Goal: Book appointment/travel/reservation

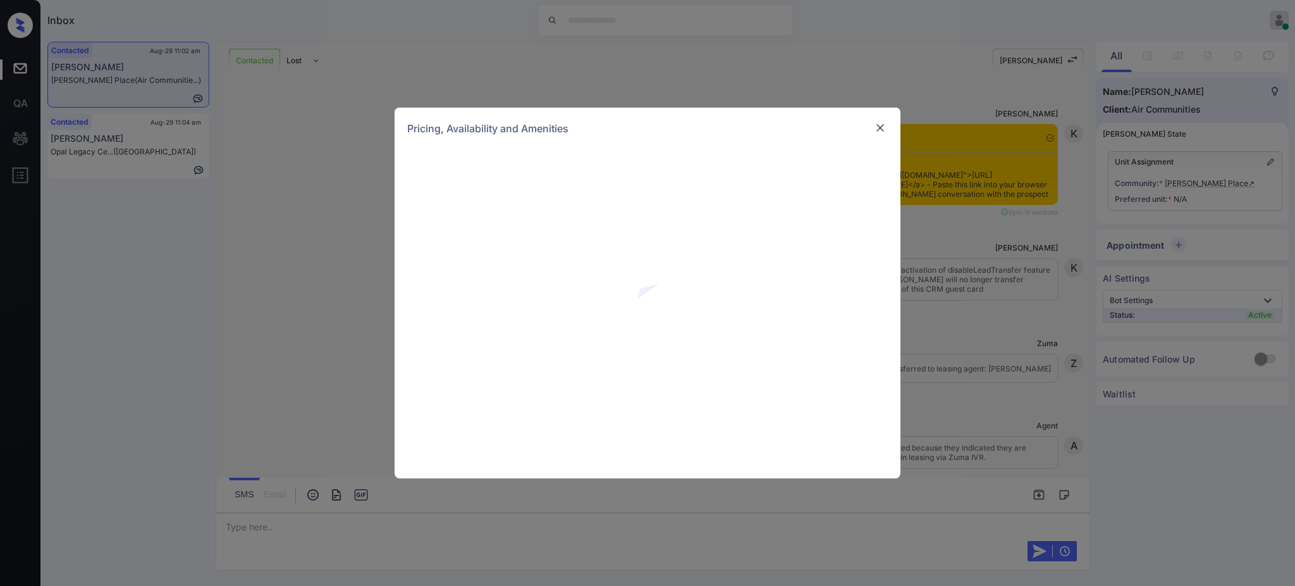
scroll to position [2673, 0]
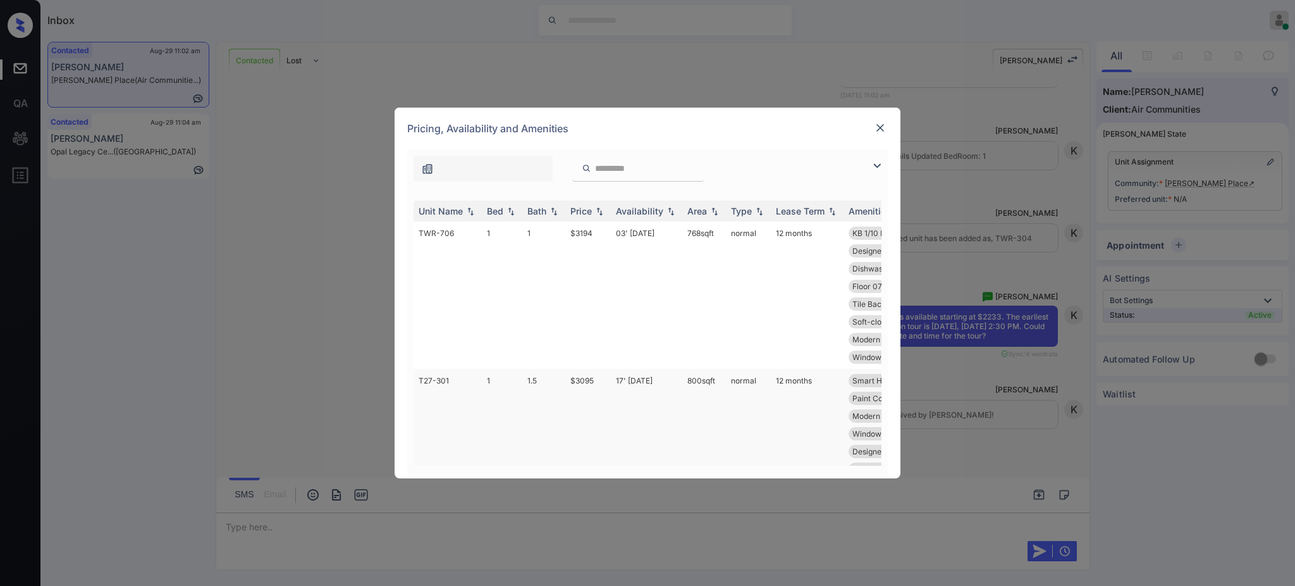
click at [584, 379] on td "$3095" at bounding box center [588, 451] width 46 height 165
drag, startPoint x: 584, startPoint y: 379, endPoint x: 854, endPoint y: 145, distance: 357.2
type textarea "****"
click at [584, 378] on td "$3095" at bounding box center [588, 451] width 46 height 165
click at [584, 375] on td "$3095" at bounding box center [588, 451] width 46 height 165
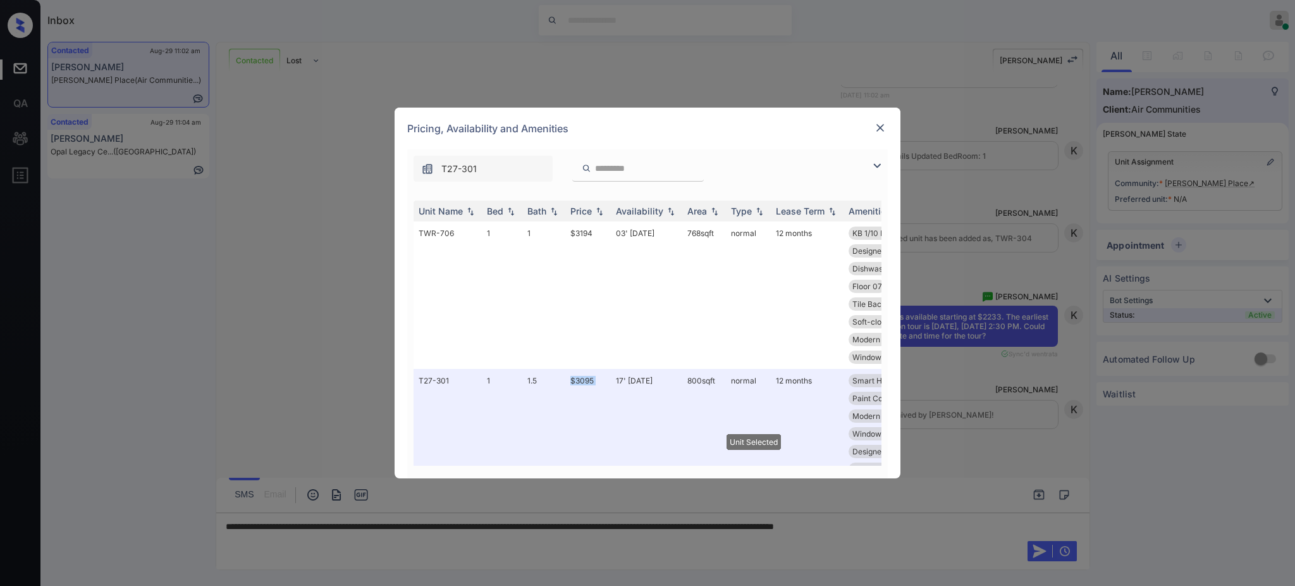
click at [883, 124] on img at bounding box center [880, 127] width 13 height 13
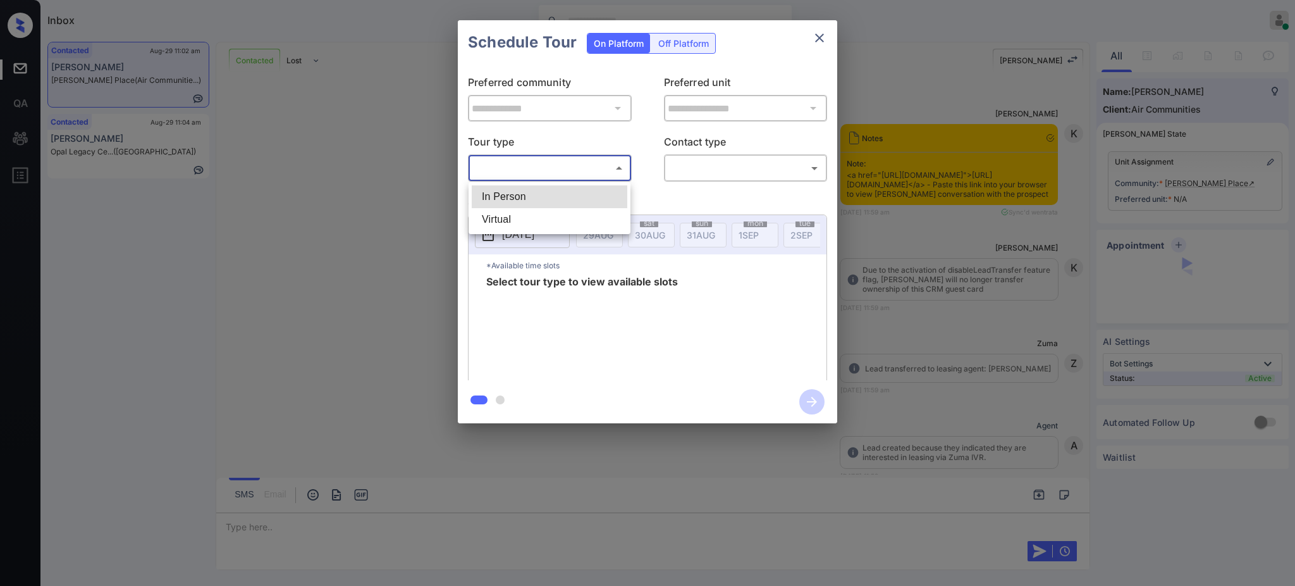
click at [527, 197] on li "In Person" at bounding box center [550, 196] width 156 height 23
type input "********"
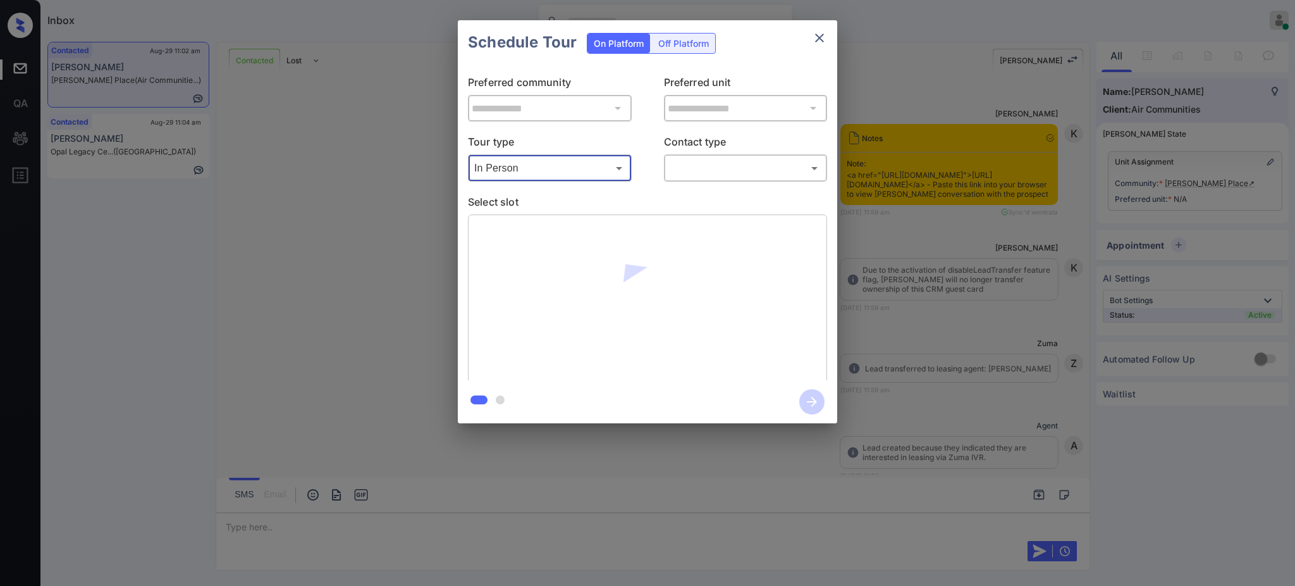
scroll to position [1829, 0]
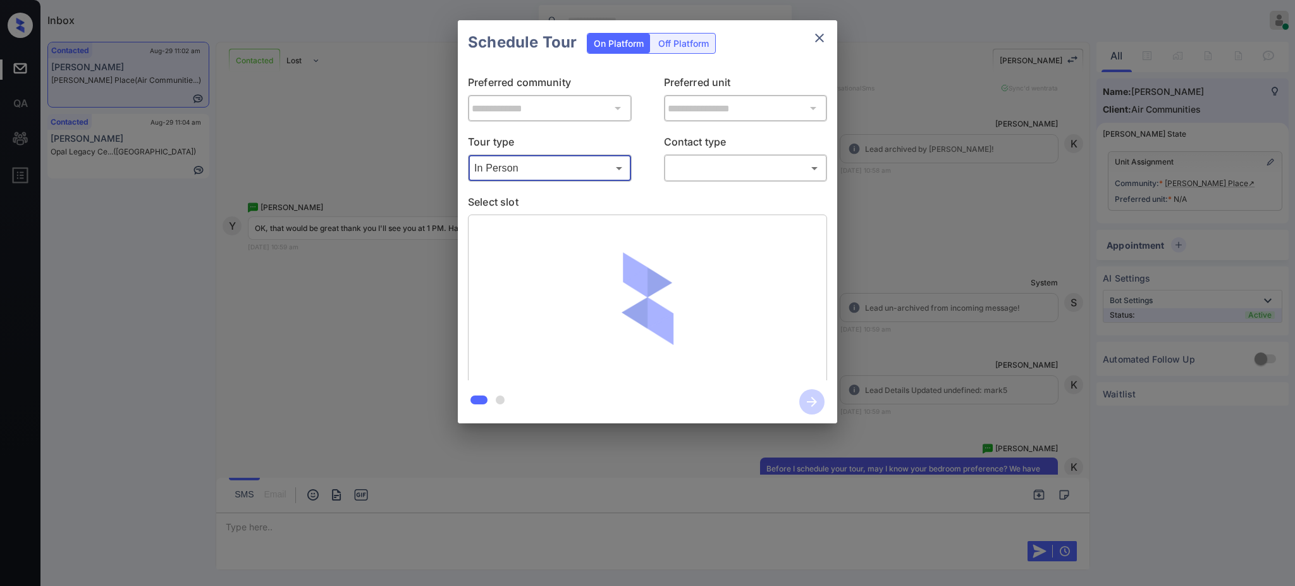
type input "**********"
click at [710, 159] on body "Inbox Ajay Kumar Online Set yourself offline Set yourself on break Profile Swit…" at bounding box center [647, 293] width 1295 height 586
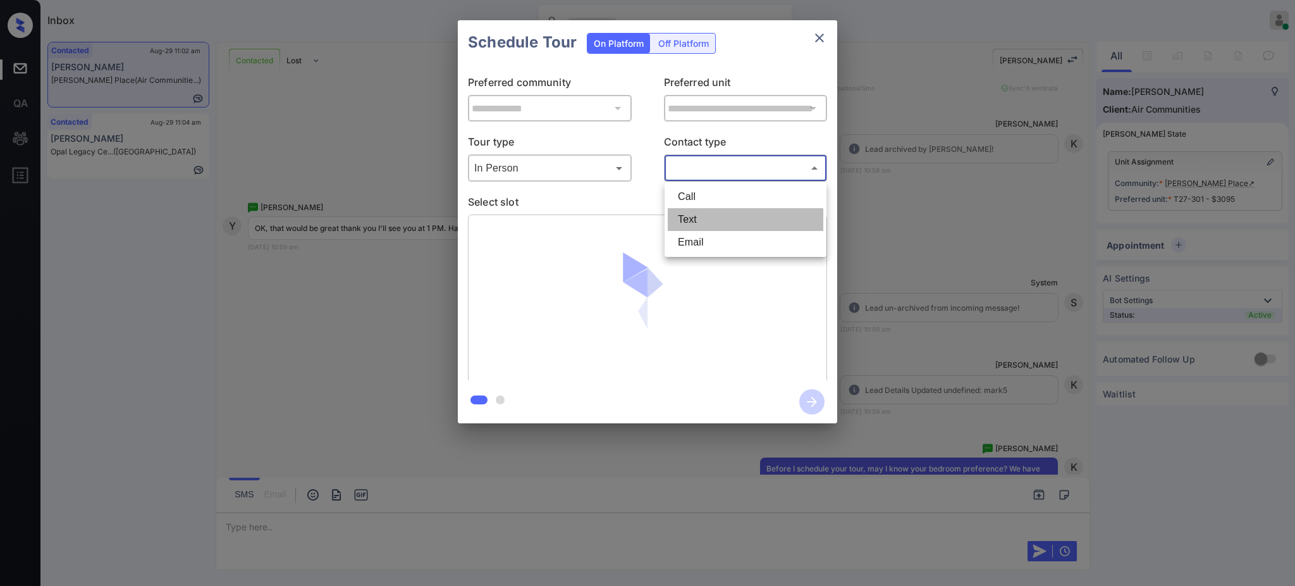
click at [683, 218] on li "Text" at bounding box center [746, 219] width 156 height 23
type input "****"
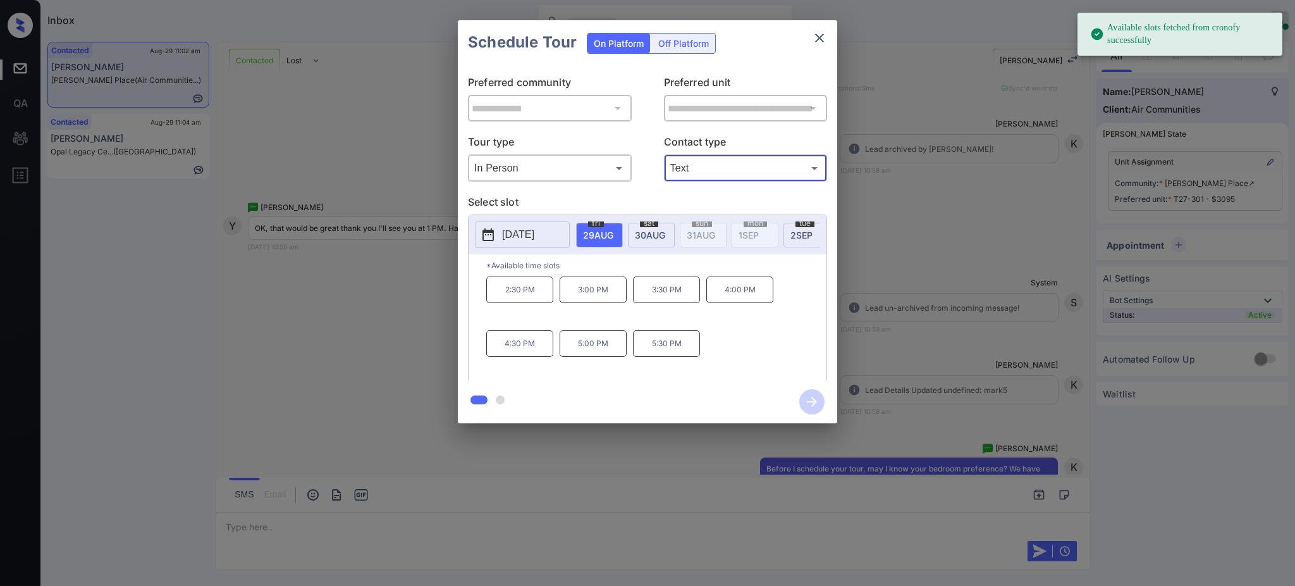
click at [613, 231] on span "[DATE]" at bounding box center [598, 235] width 30 height 11
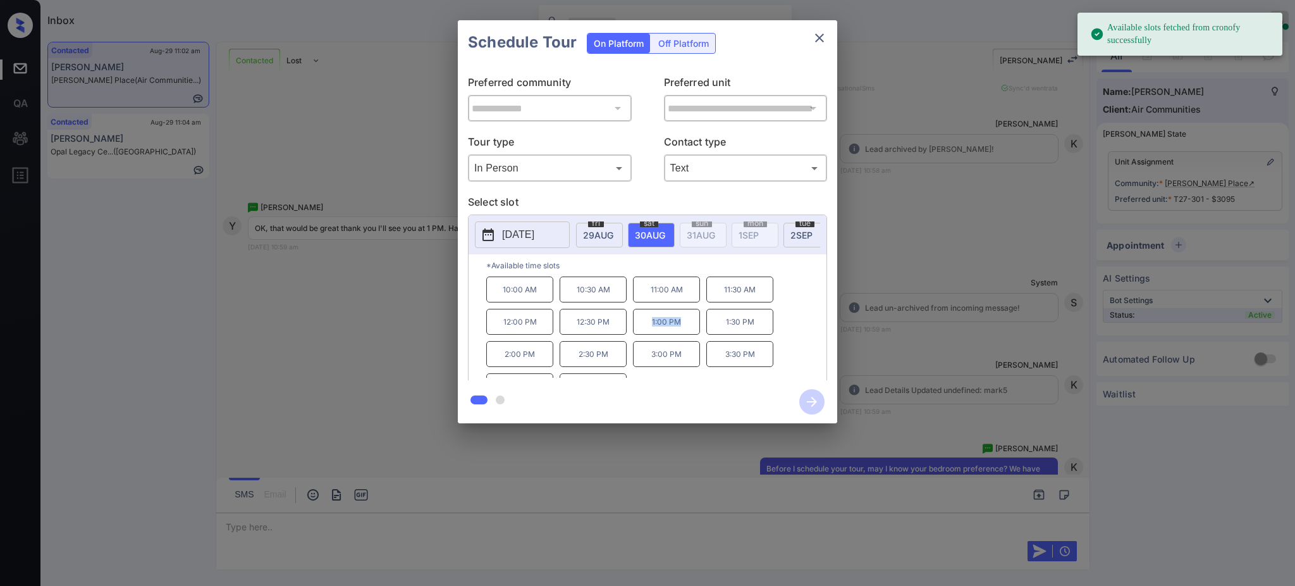
drag, startPoint x: 643, startPoint y: 331, endPoint x: 699, endPoint y: 327, distance: 55.8
click at [699, 328] on p "1:00 PM" at bounding box center [666, 322] width 67 height 26
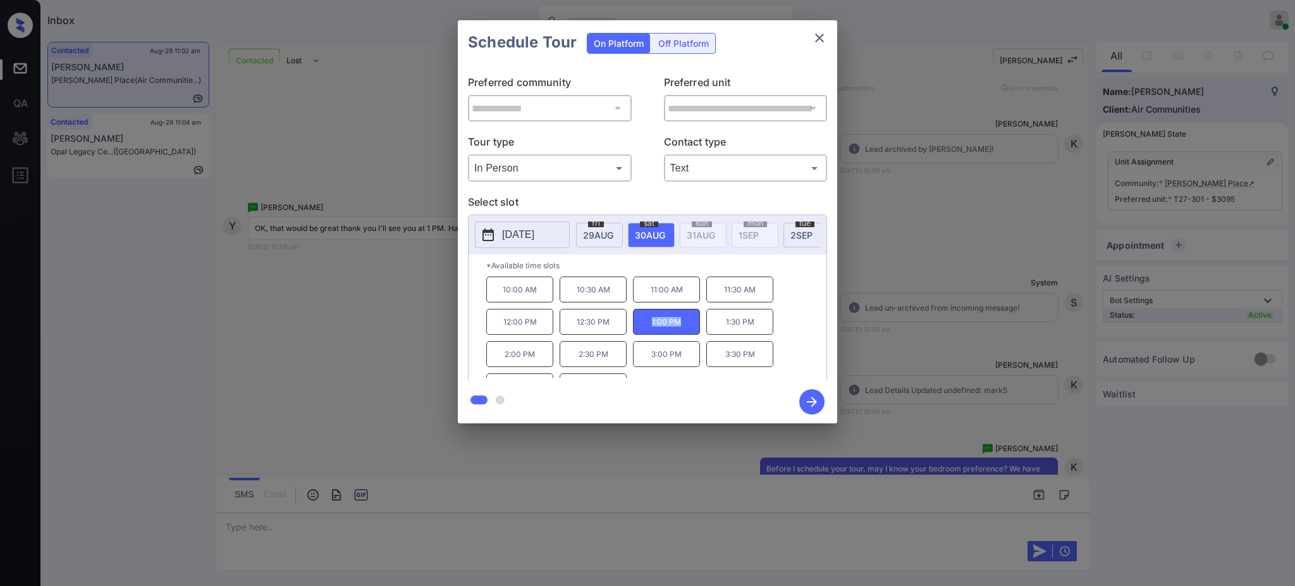
copy p "1:00 PM"
click at [826, 25] on div "Schedule Tour On Platform Off Platform" at bounding box center [647, 42] width 379 height 44
click at [821, 30] on icon "close" at bounding box center [819, 37] width 15 height 15
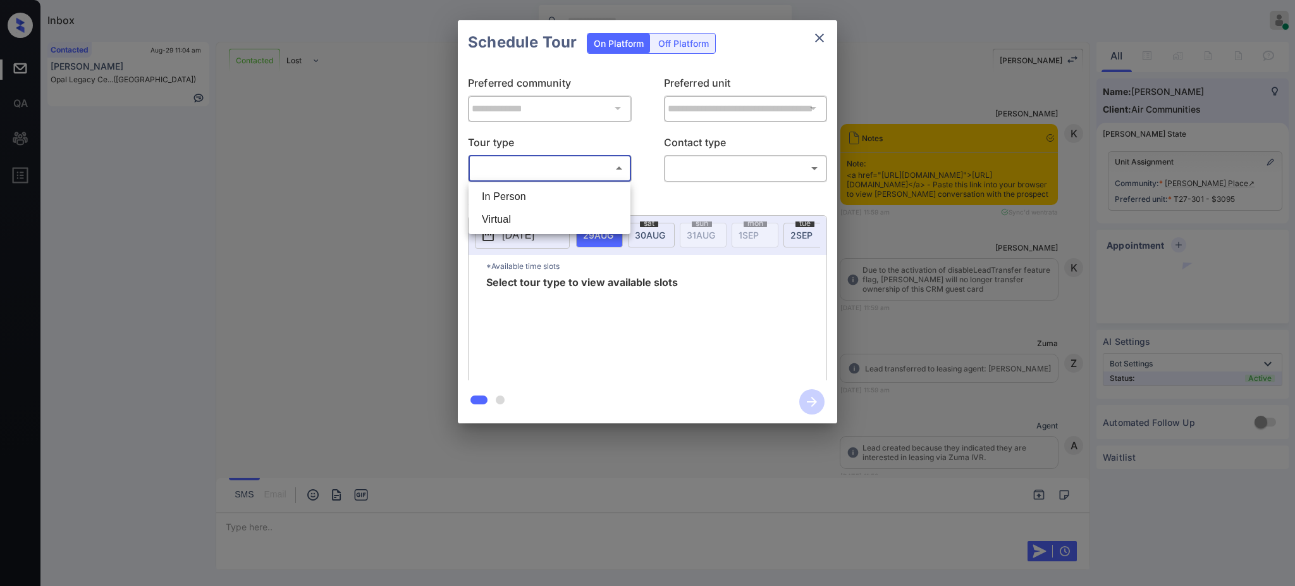
click at [539, 166] on body "Inbox [PERSON_NAME] Online Set yourself offline Set yourself on break Profile S…" at bounding box center [647, 293] width 1295 height 586
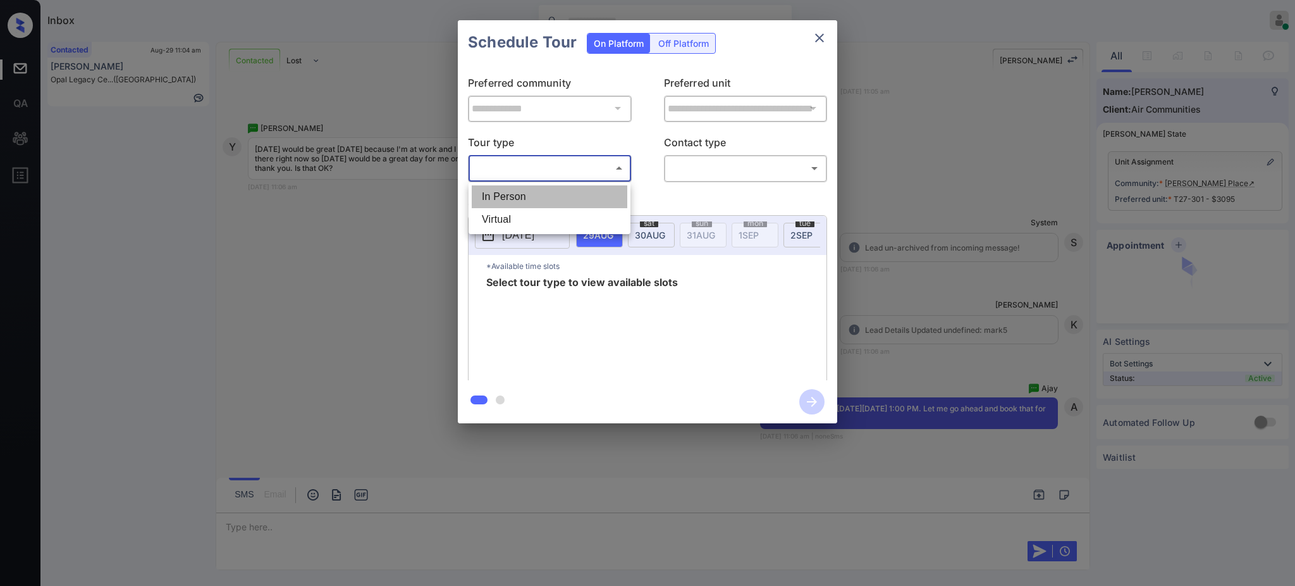
click at [502, 193] on li "In Person" at bounding box center [550, 196] width 156 height 23
type input "********"
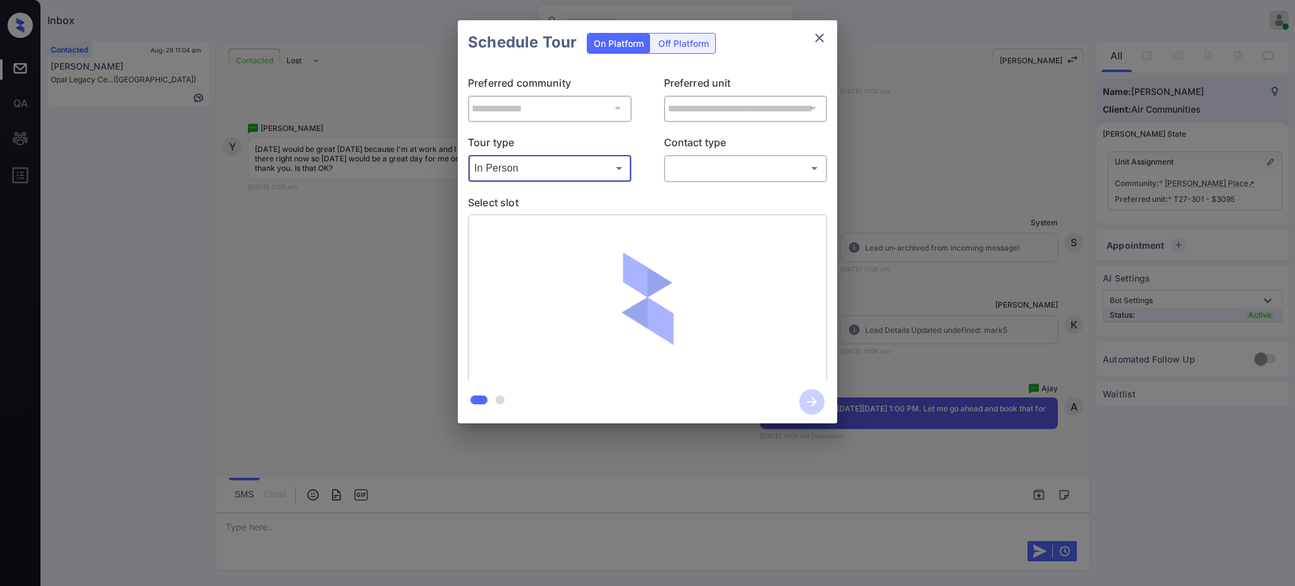
click at [717, 175] on body "Inbox [PERSON_NAME] Online Set yourself offline Set yourself on break Profile S…" at bounding box center [647, 293] width 1295 height 586
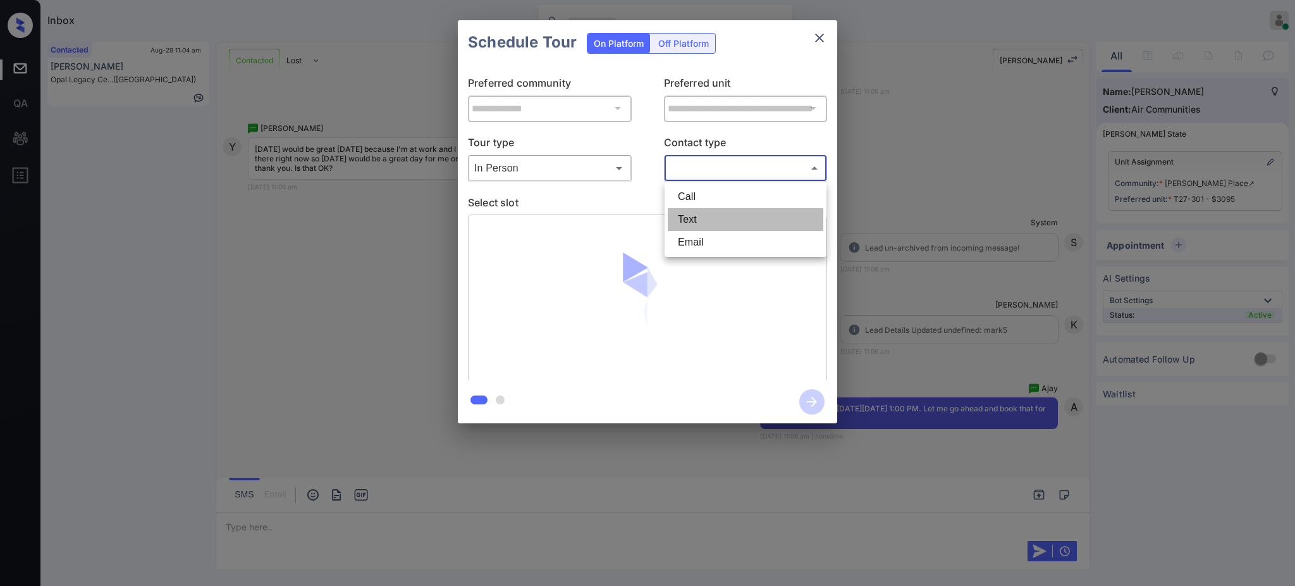
click at [685, 223] on li "Text" at bounding box center [746, 219] width 156 height 23
type input "****"
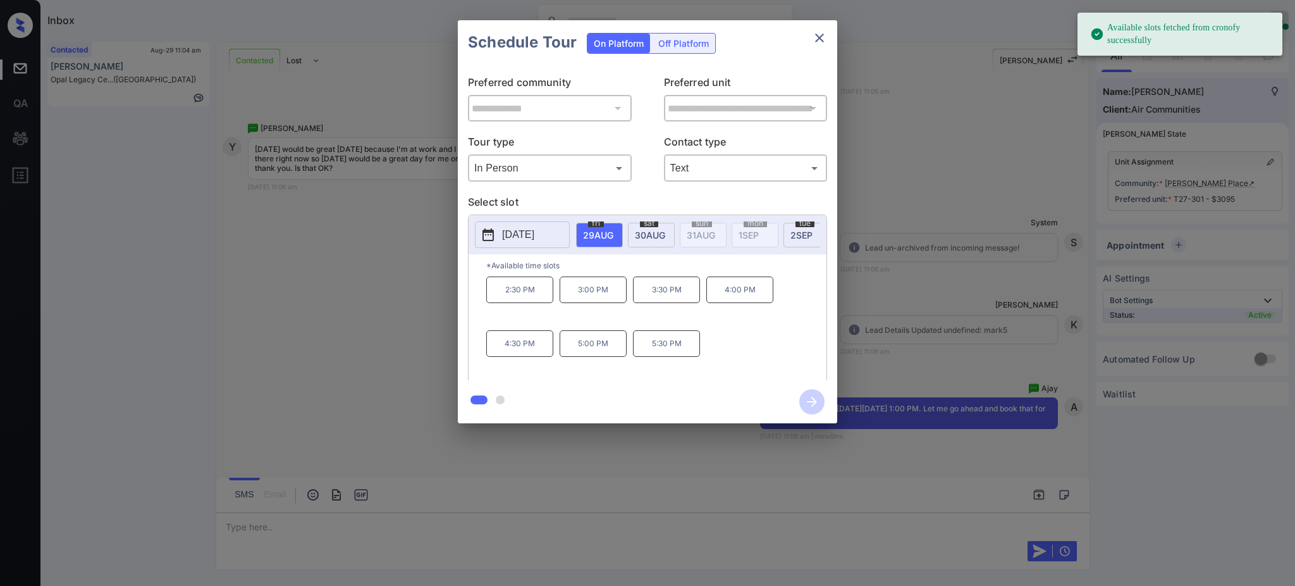
click at [613, 232] on span "[DATE]" at bounding box center [598, 235] width 30 height 11
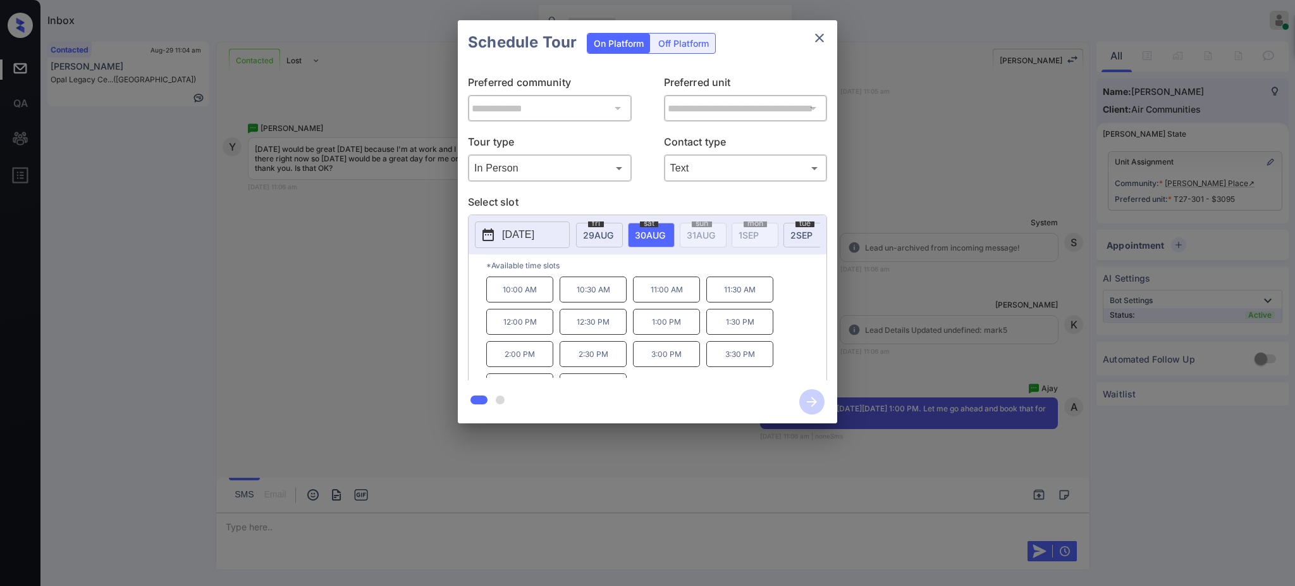
click at [513, 367] on p "2:00 PM" at bounding box center [519, 354] width 67 height 26
click at [803, 398] on icon "button" at bounding box center [811, 401] width 25 height 25
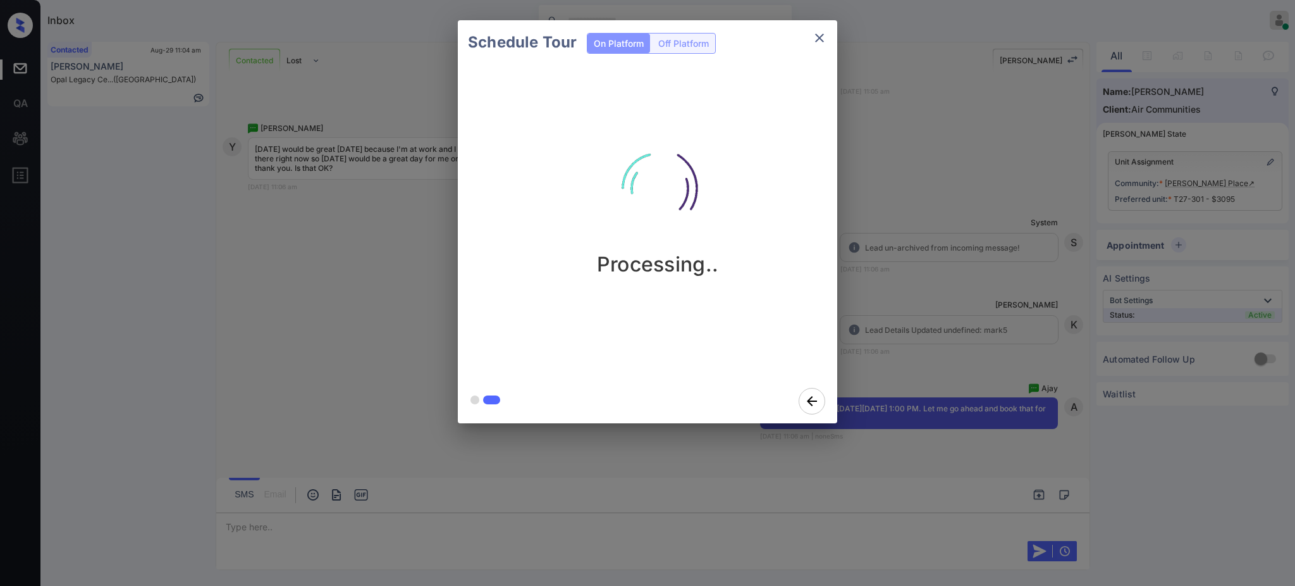
click at [974, 310] on div "Schedule Tour On Platform Off Platform Processing.." at bounding box center [647, 221] width 1295 height 443
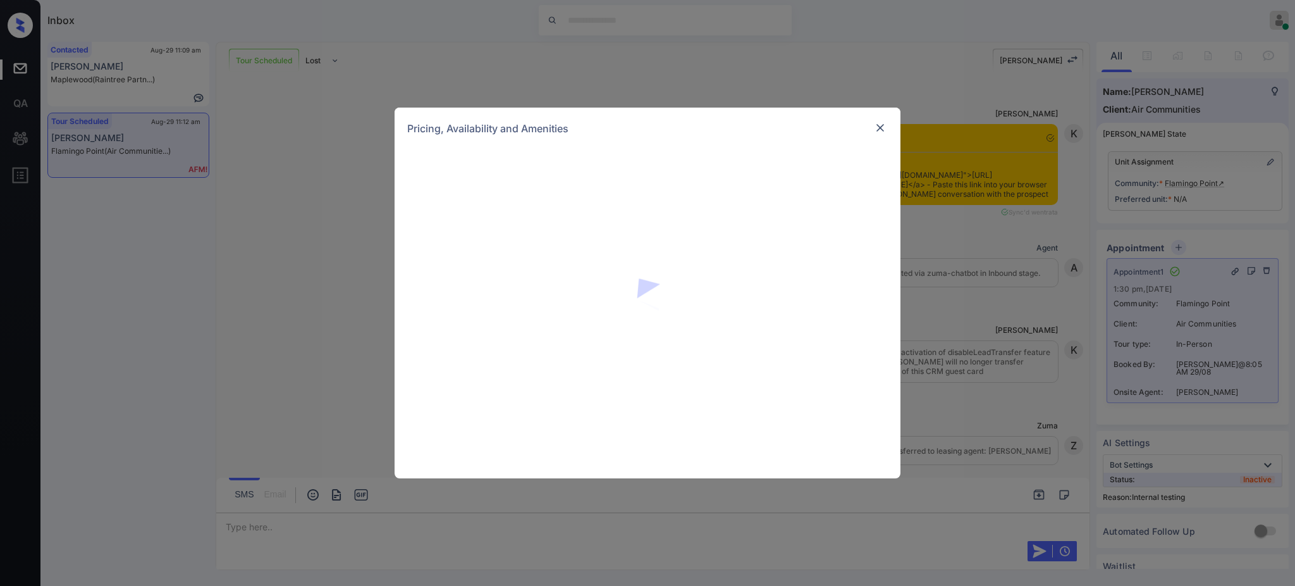
scroll to position [1947, 0]
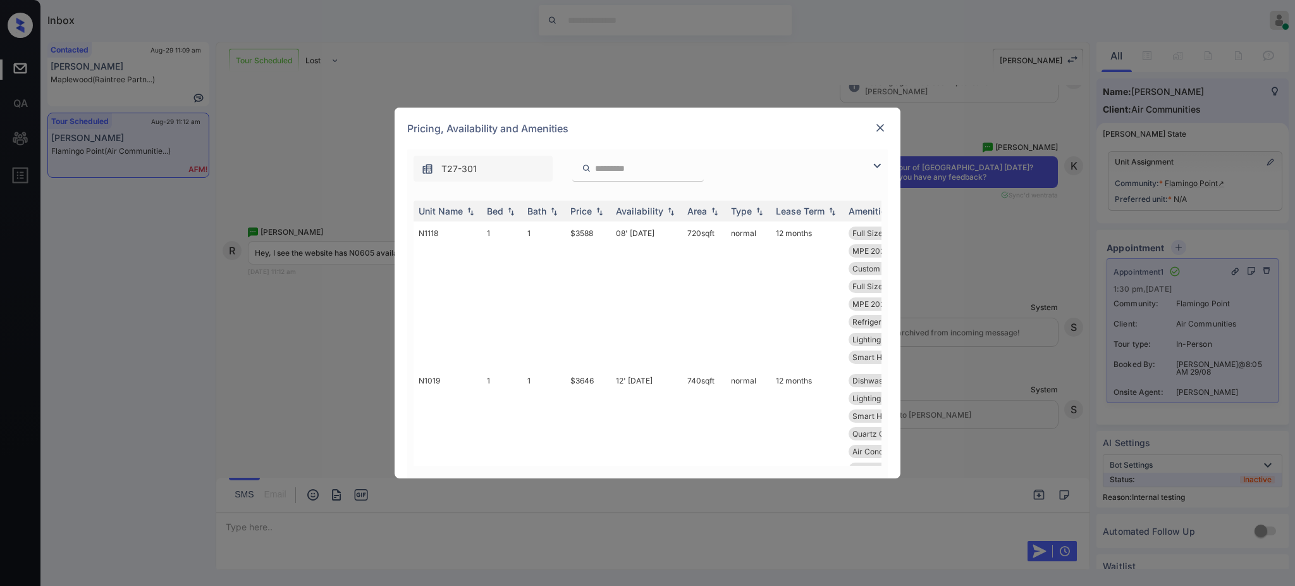
click at [611, 169] on input "search" at bounding box center [646, 168] width 104 height 11
paste input "*****"
type input "*****"
drag, startPoint x: 563, startPoint y: 233, endPoint x: 705, endPoint y: 231, distance: 141.7
click at [600, 231] on tr "N0605 2 2 $5015 17' Oct 25 1230 sqft normal 12 months Floor-to-ceilin... Dishwa…" at bounding box center [744, 312] width 661 height 183
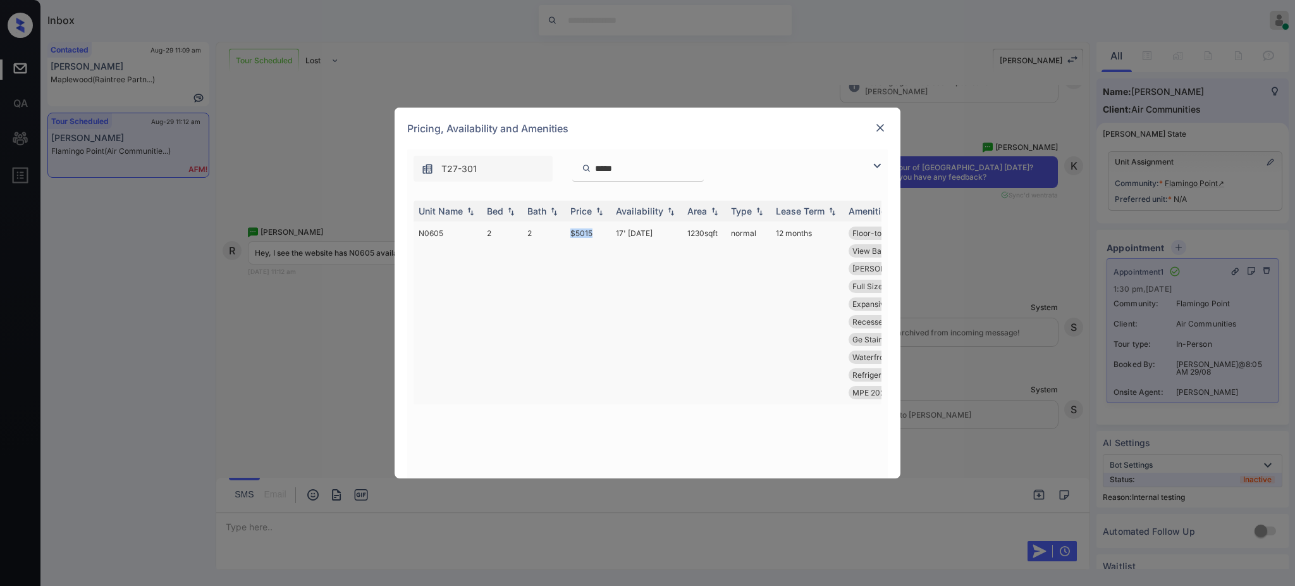
copy tr "$5015"
click at [877, 126] on img at bounding box center [880, 127] width 13 height 13
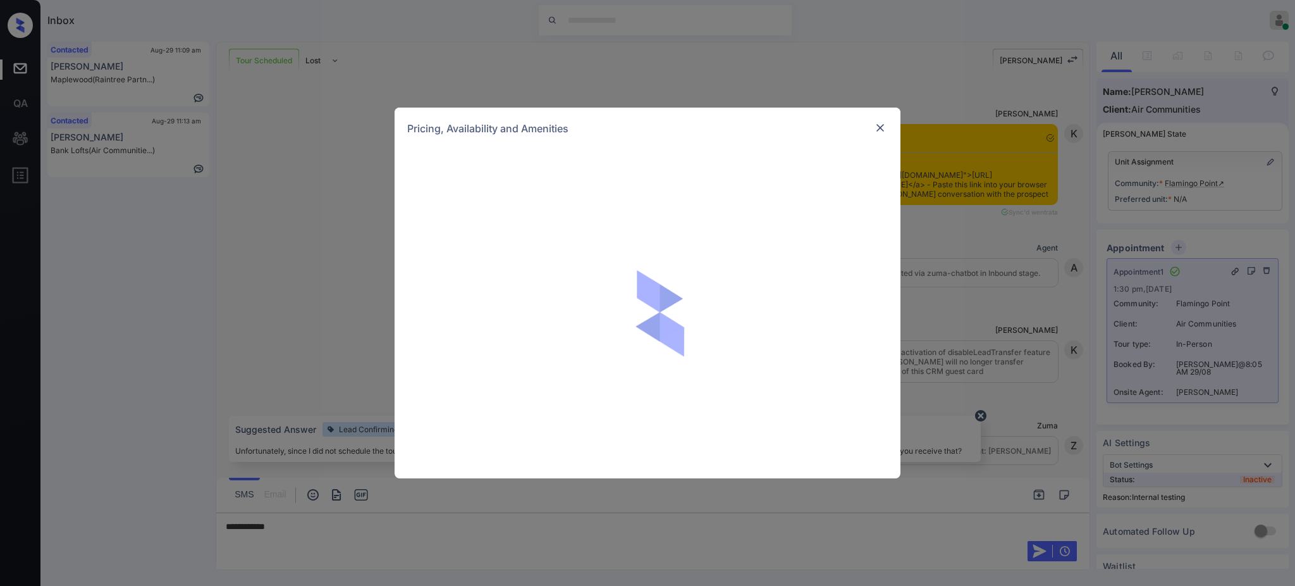
scroll to position [1947, 0]
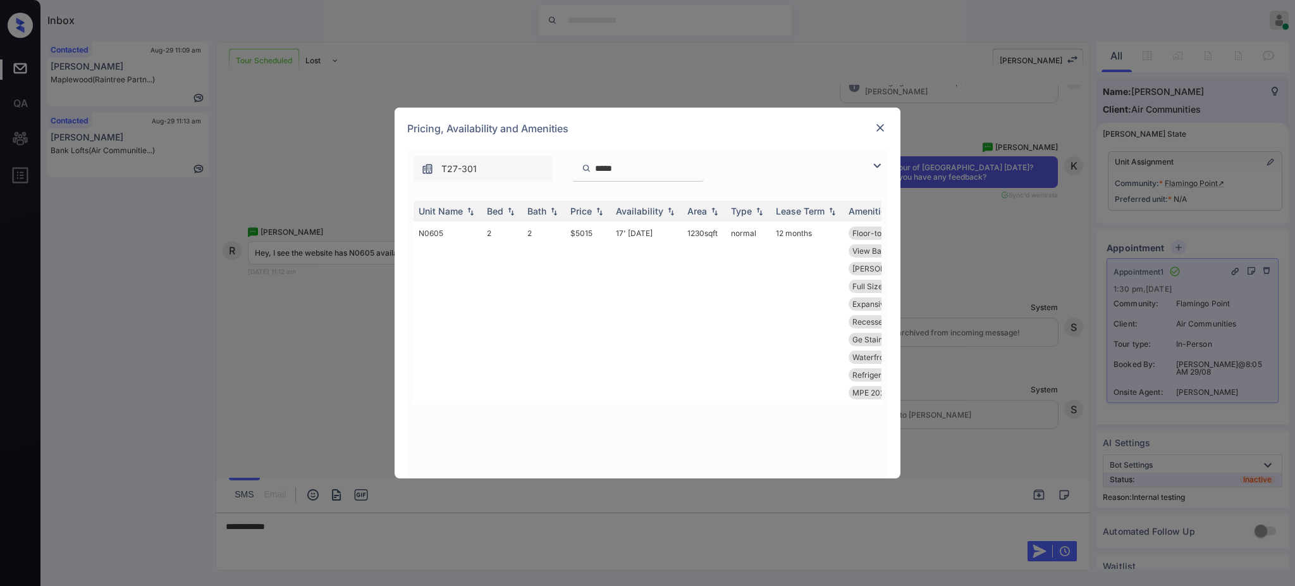
click at [883, 125] on img at bounding box center [880, 127] width 13 height 13
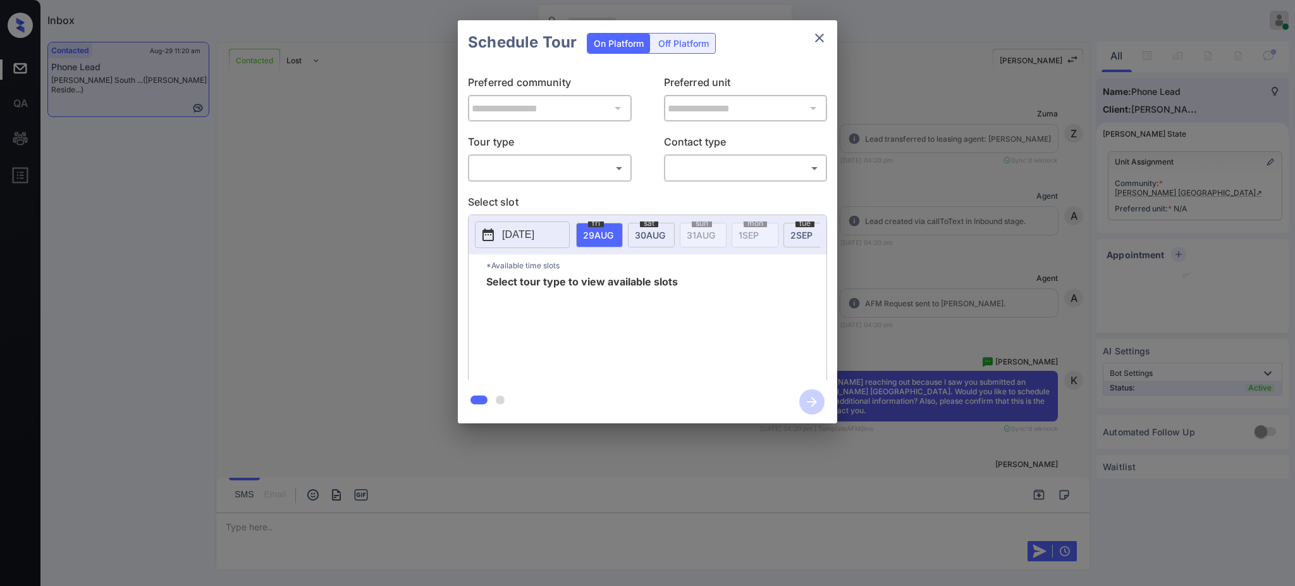
scroll to position [3987, 0]
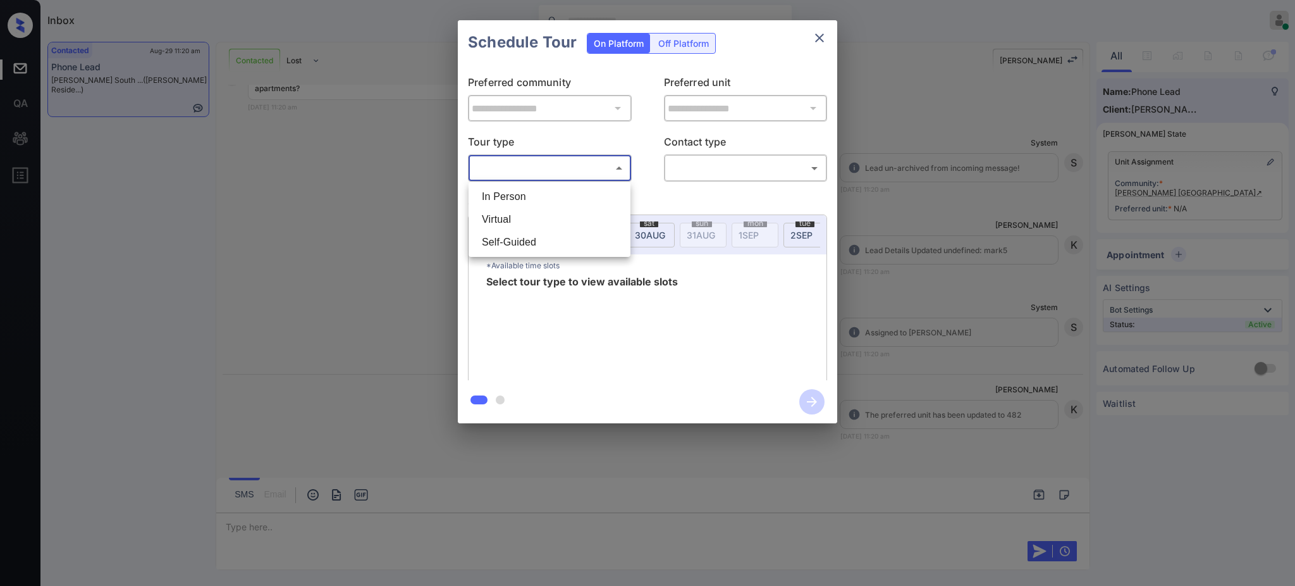
click at [510, 164] on body "Inbox Ajay Kumar Online Set yourself offline Set yourself on break Profile Swit…" at bounding box center [647, 293] width 1295 height 586
click at [502, 194] on li "In Person" at bounding box center [550, 196] width 156 height 23
type input "********"
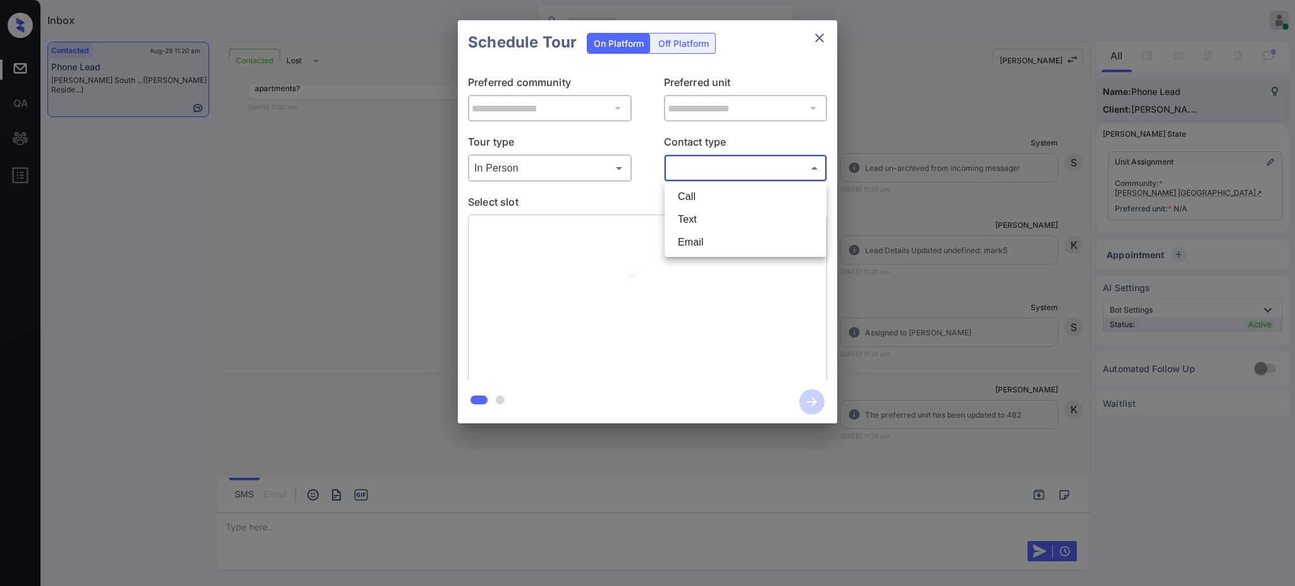
click at [711, 159] on body "Inbox Ajay Kumar Online Set yourself offline Set yourself on break Profile Swit…" at bounding box center [647, 293] width 1295 height 586
click at [683, 218] on li "Text" at bounding box center [746, 219] width 156 height 23
type input "****"
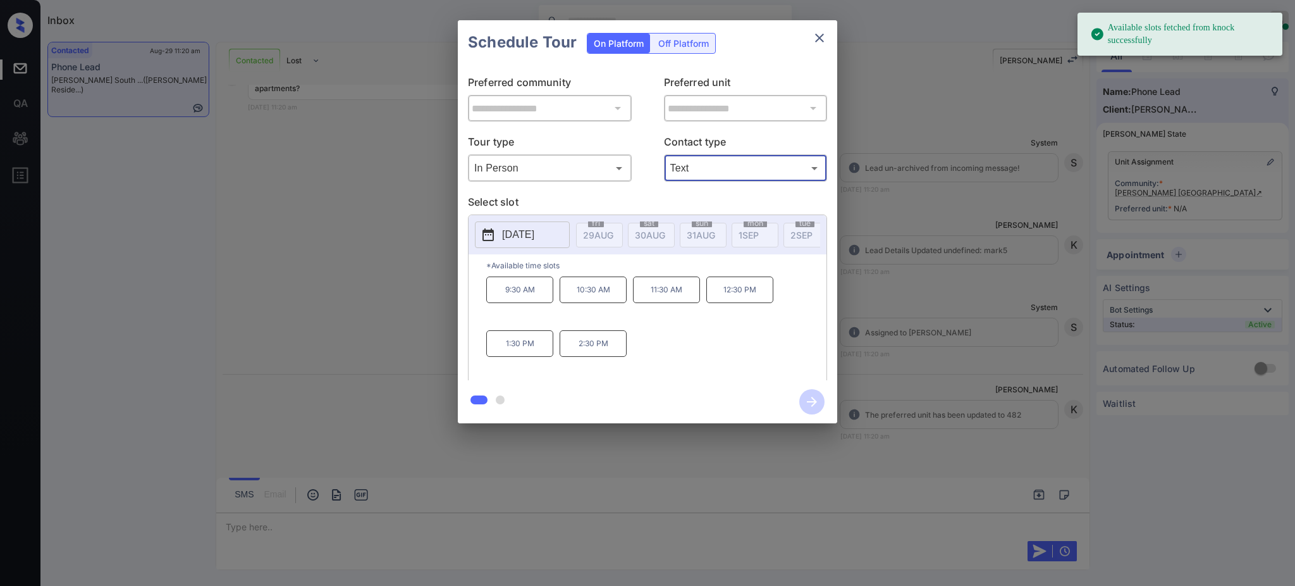
click at [534, 235] on p "2025-09-16" at bounding box center [518, 234] width 32 height 15
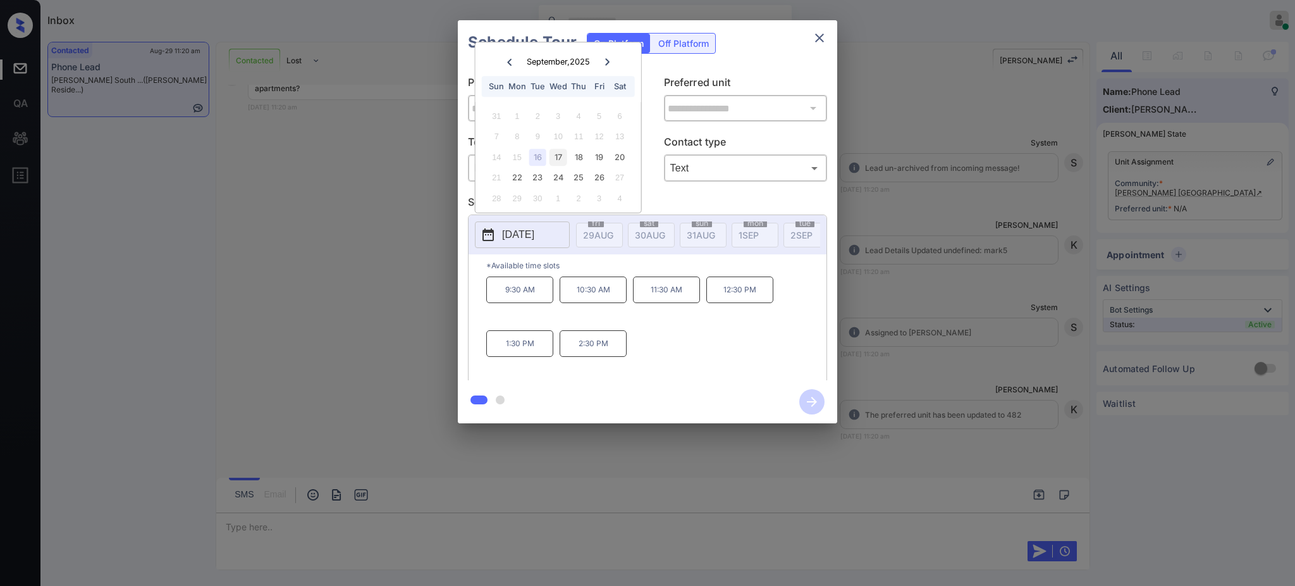
click at [558, 158] on div "17" at bounding box center [558, 157] width 17 height 17
click at [538, 162] on div "16" at bounding box center [537, 157] width 17 height 17
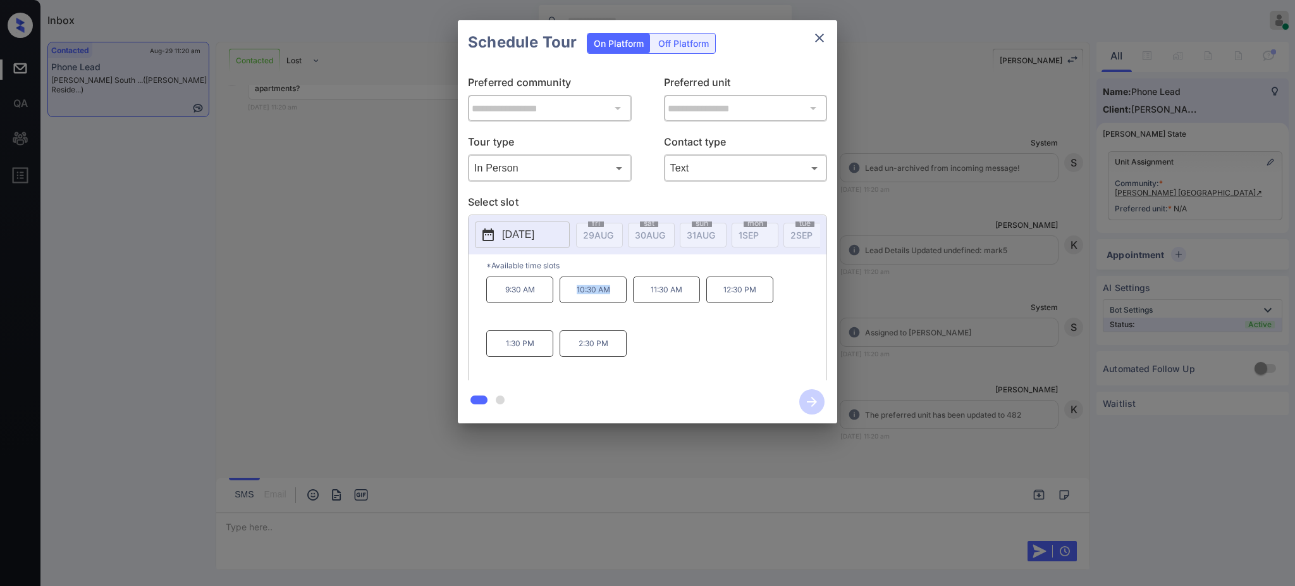
drag, startPoint x: 568, startPoint y: 297, endPoint x: 622, endPoint y: 300, distance: 53.8
click at [612, 302] on p "10:30 AM" at bounding box center [593, 289] width 67 height 27
copy p "10:30 AM"
click at [816, 40] on icon "close" at bounding box center [819, 38] width 9 height 9
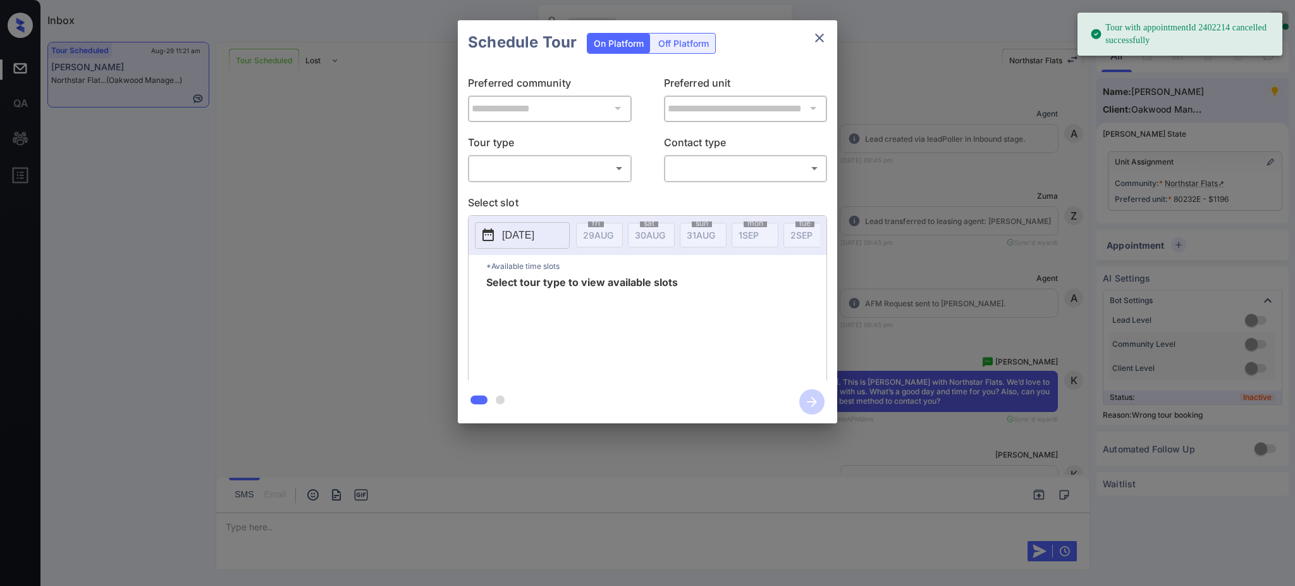
scroll to position [3630, 0]
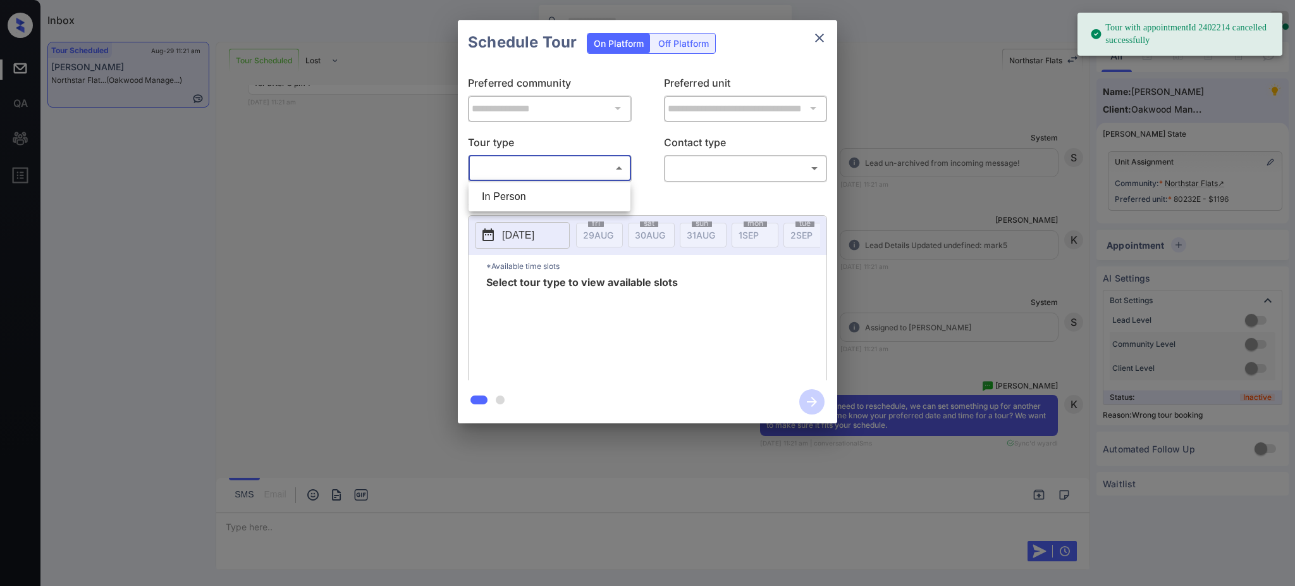
click at [526, 159] on body "Tour with appointmentId 2402214 cancelled successfully Inbox Ajay Kumar Online …" at bounding box center [647, 293] width 1295 height 586
click at [513, 189] on li "In Person" at bounding box center [550, 196] width 156 height 23
type input "********"
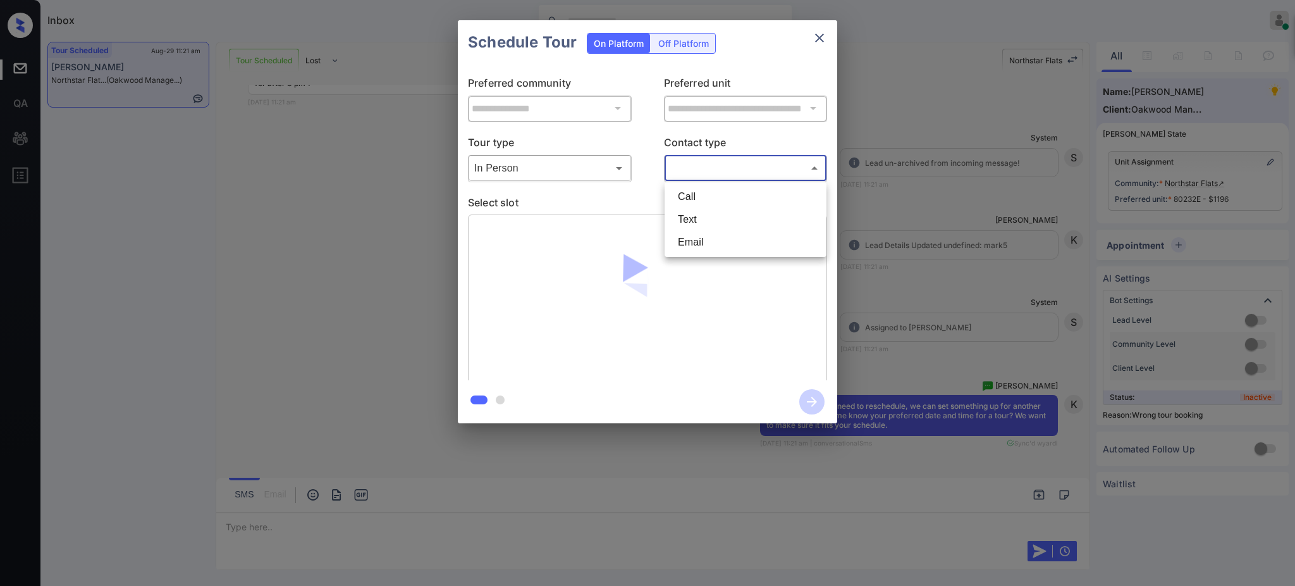
click at [693, 162] on body "Tour with appointmentId 2402214 cancelled successfully Inbox Ajay Kumar Online …" at bounding box center [647, 293] width 1295 height 586
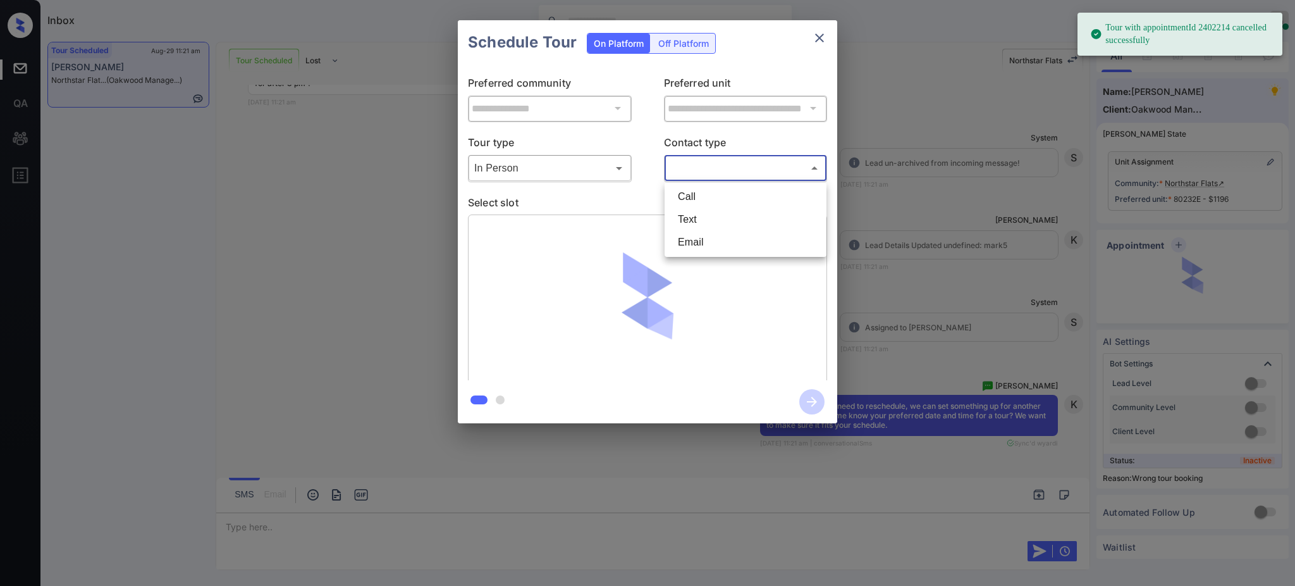
click at [689, 223] on li "Text" at bounding box center [746, 219] width 156 height 23
type input "****"
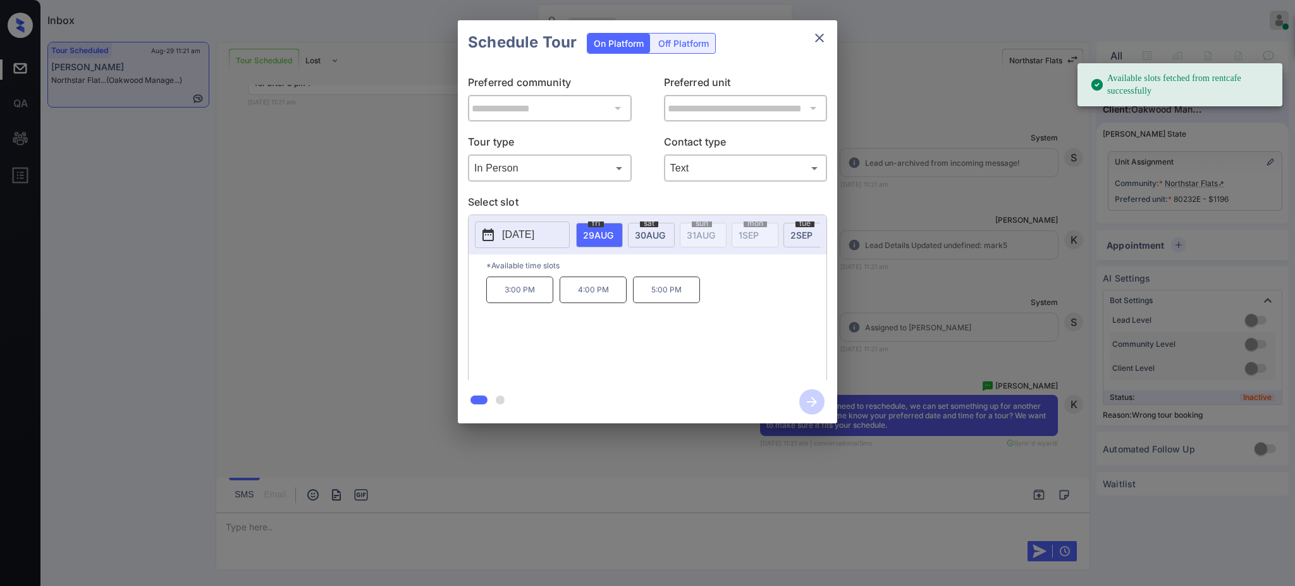
click at [613, 231] on span "30 AUG" at bounding box center [598, 235] width 30 height 11
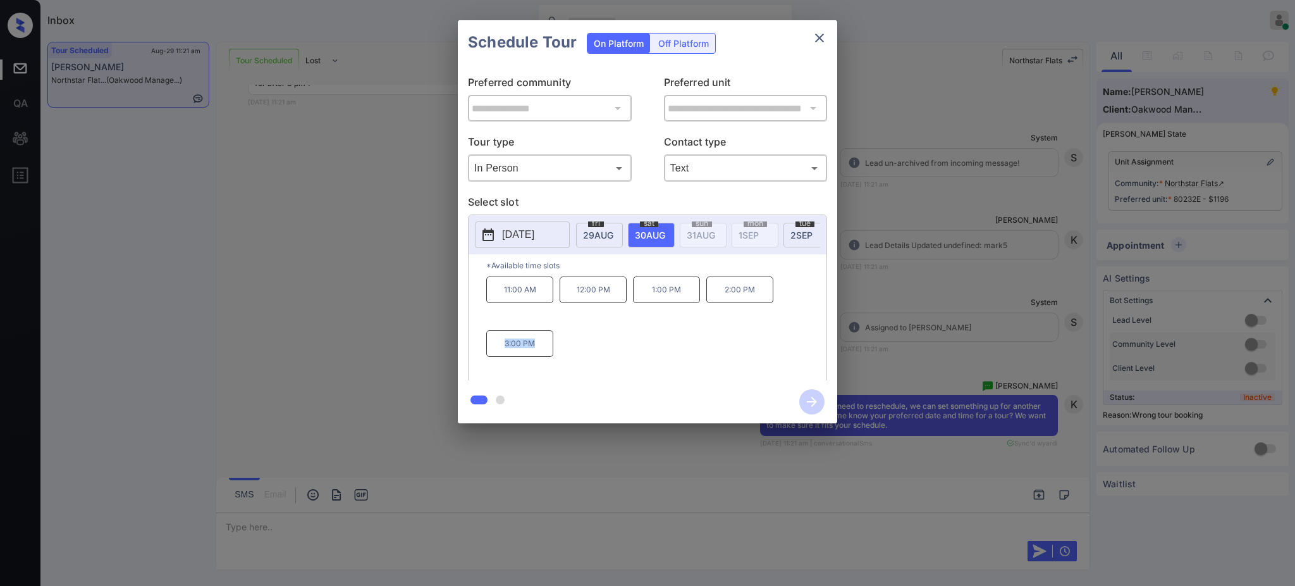
drag, startPoint x: 477, startPoint y: 348, endPoint x: 617, endPoint y: 293, distance: 150.2
click at [553, 343] on div "*Available time slots 11:00 AM 12:00 PM 1:00 PM 2:00 PM 3:00 PM" at bounding box center [648, 319] width 358 height 130
copy p "3:00 PM"
click at [816, 39] on icon "close" at bounding box center [819, 37] width 15 height 15
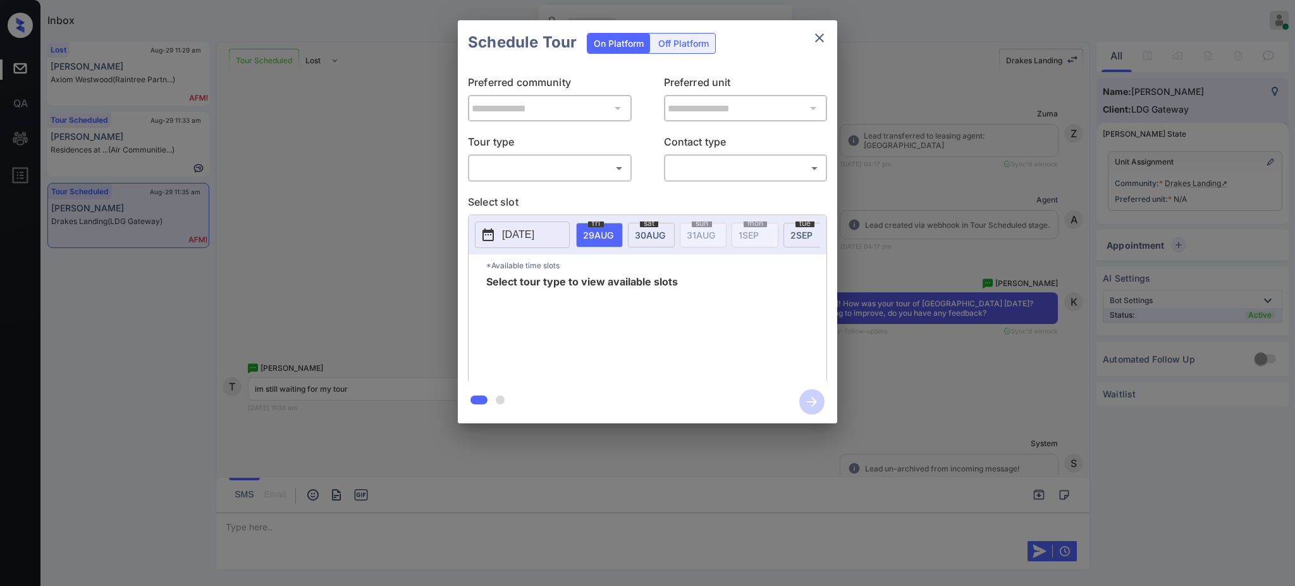
scroll to position [1013, 0]
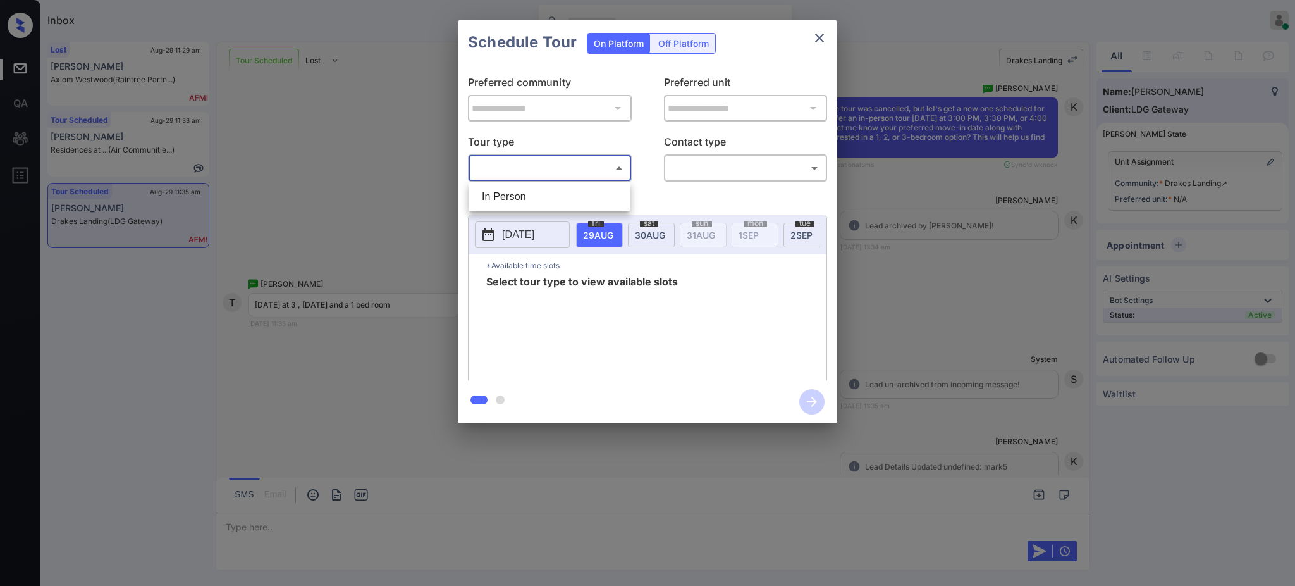
click at [521, 163] on body "Inbox Ajay Kumar Online Set yourself offline Set yourself on break Profile Swit…" at bounding box center [647, 293] width 1295 height 586
click at [519, 189] on li "In Person" at bounding box center [550, 196] width 156 height 23
type input "********"
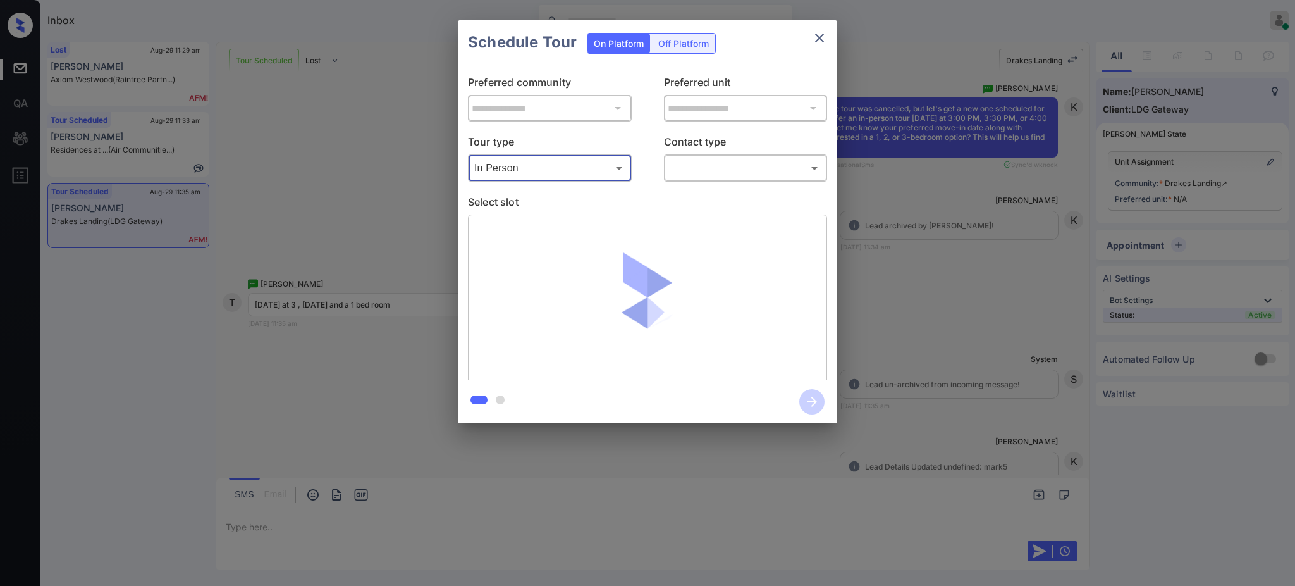
click at [754, 156] on div "​ ​" at bounding box center [746, 167] width 164 height 27
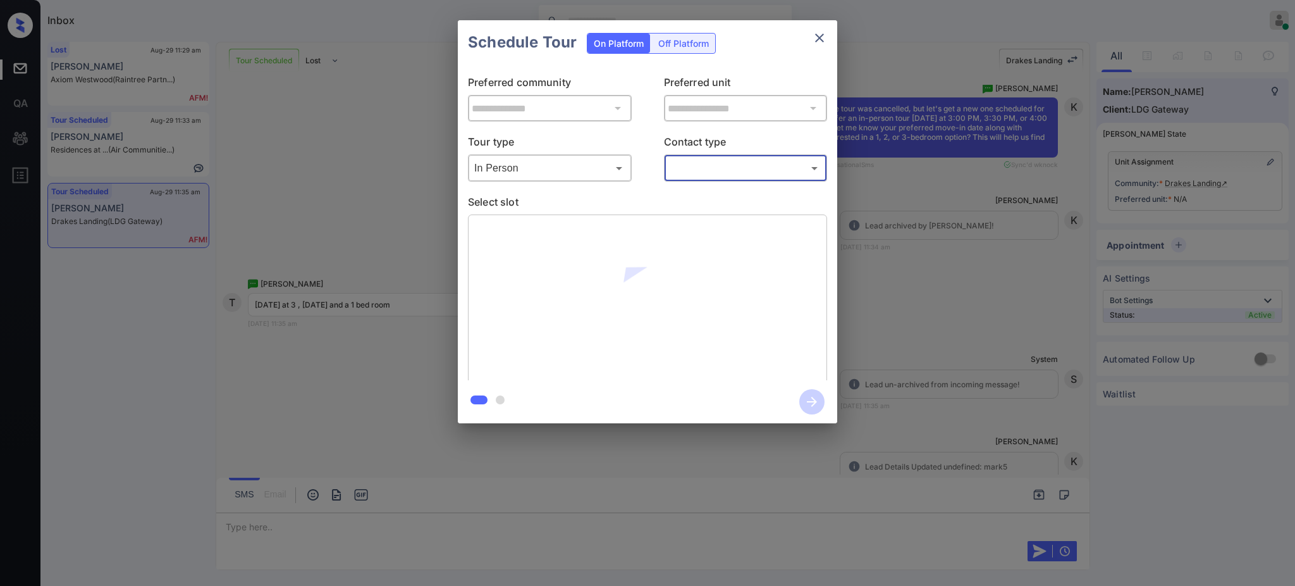
click at [684, 163] on body "Inbox Ajay Kumar Online Set yourself offline Set yourself on break Profile Swit…" at bounding box center [647, 293] width 1295 height 586
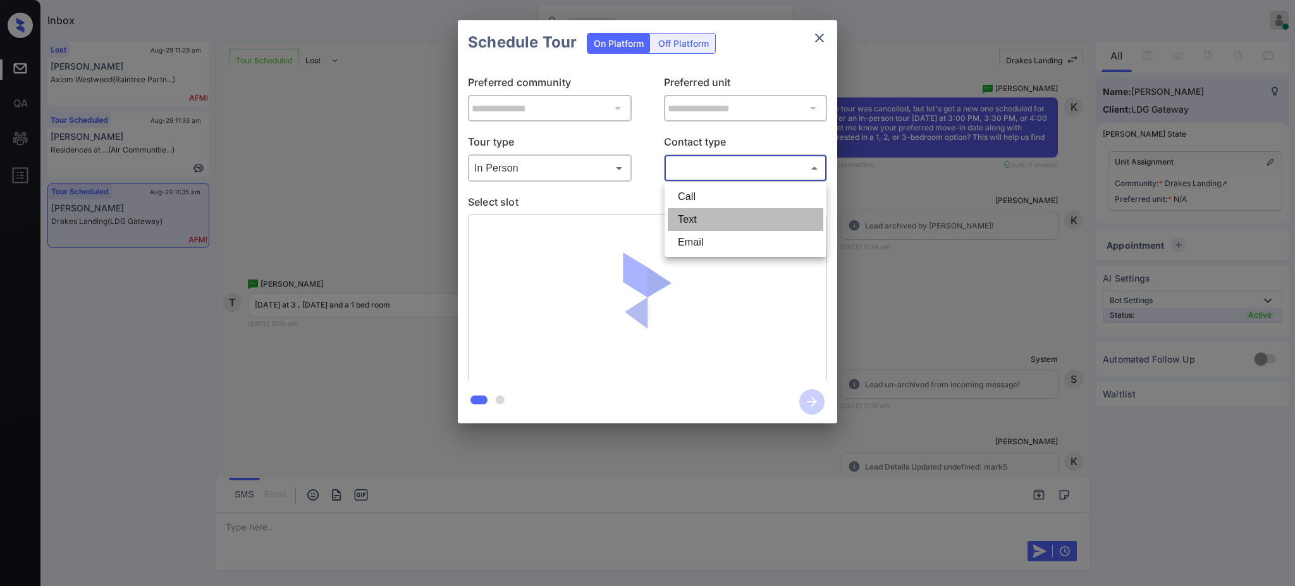
click at [703, 216] on li "Text" at bounding box center [746, 219] width 156 height 23
type input "****"
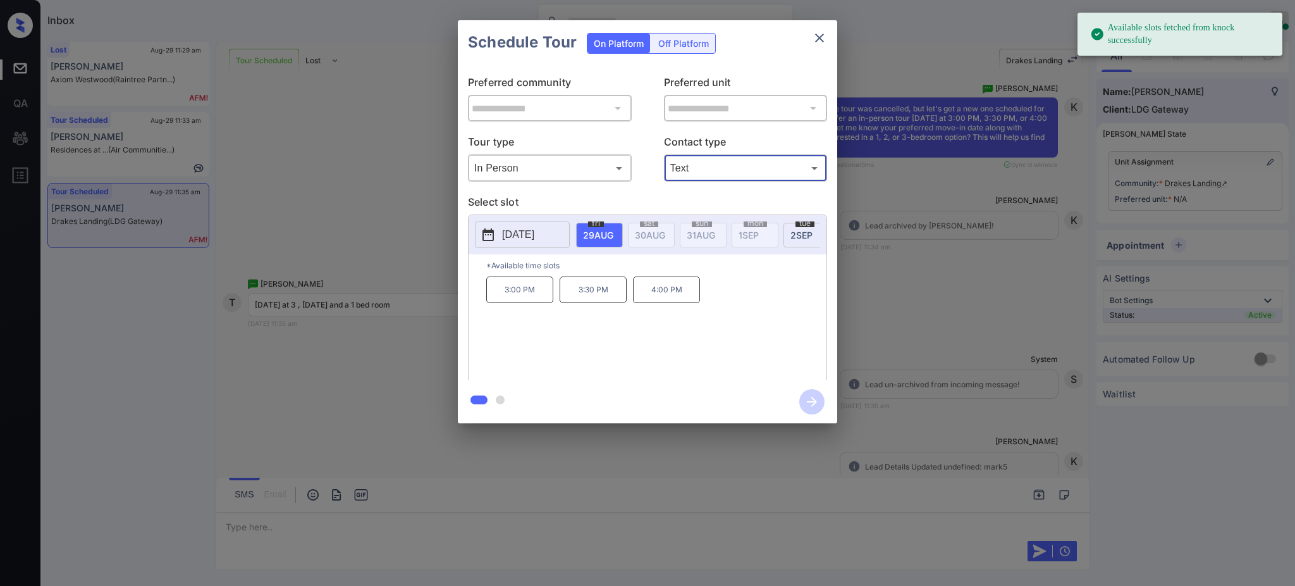
click at [954, 288] on div "**********" at bounding box center [647, 221] width 1295 height 443
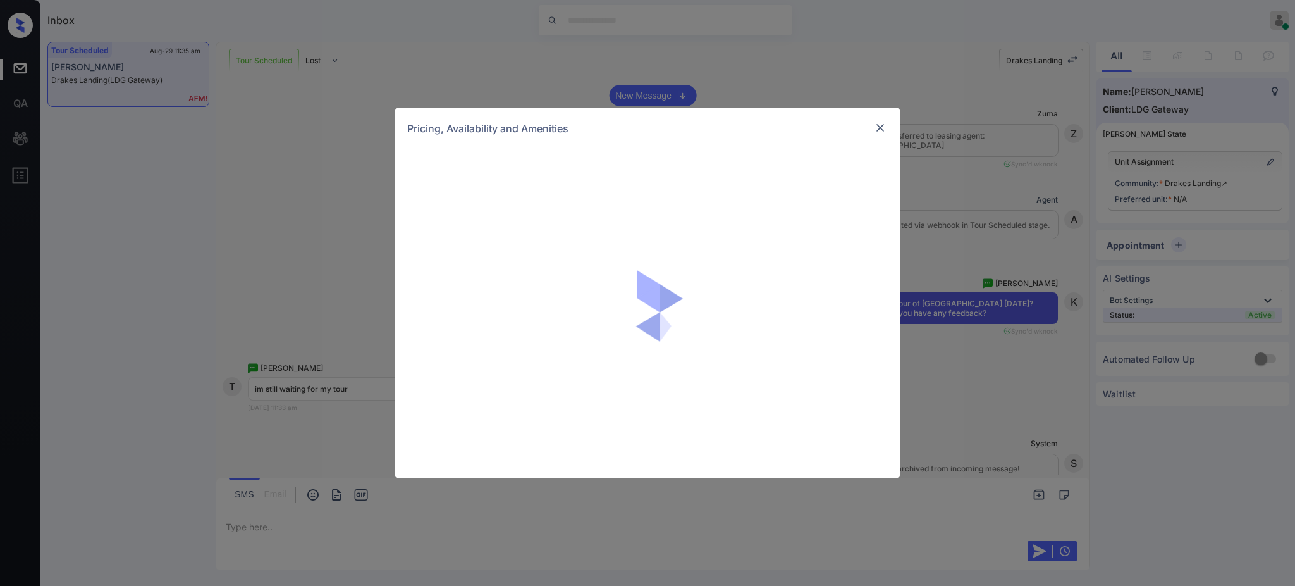
scroll to position [1013, 0]
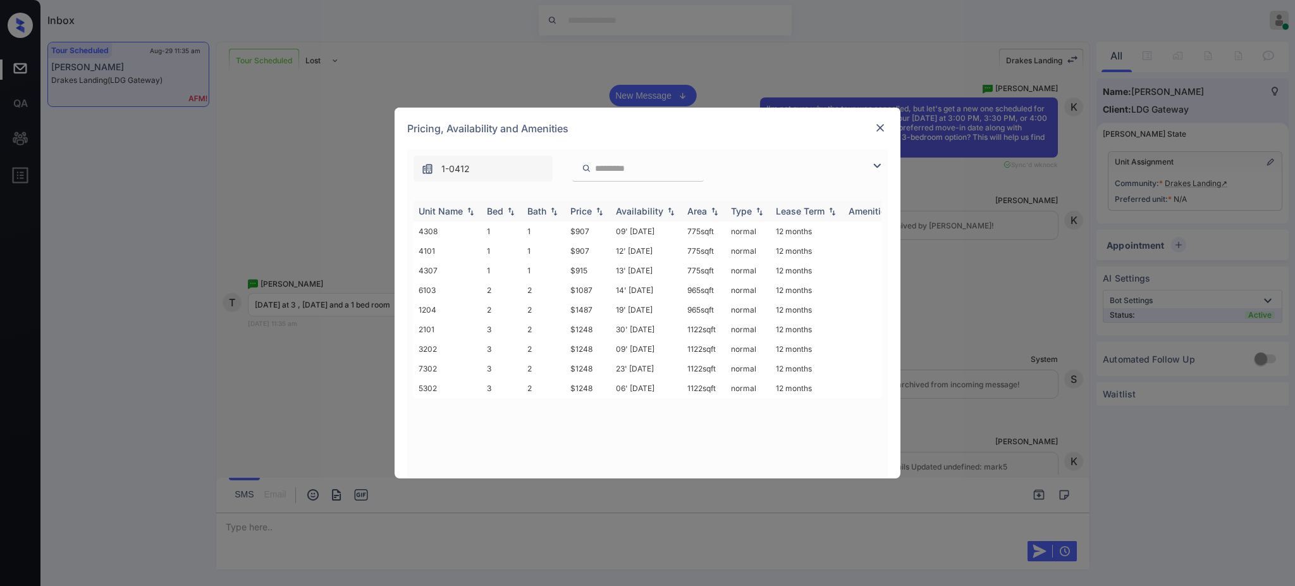
click at [494, 212] on div "Bed" at bounding box center [495, 211] width 16 height 11
drag, startPoint x: 558, startPoint y: 250, endPoint x: 605, endPoint y: 254, distance: 46.9
click at [602, 254] on tr "4101 1 1 $907 12' [DATE] 775 sqft normal 12 months" at bounding box center [744, 251] width 661 height 20
copy tr "$907"
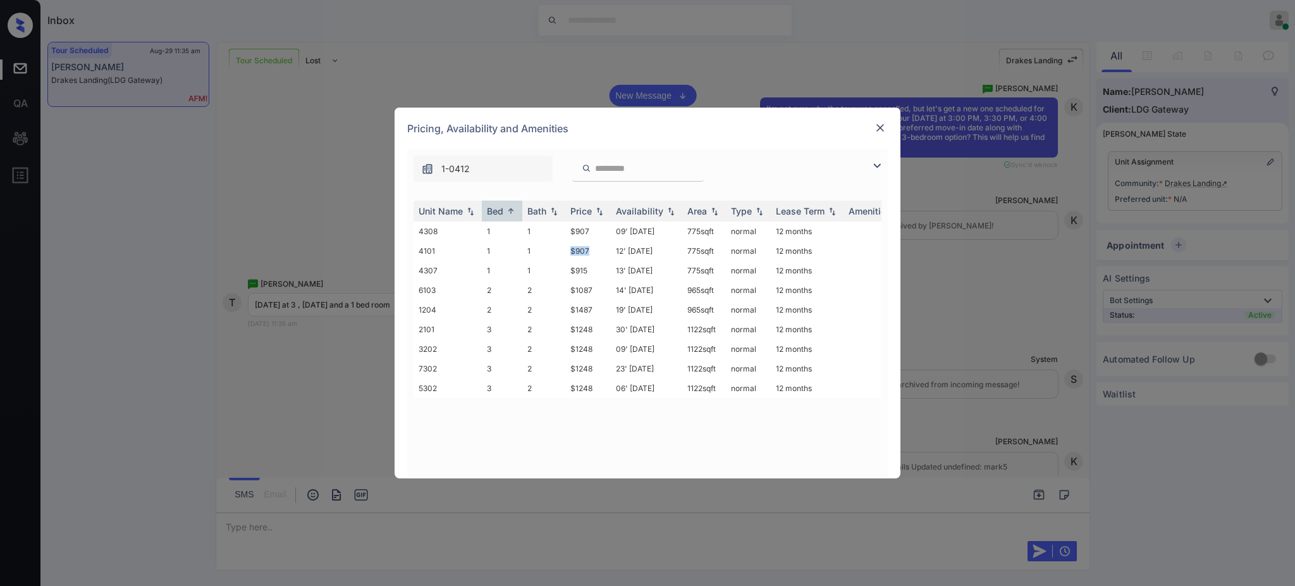
click at [882, 125] on img at bounding box center [880, 127] width 13 height 13
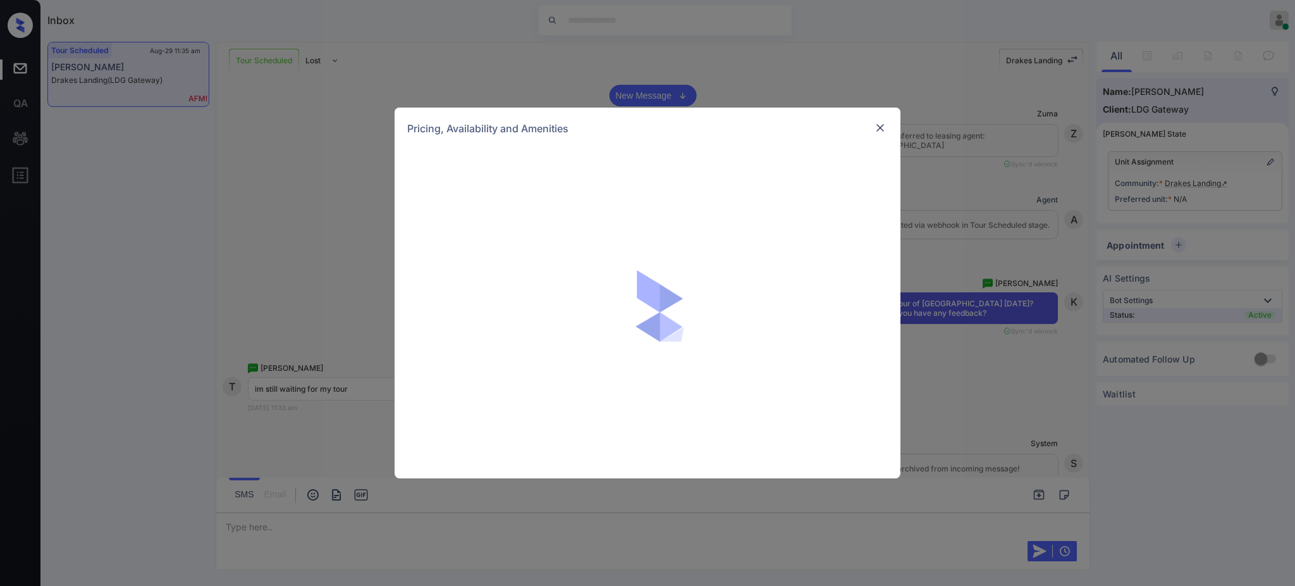
scroll to position [1266, 0]
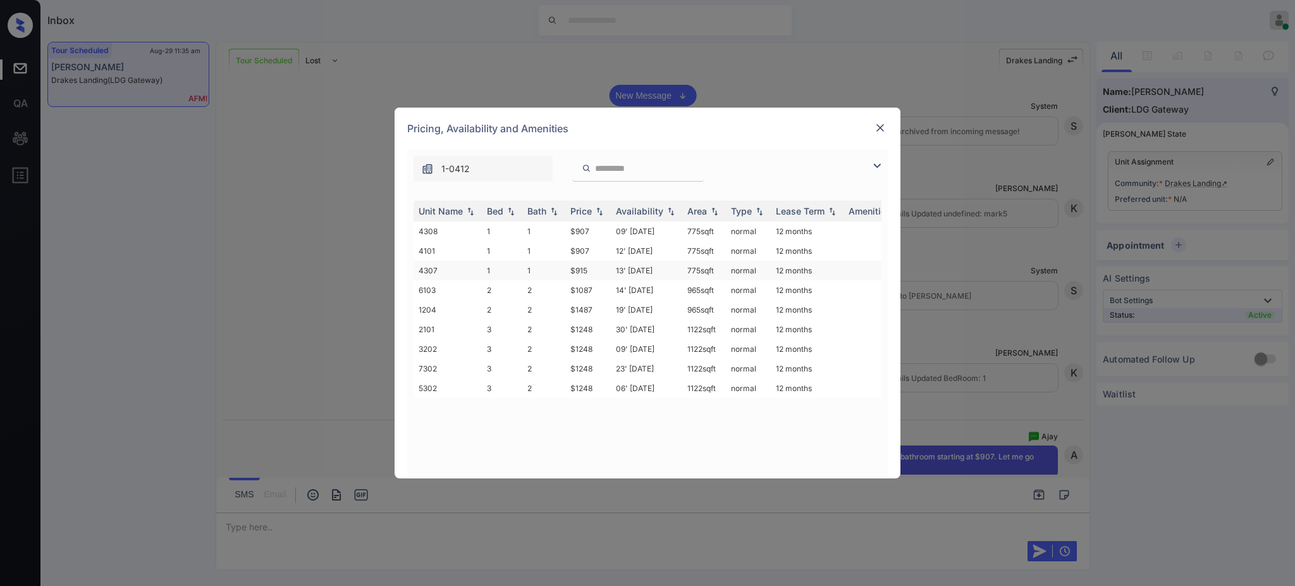
click at [592, 274] on td "$915" at bounding box center [588, 271] width 46 height 20
click at [592, 273] on td "$915" at bounding box center [588, 271] width 46 height 20
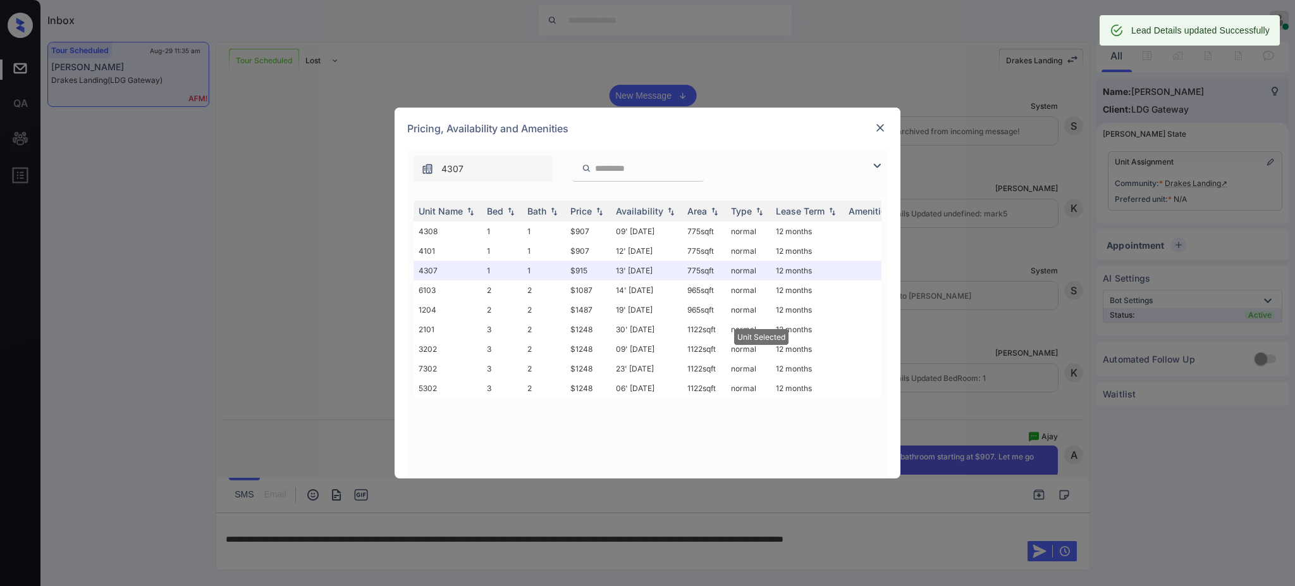
click at [883, 129] on img at bounding box center [880, 127] width 13 height 13
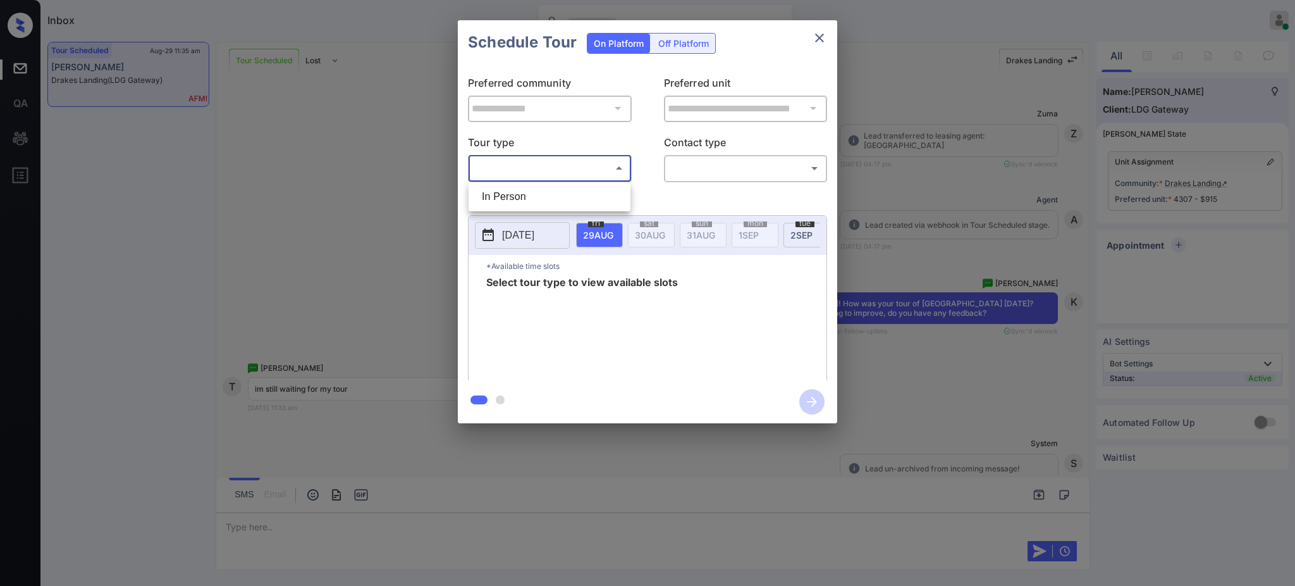
click at [517, 198] on li "In Person" at bounding box center [550, 196] width 156 height 23
type input "********"
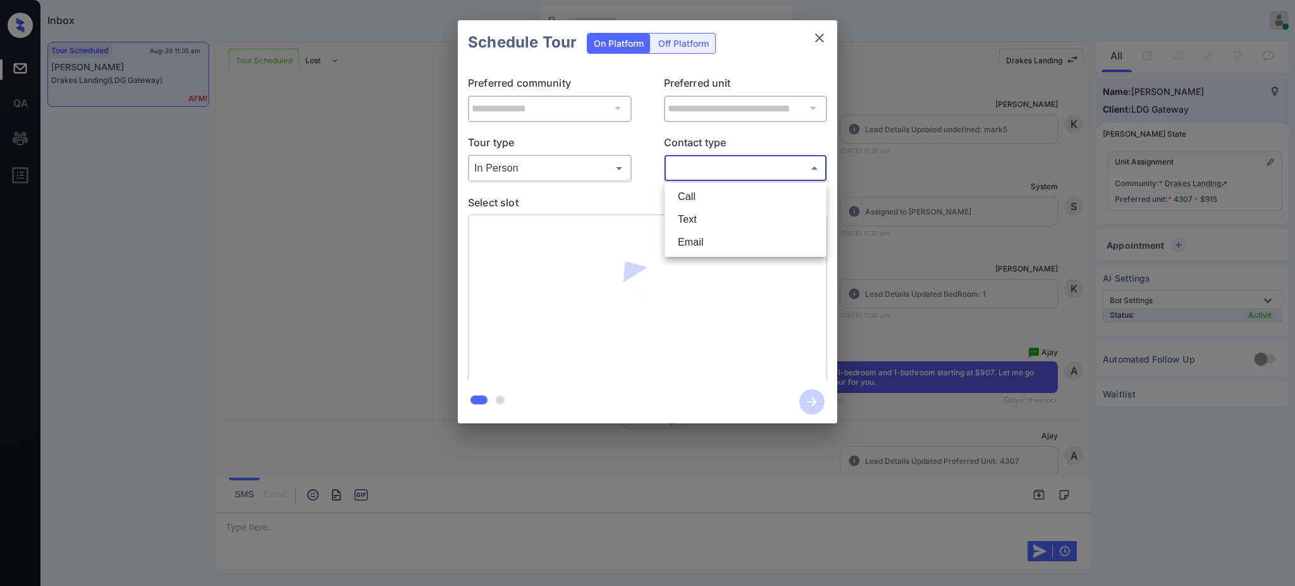
click at [725, 161] on body "Inbox Ajay Kumar Online Set yourself offline Set yourself on break Profile Swit…" at bounding box center [647, 293] width 1295 height 586
click at [696, 229] on li "Text" at bounding box center [746, 219] width 156 height 23
type input "****"
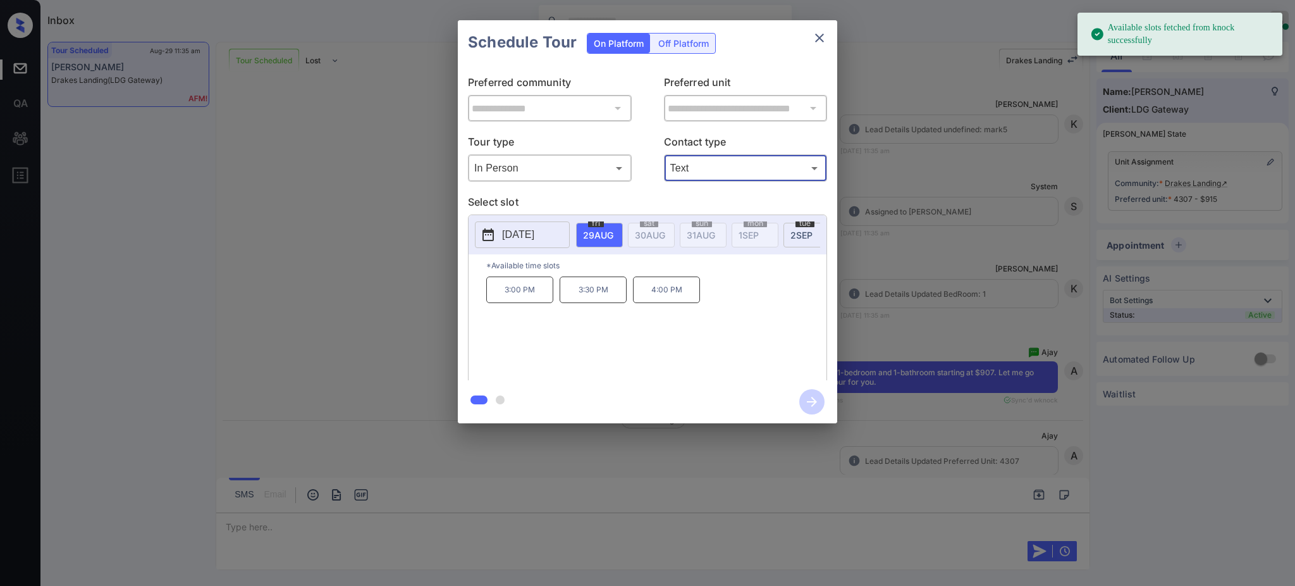
drag, startPoint x: 610, startPoint y: 230, endPoint x: 598, endPoint y: 238, distance: 13.7
click at [608, 230] on span "29 AUG" at bounding box center [598, 235] width 30 height 11
click at [531, 300] on p "3:00 PM" at bounding box center [519, 289] width 67 height 27
click at [813, 400] on icon "button" at bounding box center [811, 401] width 25 height 25
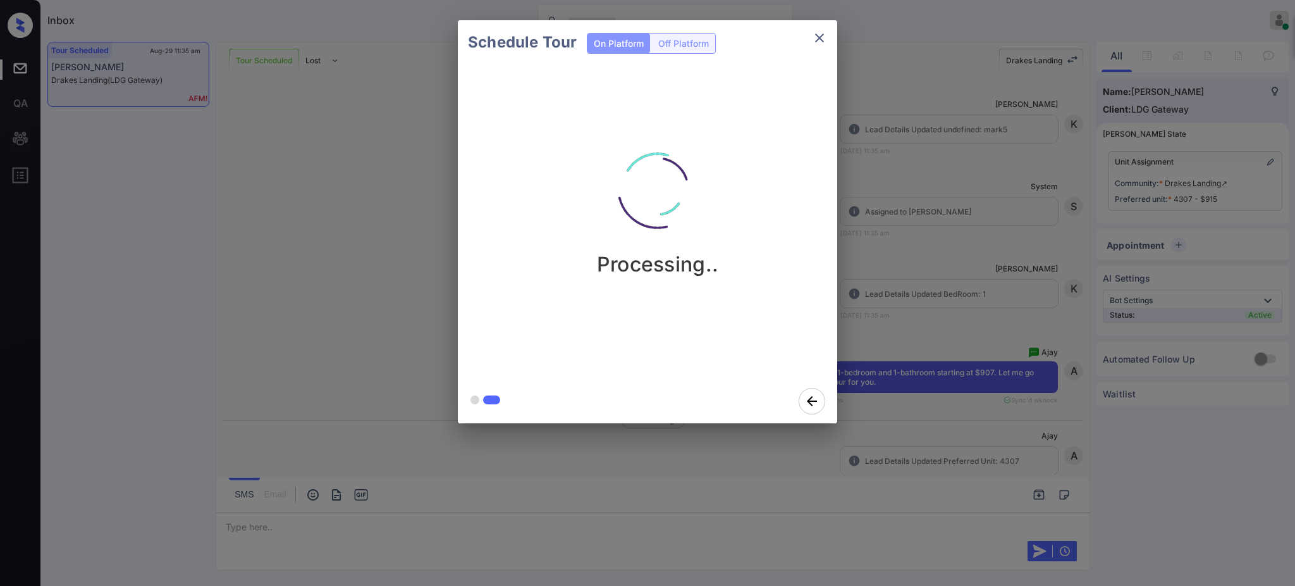
click at [919, 328] on div "Schedule Tour On Platform Off Platform Processing.." at bounding box center [647, 221] width 1295 height 443
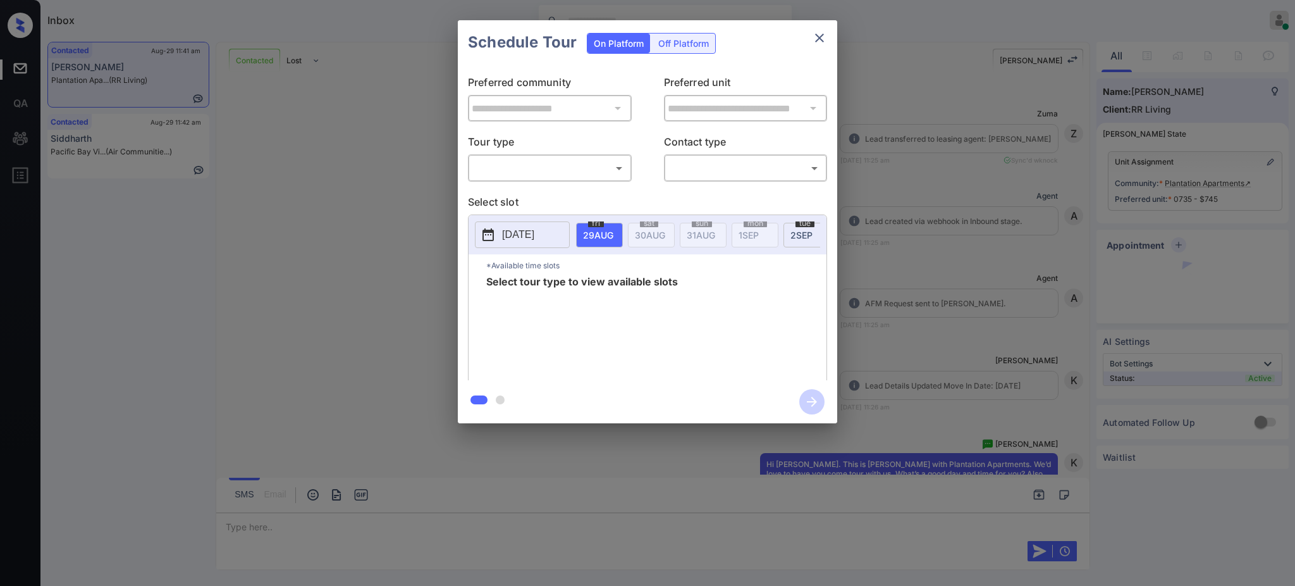
click at [513, 172] on body "Inbox [PERSON_NAME] Online Set yourself offline Set yourself on break Profile S…" at bounding box center [647, 293] width 1295 height 586
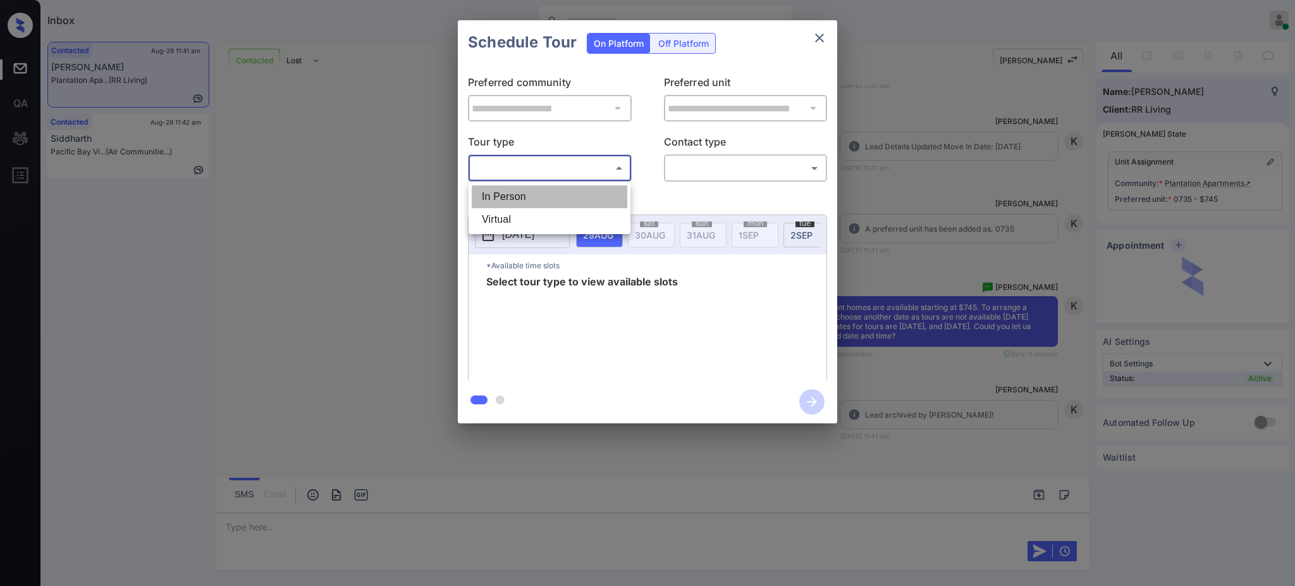
click at [520, 195] on li "In Person" at bounding box center [550, 196] width 156 height 23
type input "********"
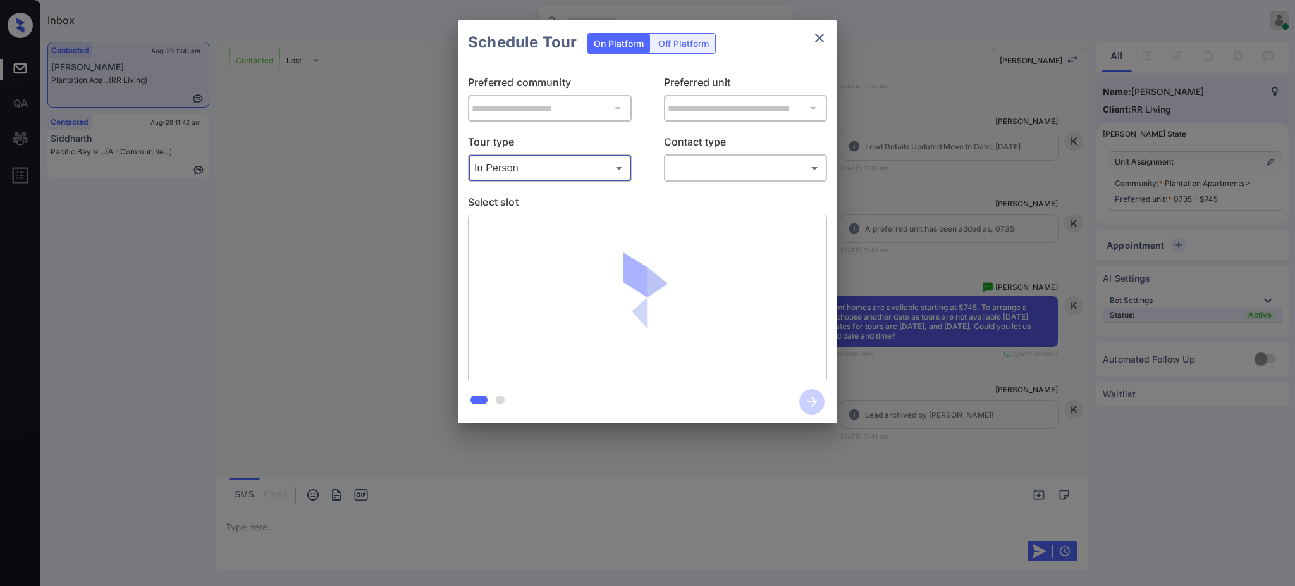
click at [753, 162] on body "Inbox Ajay Kumar Online Set yourself offline Set yourself on break Profile Swit…" at bounding box center [647, 293] width 1295 height 586
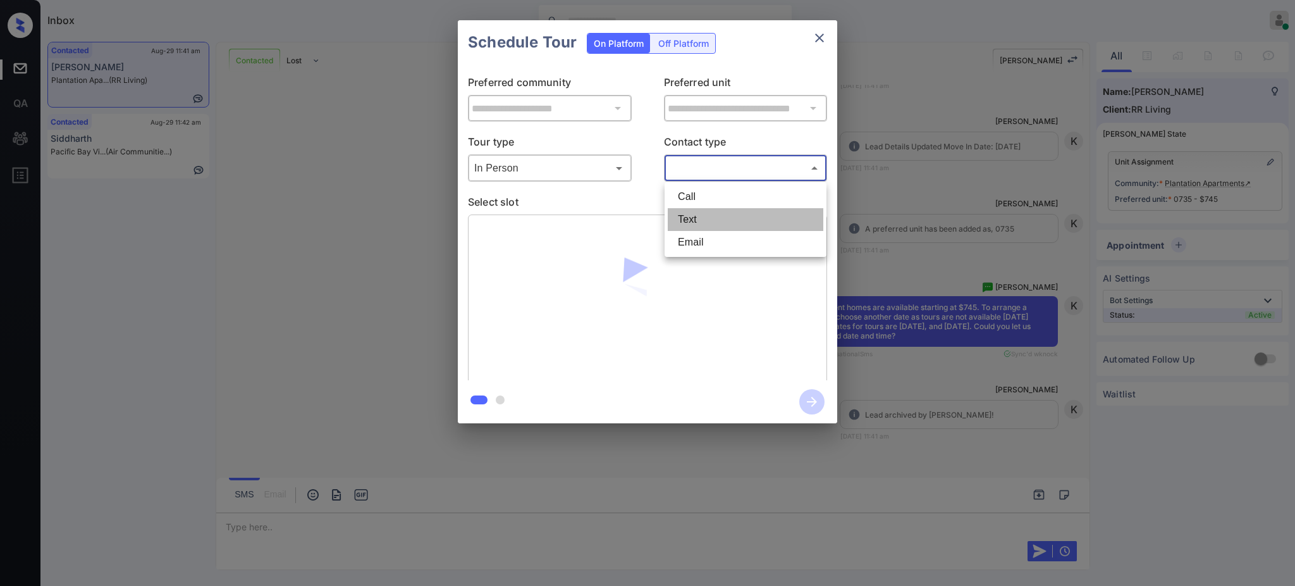
click at [698, 221] on li "Text" at bounding box center [746, 219] width 156 height 23
type input "****"
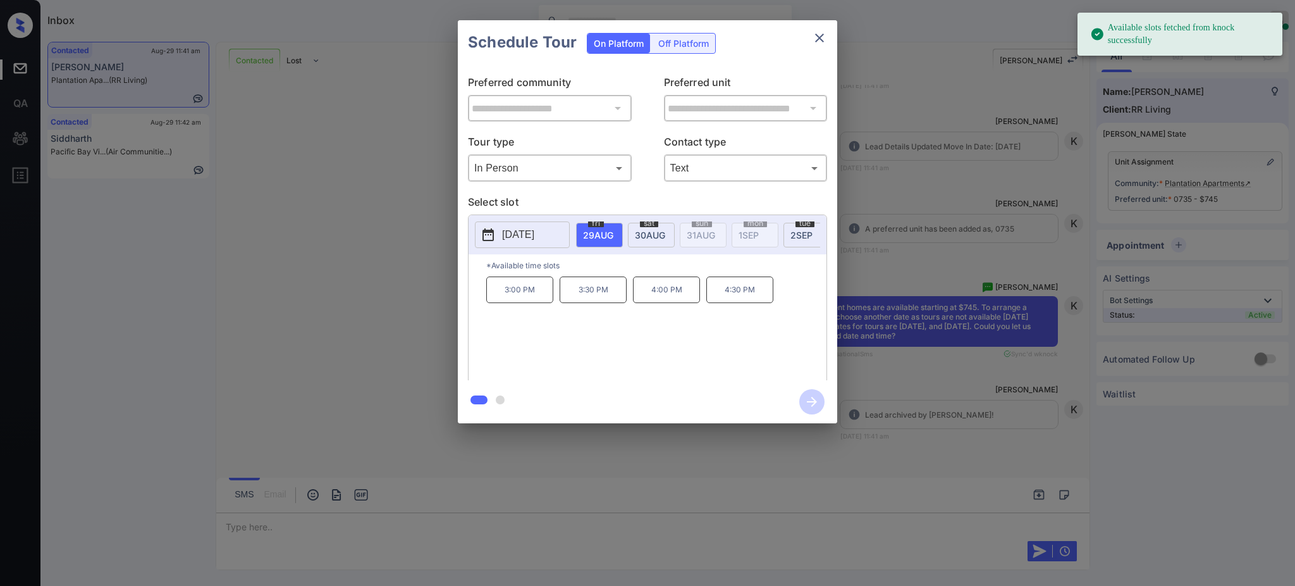
click at [896, 371] on div "**********" at bounding box center [647, 221] width 1295 height 443
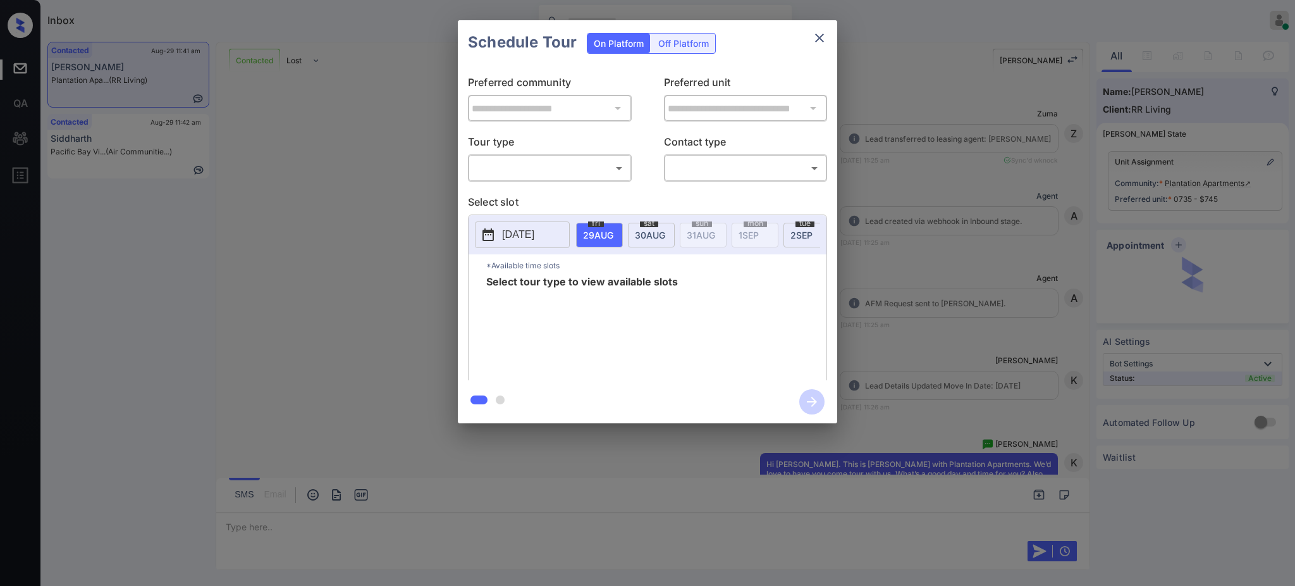
scroll to position [433, 0]
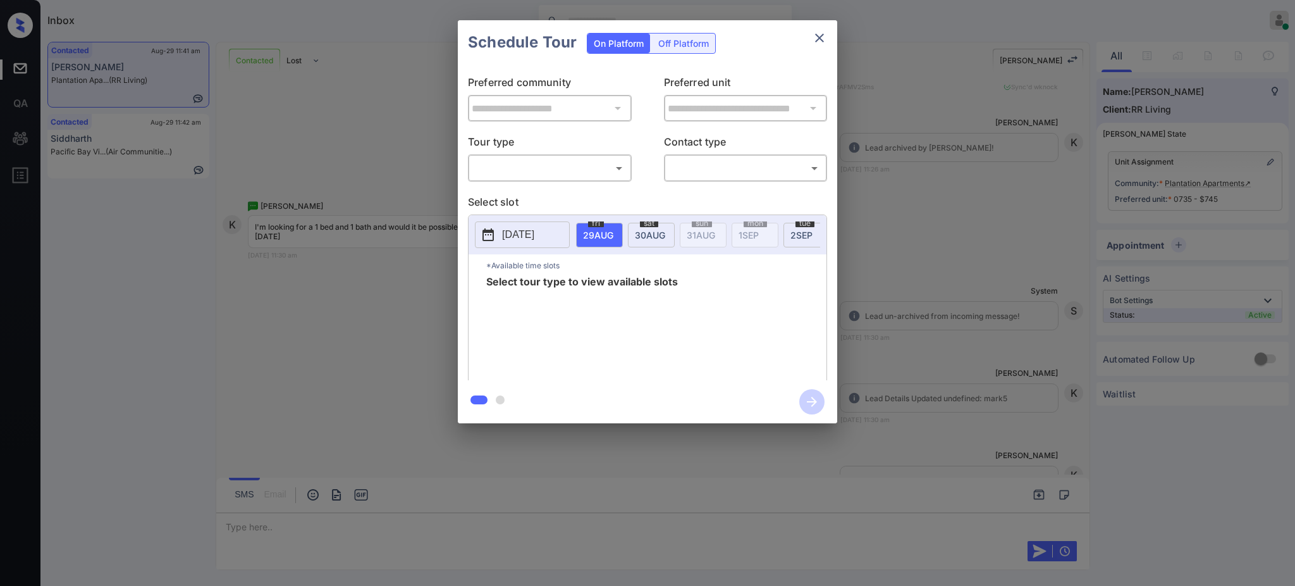
click at [534, 157] on div "​ ​" at bounding box center [550, 167] width 164 height 27
click at [533, 165] on body "Inbox Ajay Kumar Online Set yourself offline Set yourself on break Profile Swit…" at bounding box center [647, 293] width 1295 height 586
click at [528, 195] on li "In Person" at bounding box center [550, 196] width 156 height 23
type input "********"
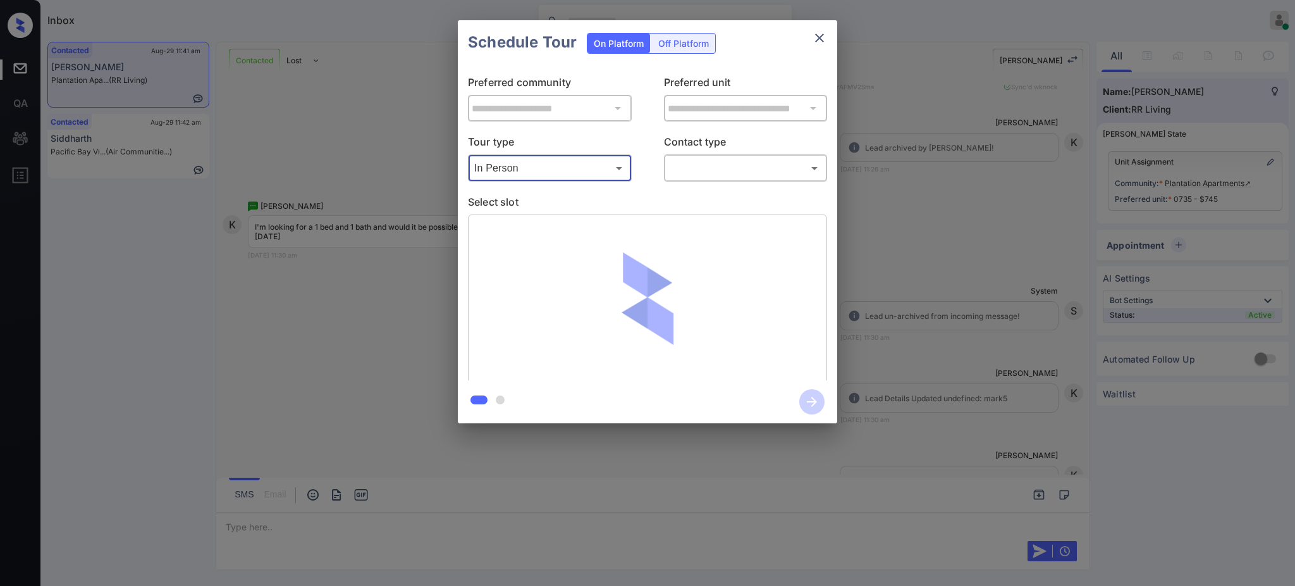
click at [698, 169] on body "Inbox Ajay Kumar Online Set yourself offline Set yourself on break Profile Swit…" at bounding box center [647, 293] width 1295 height 586
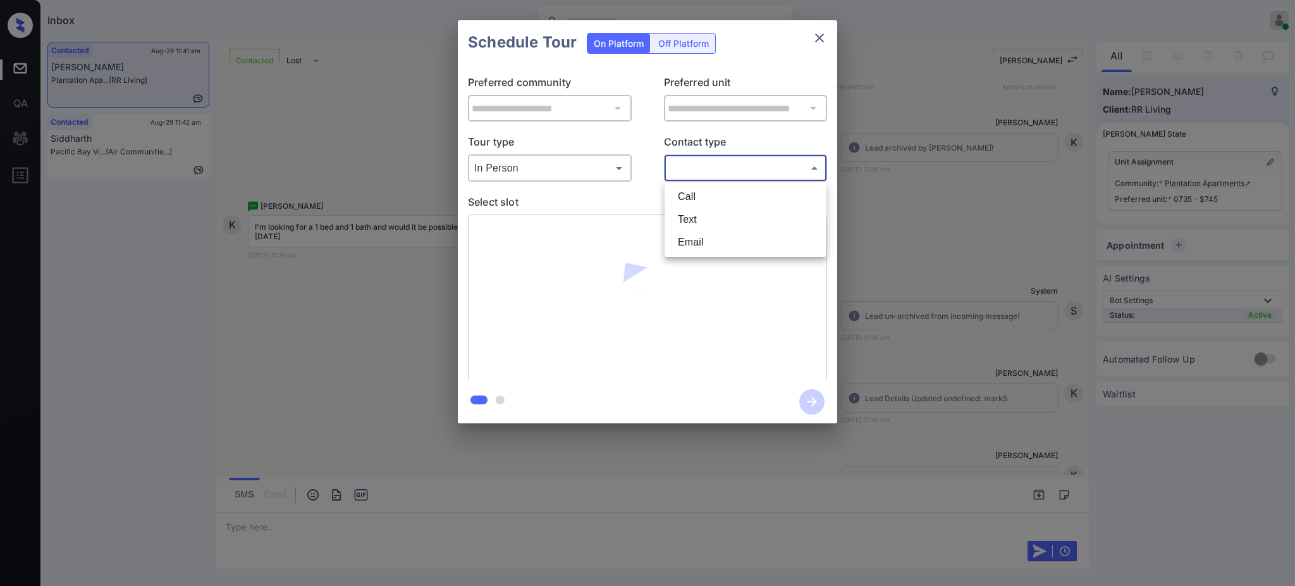
drag, startPoint x: 686, startPoint y: 201, endPoint x: 685, endPoint y: 211, distance: 10.2
click at [685, 211] on ul "Call Text Email" at bounding box center [746, 219] width 162 height 75
click at [685, 212] on li "Text" at bounding box center [746, 219] width 156 height 23
type input "****"
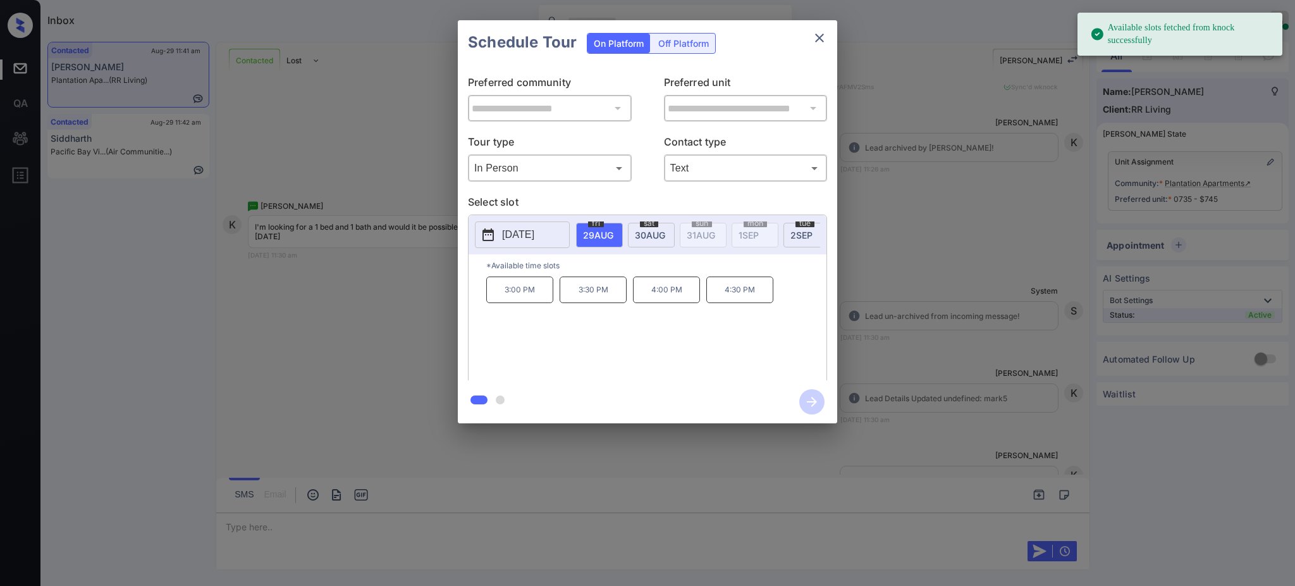
click at [613, 233] on span "30 AUG" at bounding box center [598, 235] width 30 height 11
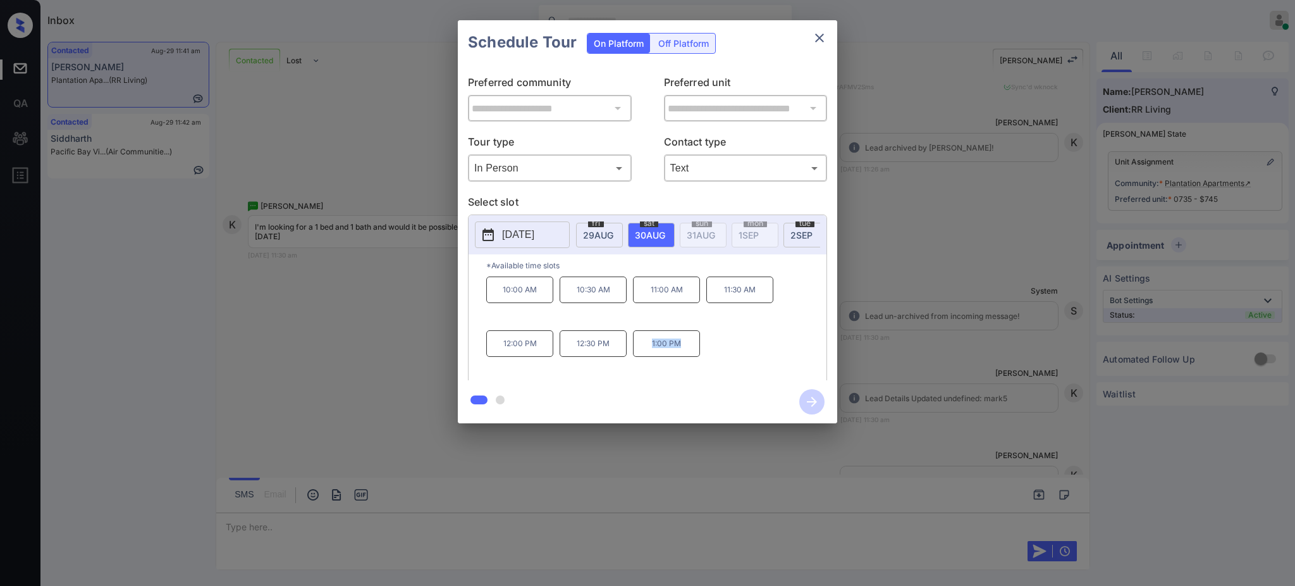
drag, startPoint x: 646, startPoint y: 352, endPoint x: 691, endPoint y: 348, distance: 45.1
click at [691, 348] on p "1:00 PM" at bounding box center [666, 343] width 67 height 27
click at [580, 390] on div at bounding box center [647, 401] width 379 height 43
drag, startPoint x: 574, startPoint y: 355, endPoint x: 709, endPoint y: 341, distance: 136.1
click at [702, 344] on div "10:00 AM 10:30 AM 11:00 AM 11:30 AM 12:00 PM 12:30 PM 1:00 PM" at bounding box center [656, 326] width 340 height 101
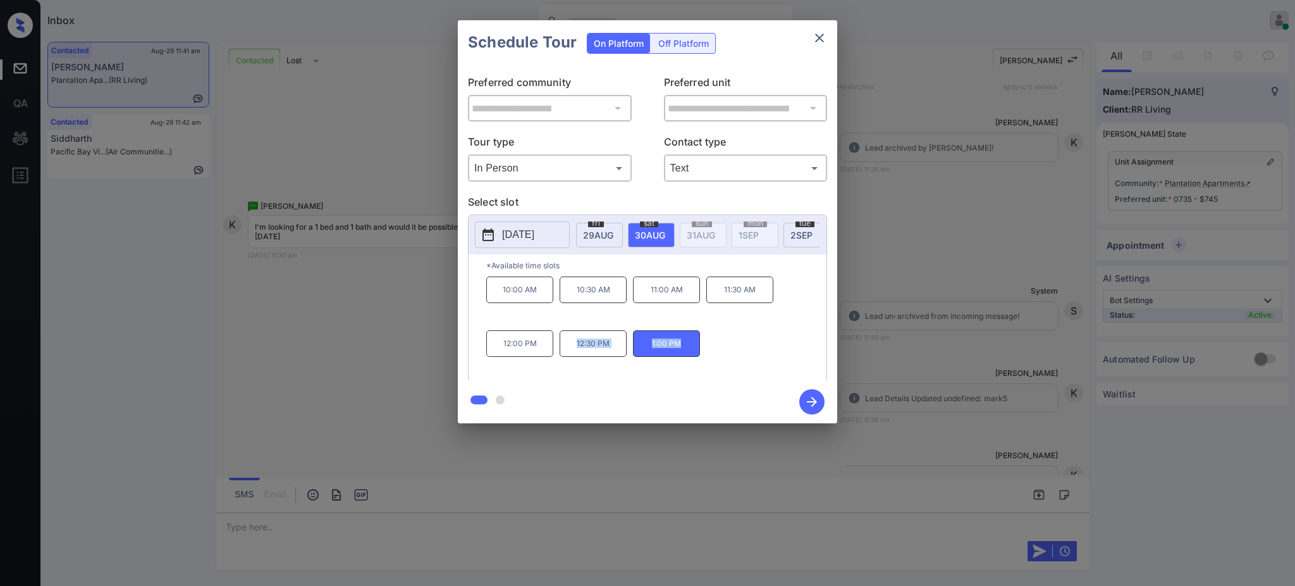
copy div "12:30 PM 1:00 PM"
click at [816, 35] on icon "close" at bounding box center [819, 38] width 9 height 9
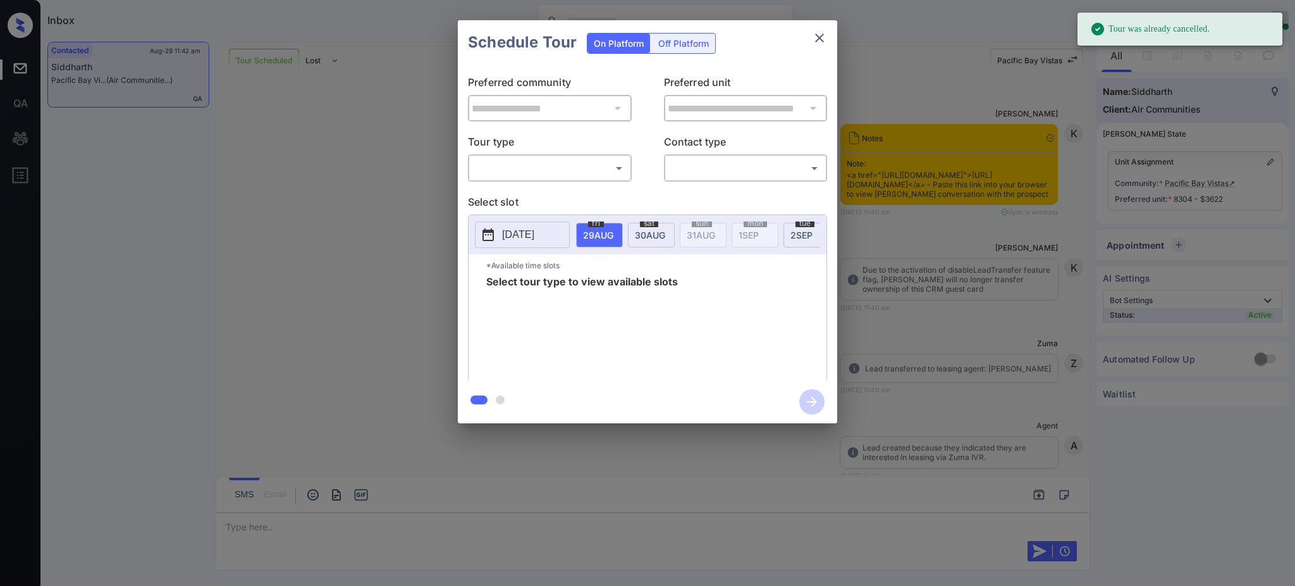
scroll to position [3953, 0]
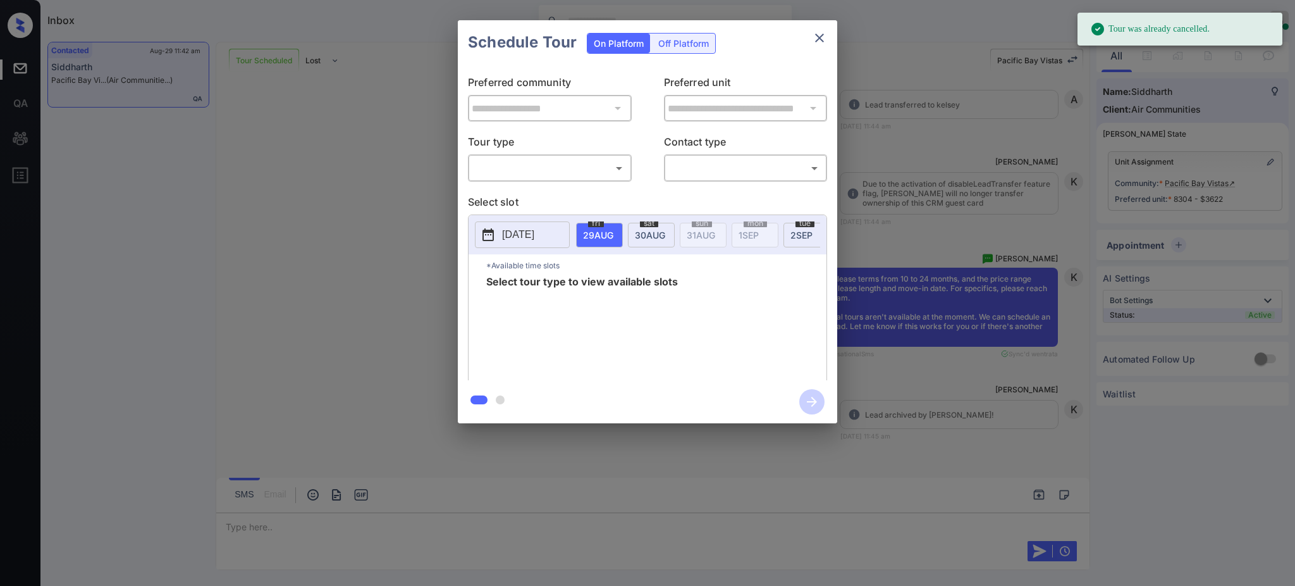
click at [584, 163] on body "Tour was already cancelled. Inbox [PERSON_NAME] Online Set yourself offline Set…" at bounding box center [647, 293] width 1295 height 586
click at [818, 35] on div at bounding box center [647, 293] width 1295 height 586
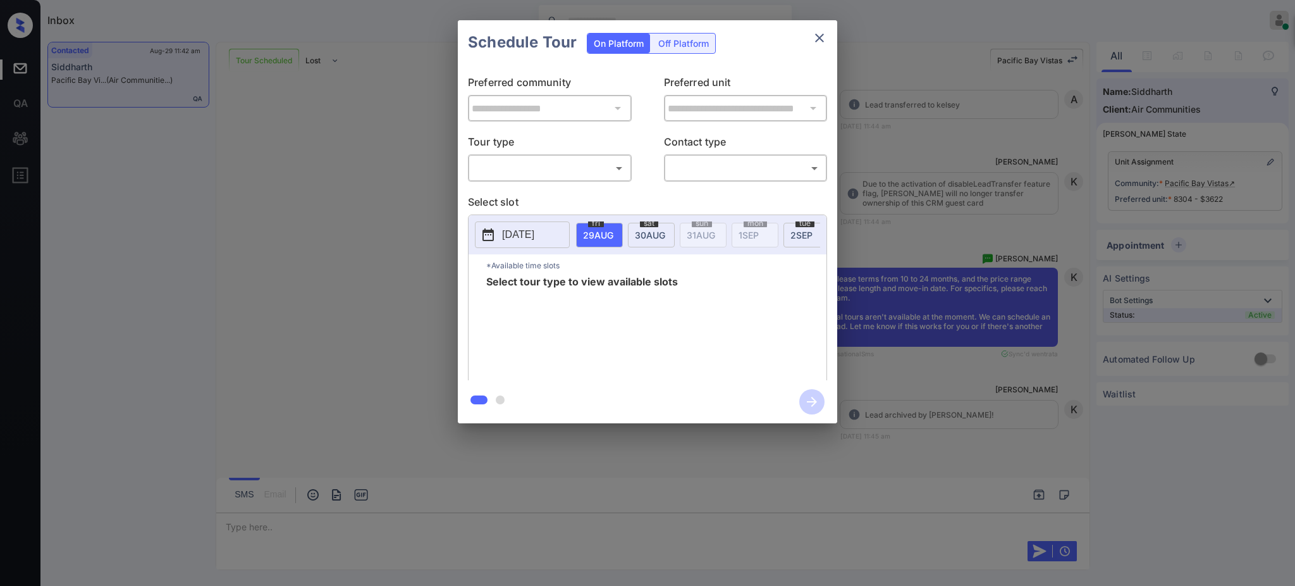
click at [818, 35] on div at bounding box center [647, 293] width 1295 height 586
click at [952, 194] on div "**********" at bounding box center [647, 221] width 1295 height 443
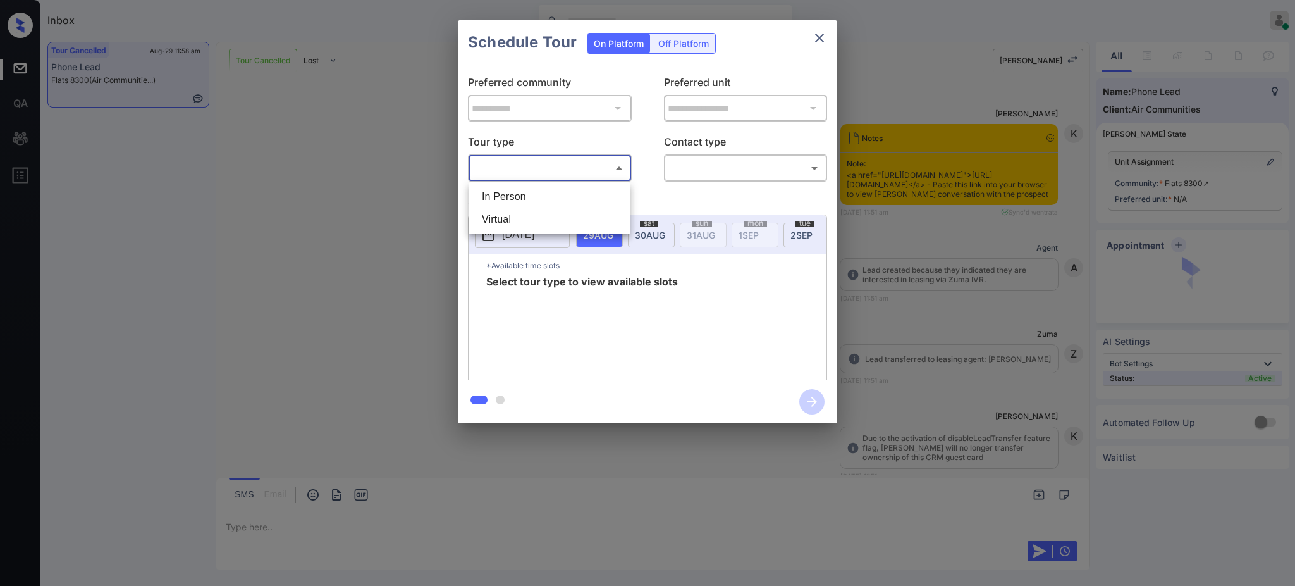
click at [579, 170] on body "Inbox [PERSON_NAME] Online Set yourself offline Set yourself on break Profile S…" at bounding box center [647, 293] width 1295 height 586
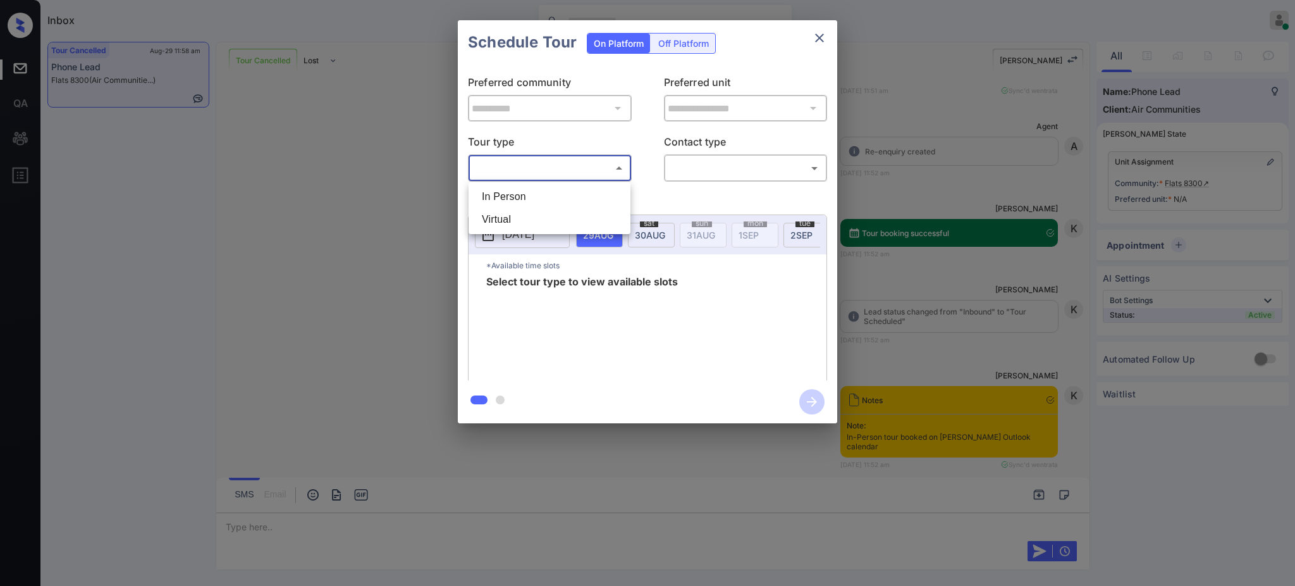
click at [522, 220] on li "Virtual" at bounding box center [550, 219] width 156 height 23
type input "*******"
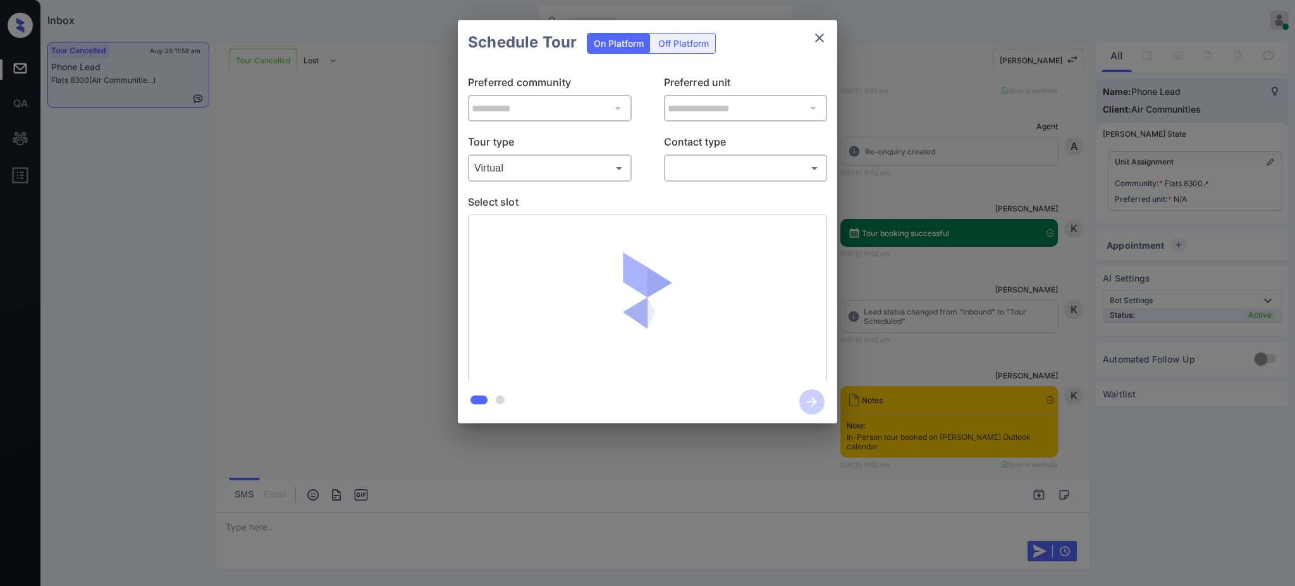
drag, startPoint x: 1106, startPoint y: 234, endPoint x: 1099, endPoint y: 231, distance: 7.6
click at [1099, 231] on div "**********" at bounding box center [647, 221] width 1295 height 443
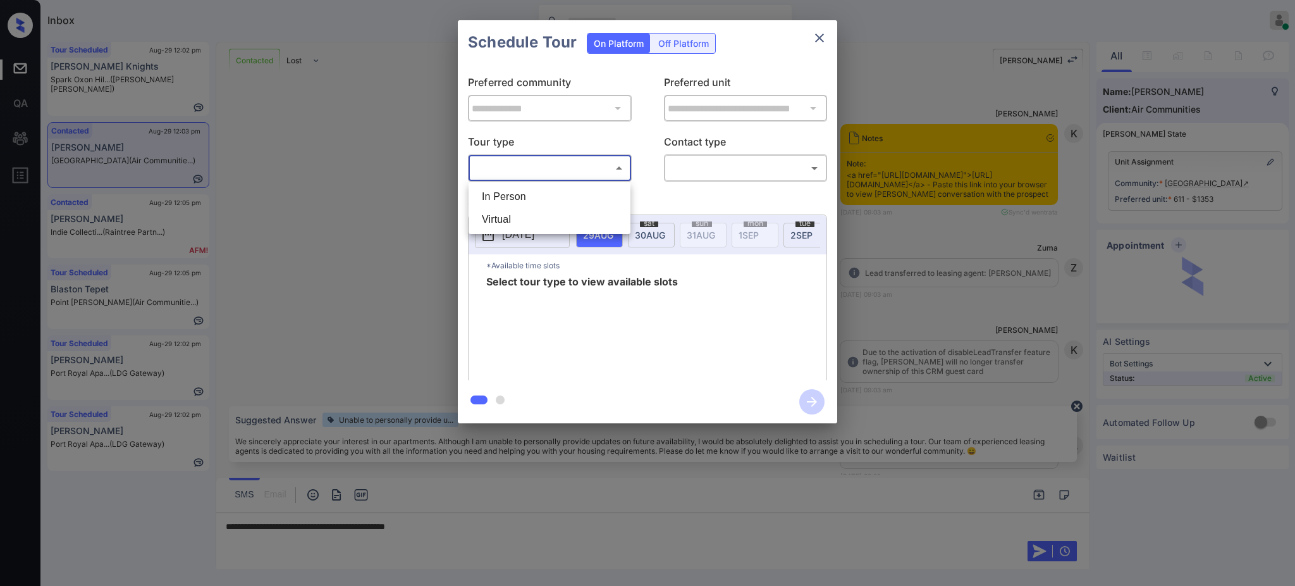
click at [593, 171] on body "Inbox [PERSON_NAME] Online Set yourself offline Set yourself on break Profile S…" at bounding box center [647, 293] width 1295 height 586
click at [502, 203] on ul "In Person Virtual" at bounding box center [550, 208] width 162 height 52
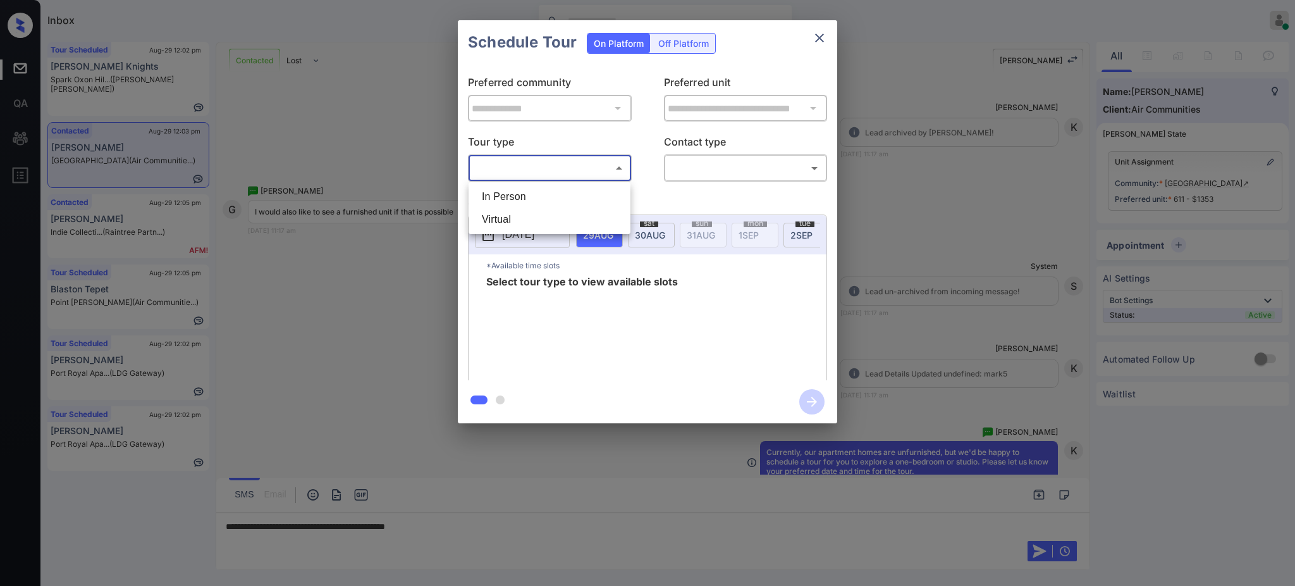
click at [538, 190] on li "In Person" at bounding box center [550, 196] width 156 height 23
type input "********"
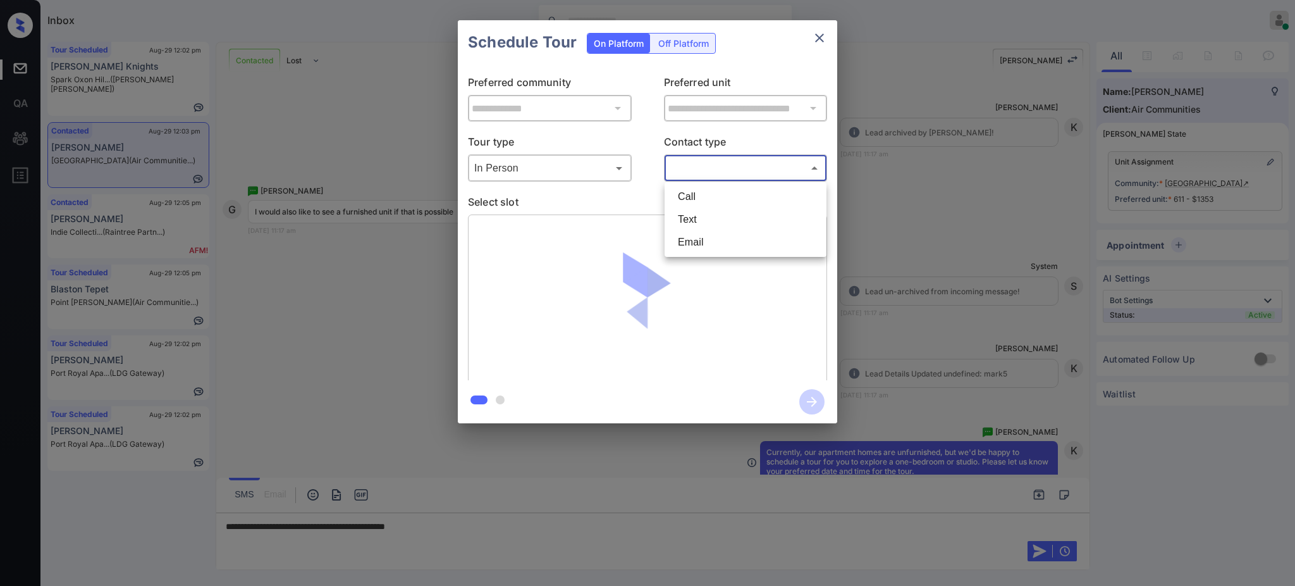
click at [710, 157] on body "Inbox Ajay Kumar Online Set yourself offline Set yourself on break Profile Swit…" at bounding box center [647, 293] width 1295 height 586
click at [685, 216] on li "Text" at bounding box center [746, 219] width 156 height 23
type input "****"
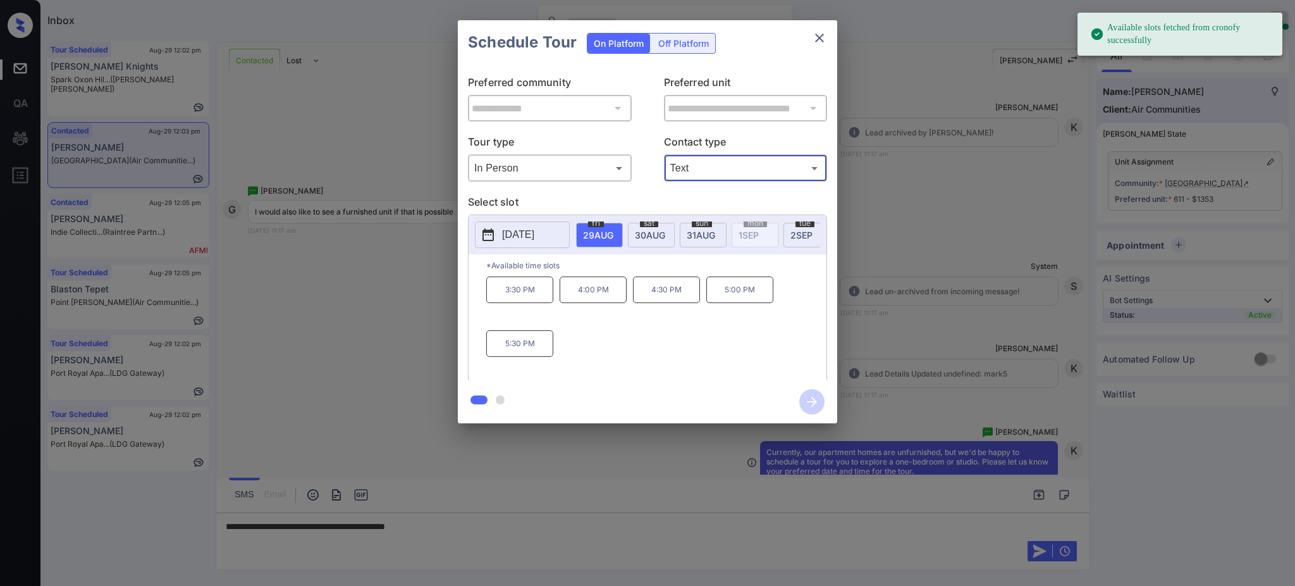
click at [956, 276] on div "**********" at bounding box center [647, 221] width 1295 height 443
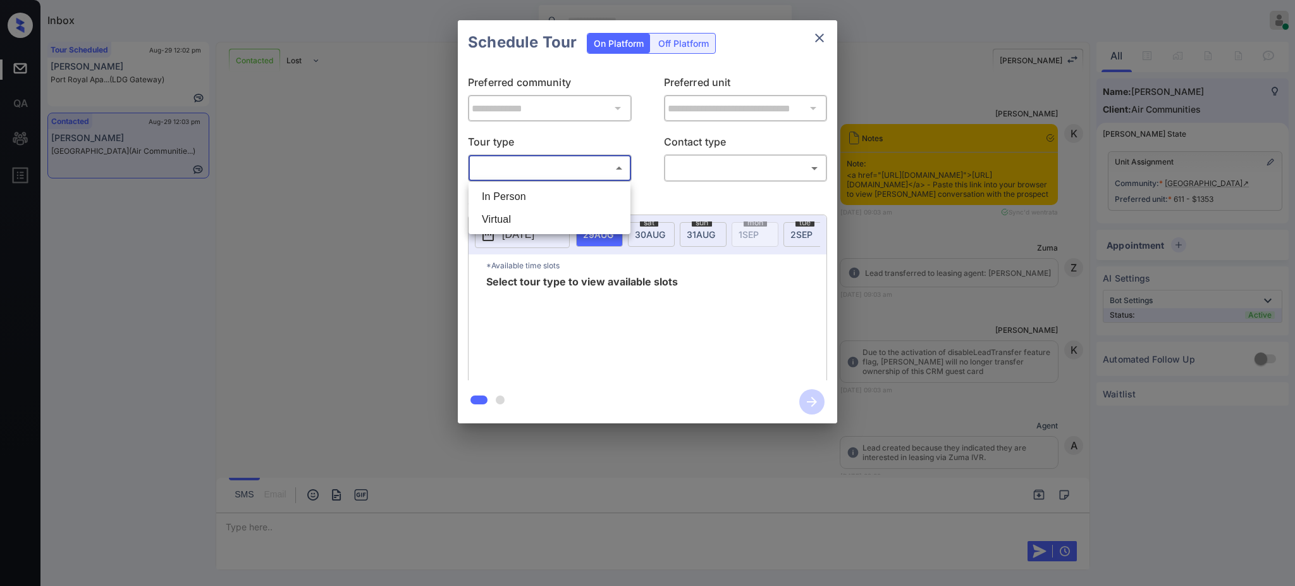
click at [516, 163] on body "Inbox [PERSON_NAME] Online Set yourself offline Set yourself on break Profile S…" at bounding box center [647, 293] width 1295 height 586
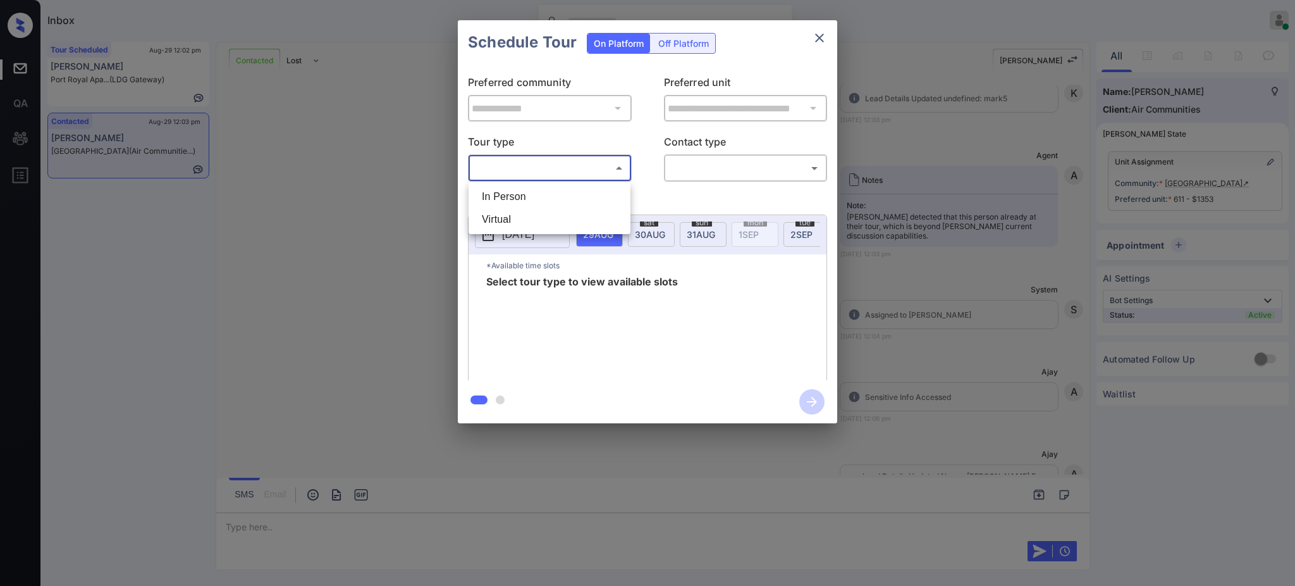
drag, startPoint x: 525, startPoint y: 195, endPoint x: 685, endPoint y: 179, distance: 161.4
click at [525, 195] on li "In Person" at bounding box center [550, 196] width 156 height 23
type input "********"
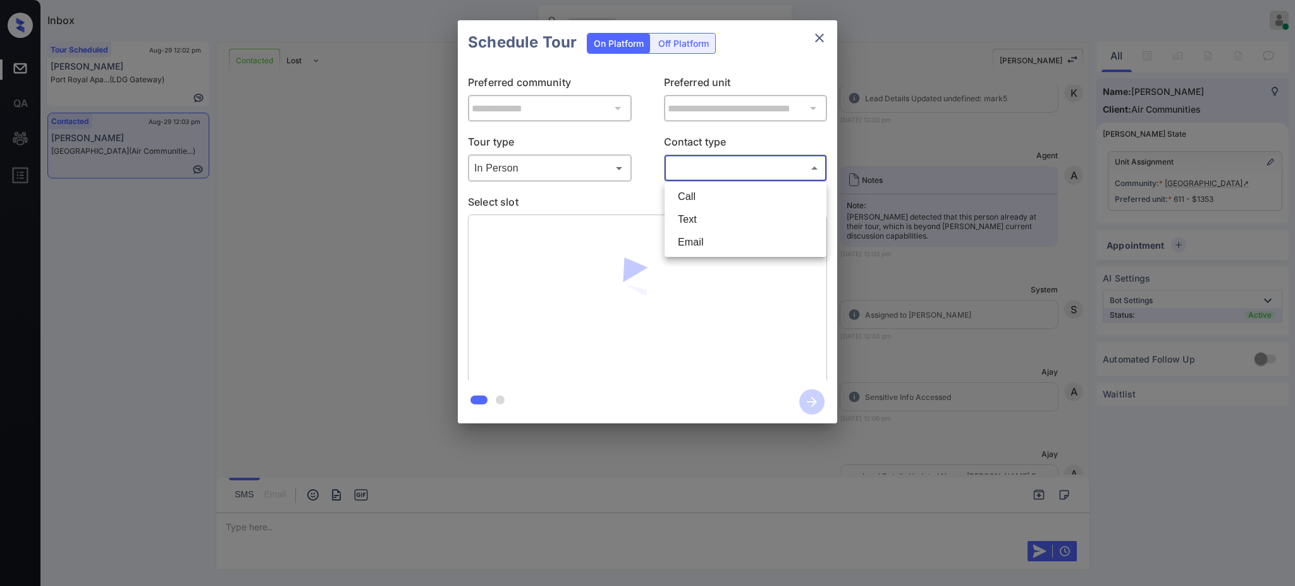
click at [694, 178] on body "Inbox Ajay Kumar Online Set yourself offline Set yourself on break Profile Swit…" at bounding box center [647, 293] width 1295 height 586
click at [690, 207] on ul "Call Text Email" at bounding box center [746, 219] width 162 height 75
click at [689, 216] on li "Text" at bounding box center [746, 219] width 156 height 23
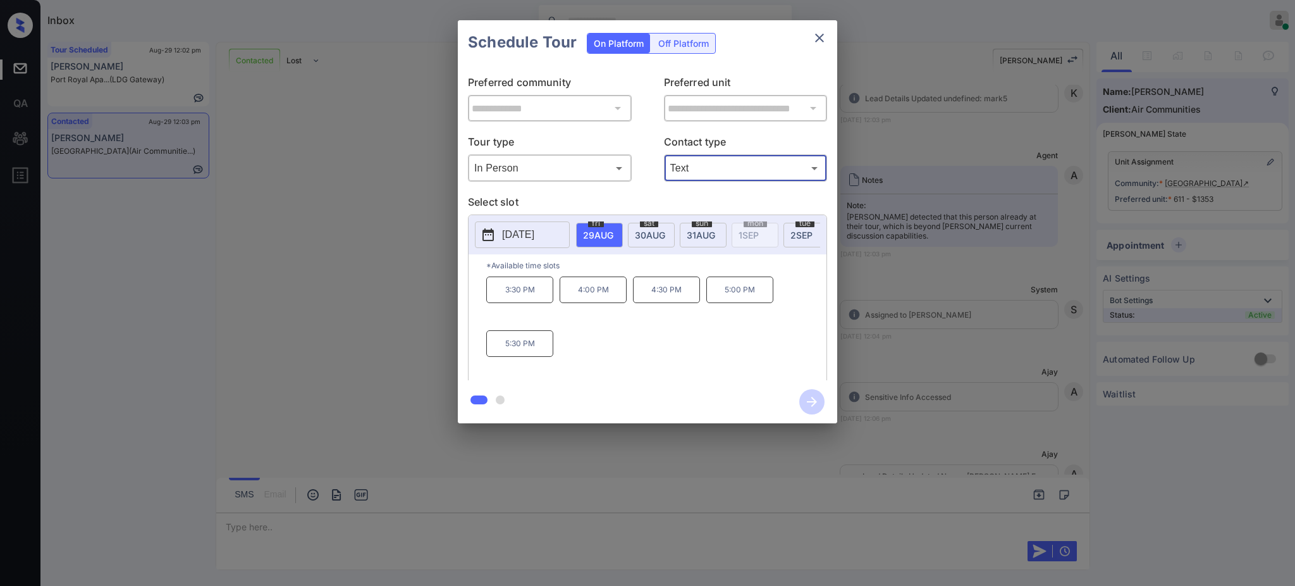
type input "****"
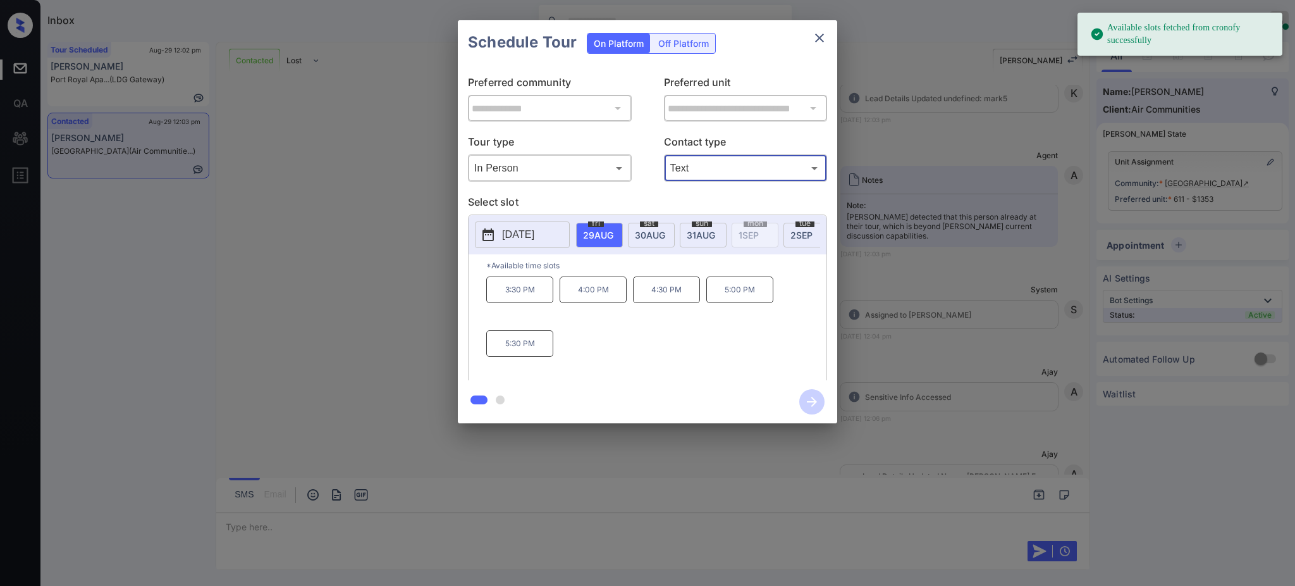
click at [598, 235] on span "29 AUG" at bounding box center [598, 235] width 30 height 11
click at [506, 298] on p "3:30 PM" at bounding box center [519, 289] width 67 height 27
drag, startPoint x: 805, startPoint y: 402, endPoint x: 899, endPoint y: 366, distance: 100.5
click at [806, 403] on icon "button" at bounding box center [811, 401] width 25 height 25
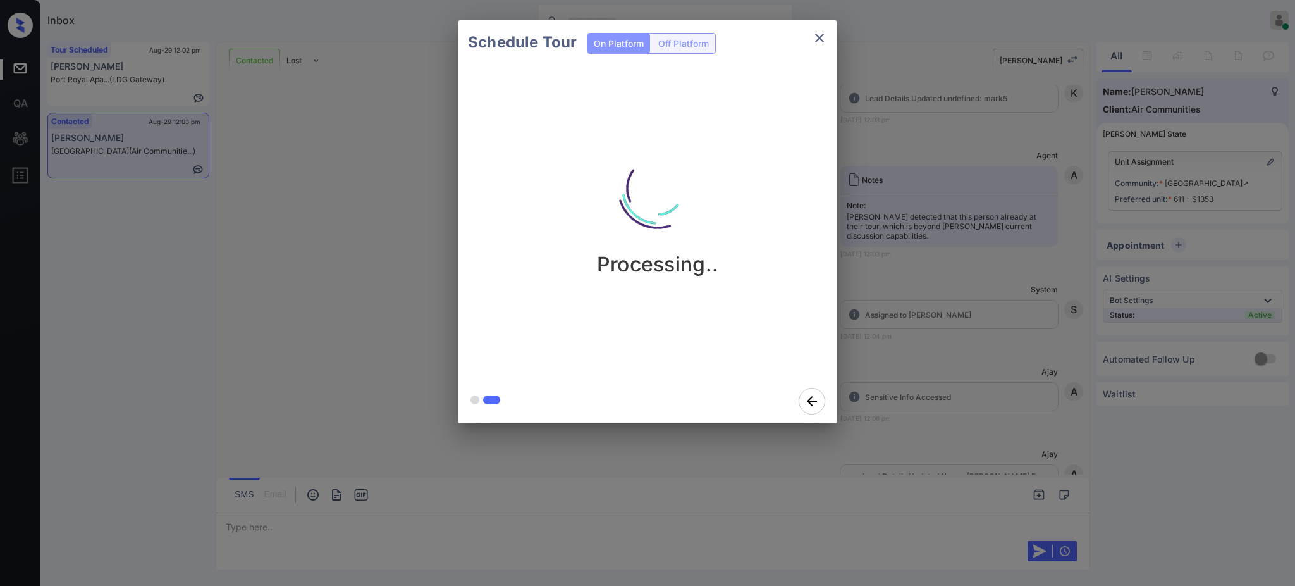
click at [906, 359] on div "Schedule Tour On Platform Off Platform Processing.." at bounding box center [647, 221] width 1295 height 443
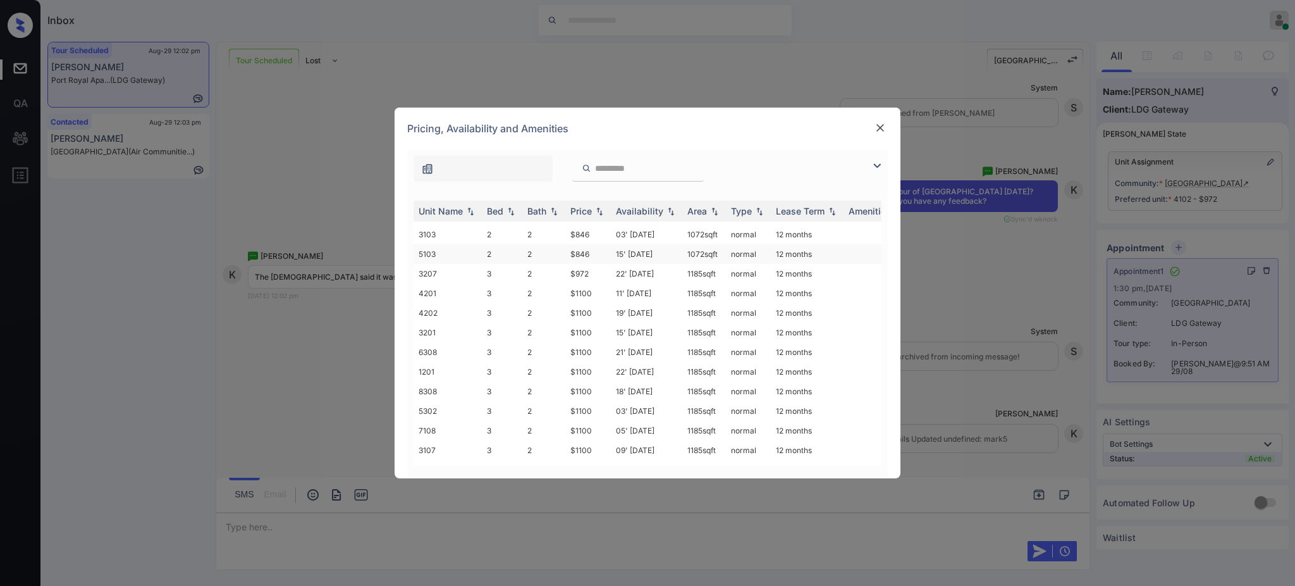
scroll to position [253, 0]
click at [878, 122] on img at bounding box center [880, 127] width 13 height 13
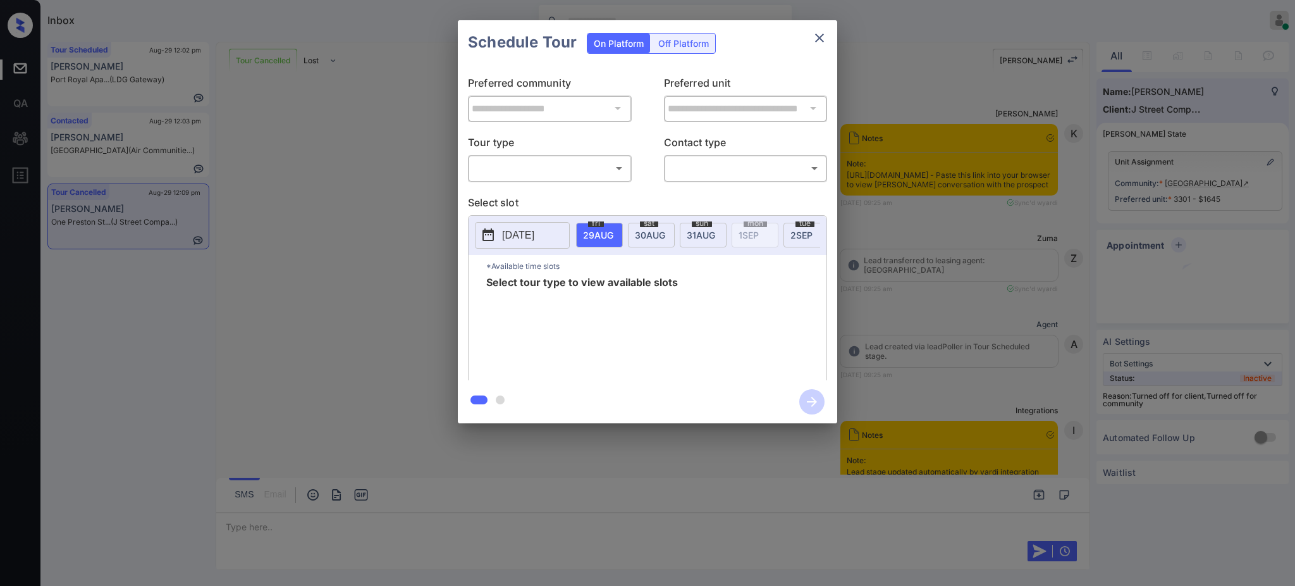
scroll to position [1933, 0]
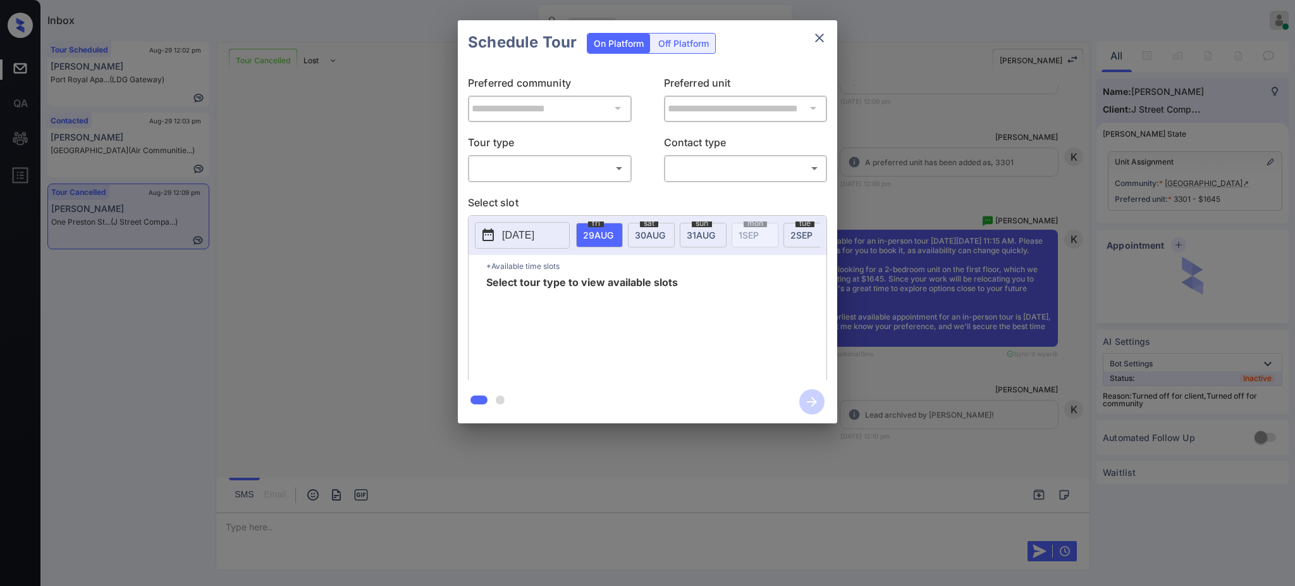
click at [551, 171] on body "Inbox [PERSON_NAME] Online Set yourself offline Set yourself on break Profile S…" at bounding box center [647, 293] width 1295 height 586
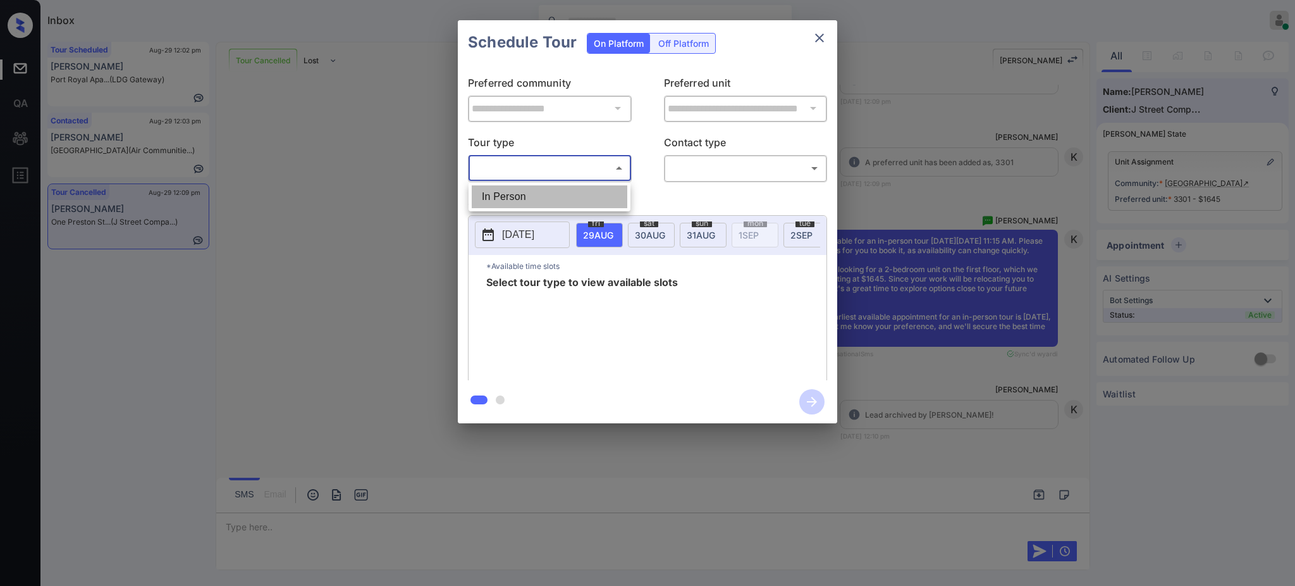
click at [543, 188] on li "In Person" at bounding box center [550, 196] width 156 height 23
type input "********"
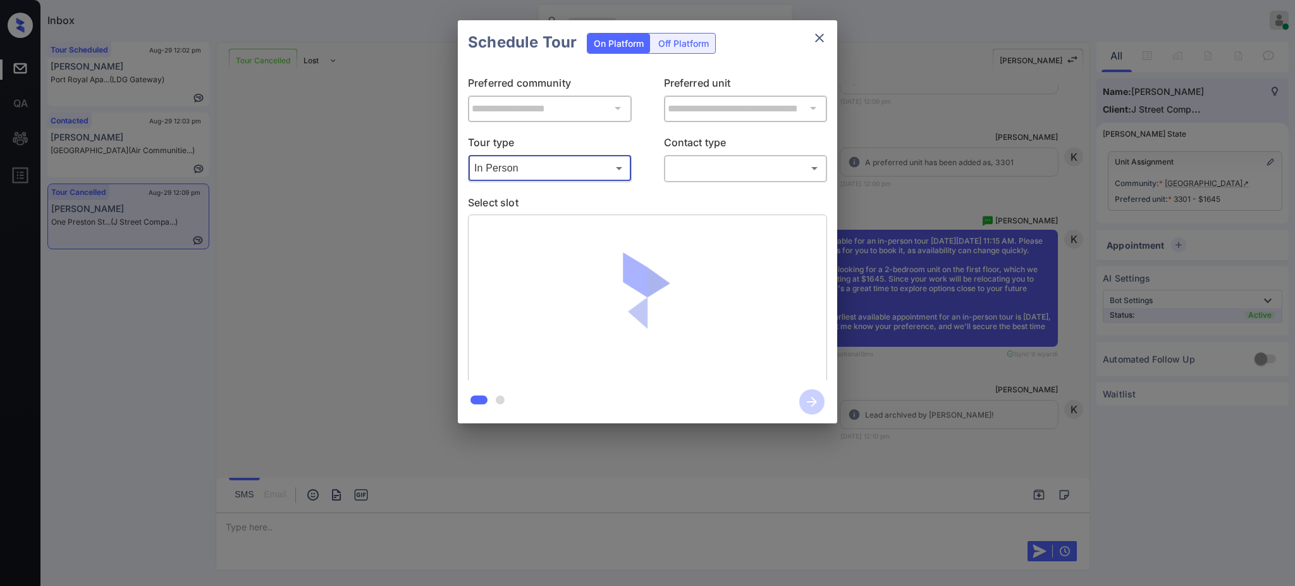
click at [680, 166] on body "Inbox Ajay Kumar Online Set yourself offline Set yourself on break Profile Swit…" at bounding box center [647, 293] width 1295 height 586
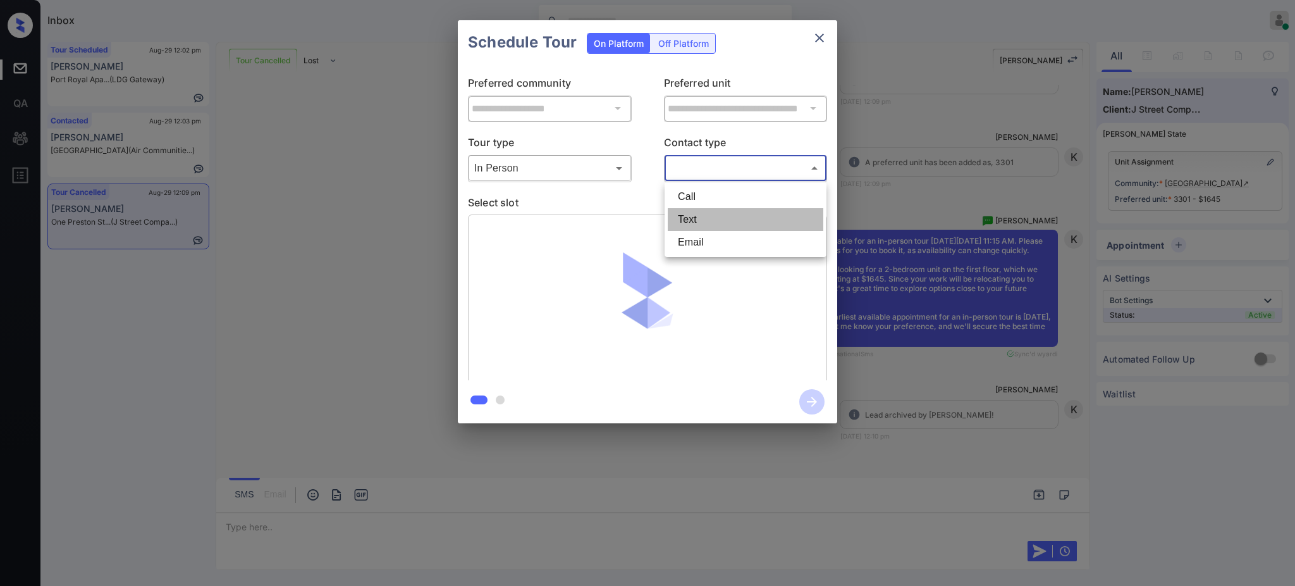
click at [693, 215] on li "Text" at bounding box center [746, 219] width 156 height 23
type input "****"
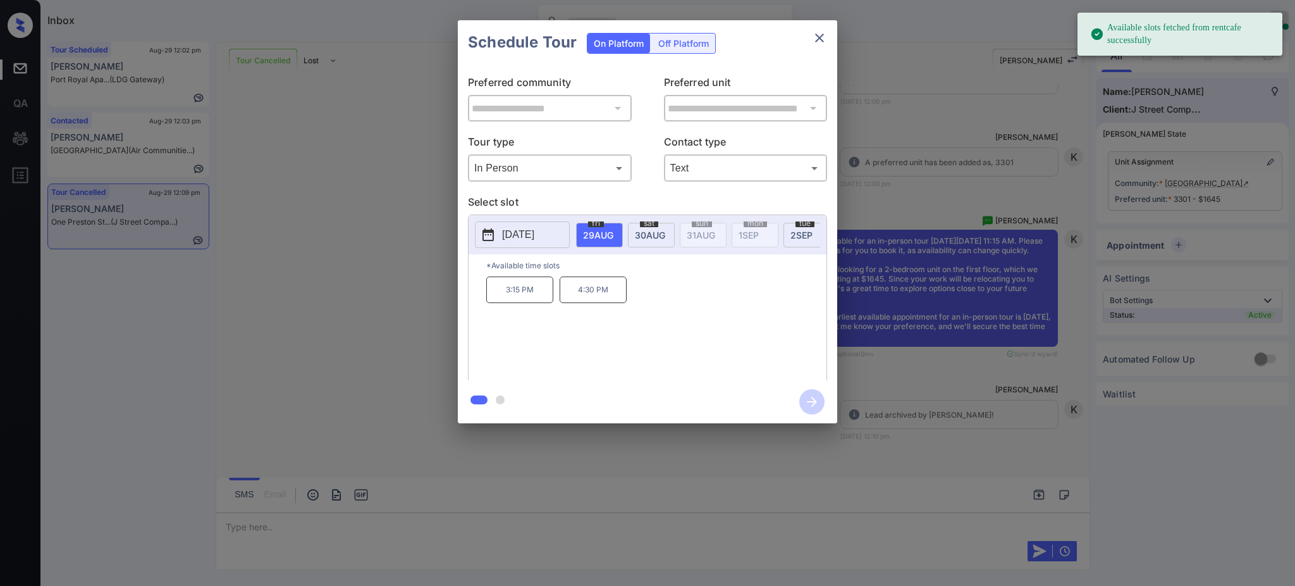
click at [519, 230] on p "2025-08-29" at bounding box center [518, 234] width 32 height 15
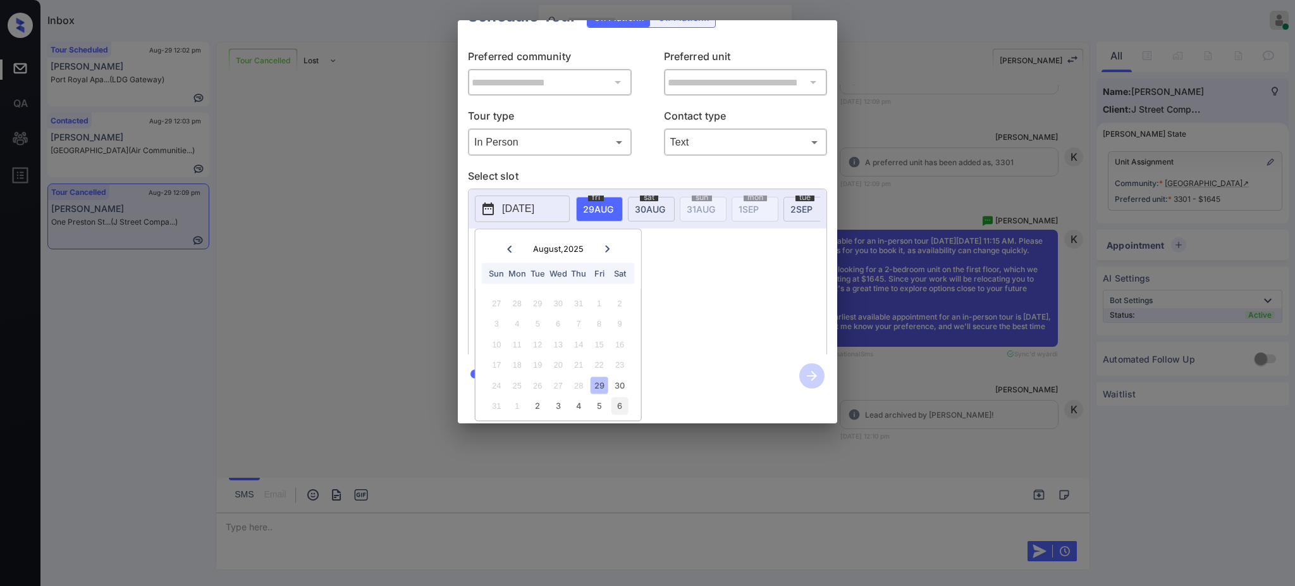
click at [618, 397] on div "6" at bounding box center [619, 405] width 17 height 17
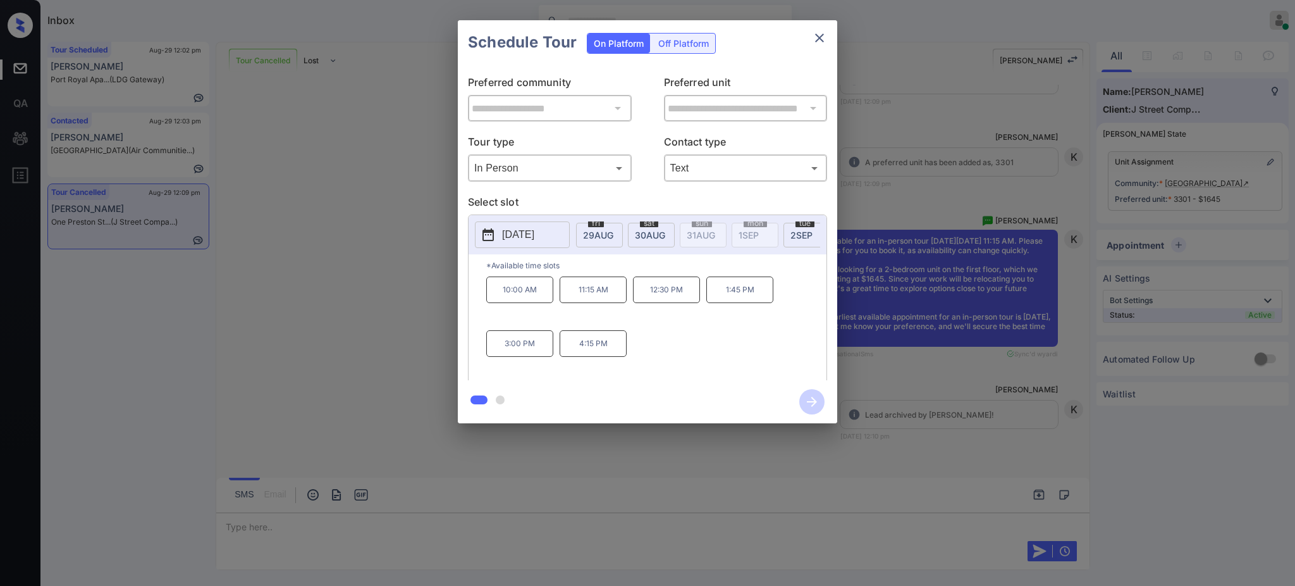
scroll to position [0, 0]
click at [678, 321] on div "10:00 AM 11:15 AM 12:30 PM 1:45 PM 3:00 PM 4:15 PM" at bounding box center [656, 326] width 340 height 101
click at [900, 357] on div "**********" at bounding box center [647, 221] width 1295 height 443
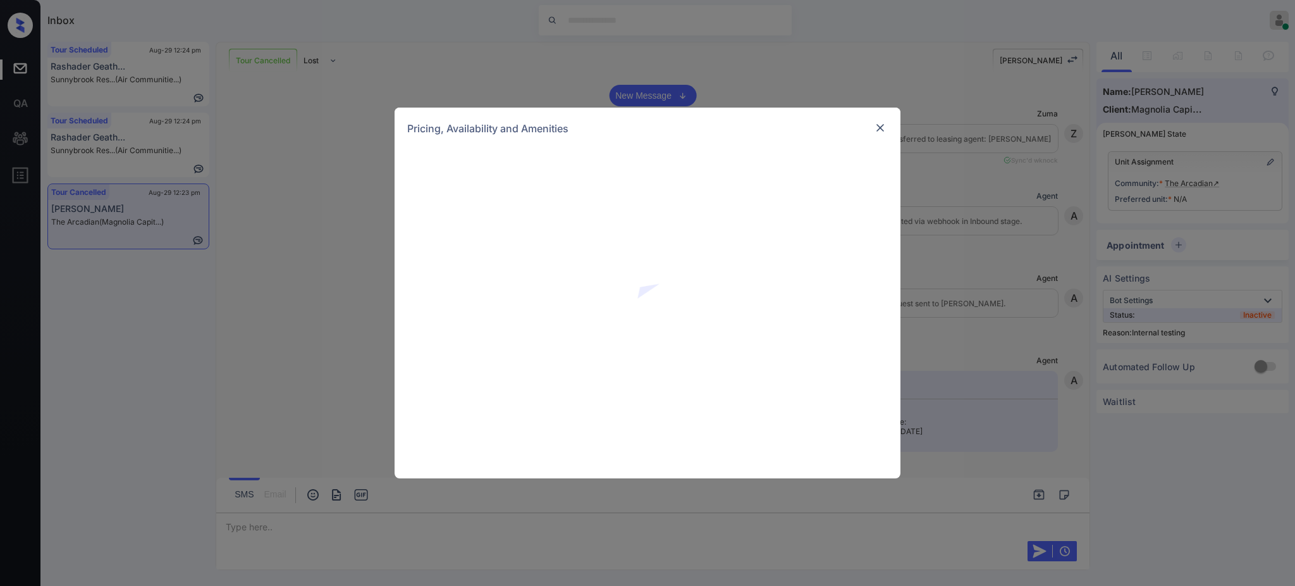
scroll to position [11987, 0]
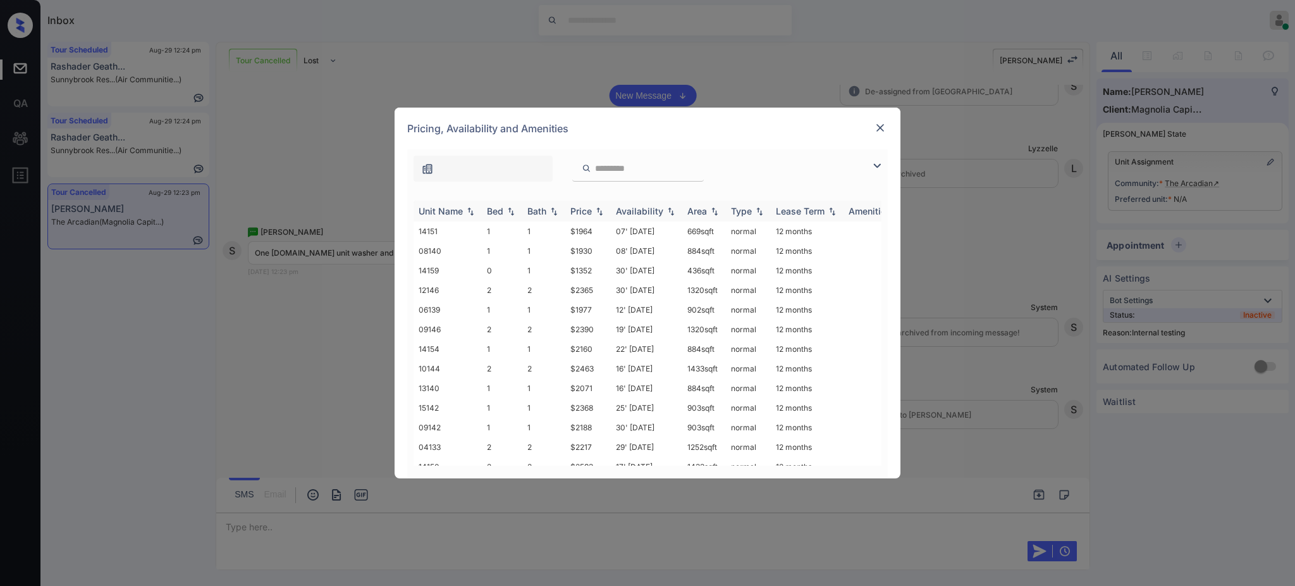
click at [493, 214] on div "Bed" at bounding box center [495, 211] width 16 height 11
drag, startPoint x: 563, startPoint y: 326, endPoint x: 596, endPoint y: 331, distance: 32.6
click at [587, 329] on tr "08140 1 1 $1930 08' Oct 25 884 sqft normal 12 months" at bounding box center [744, 329] width 661 height 20
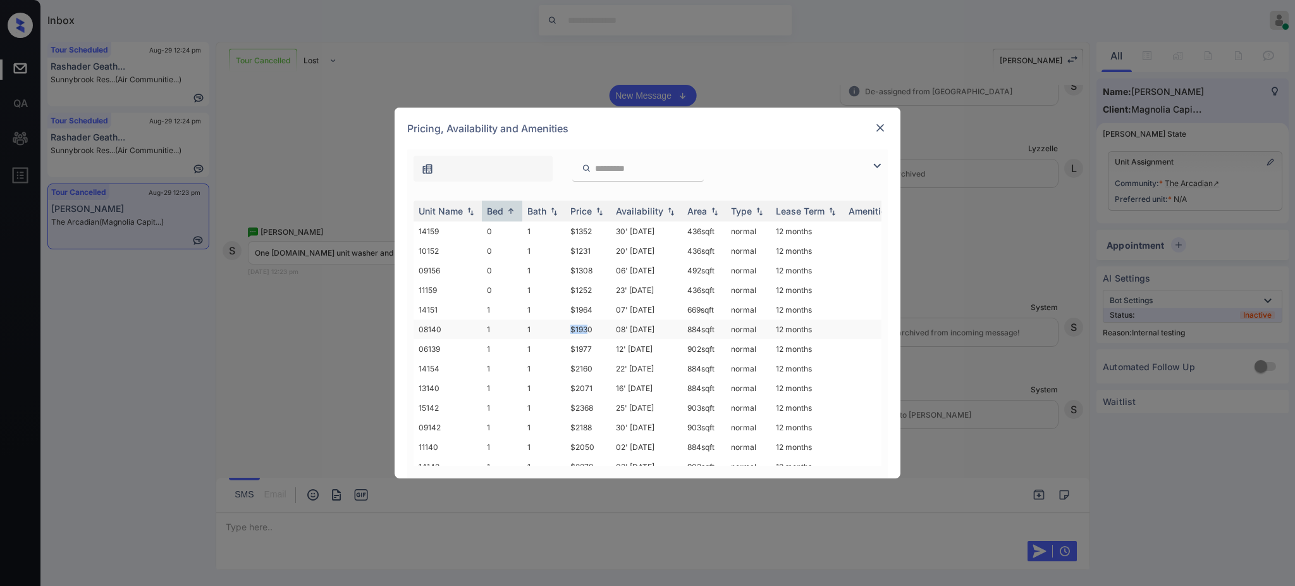
copy tr "$193"
click at [577, 329] on td "$1930" at bounding box center [588, 329] width 46 height 20
drag, startPoint x: 568, startPoint y: 330, endPoint x: 622, endPoint y: 347, distance: 56.4
click at [601, 332] on td "$1930" at bounding box center [588, 329] width 46 height 20
copy td "$1930"
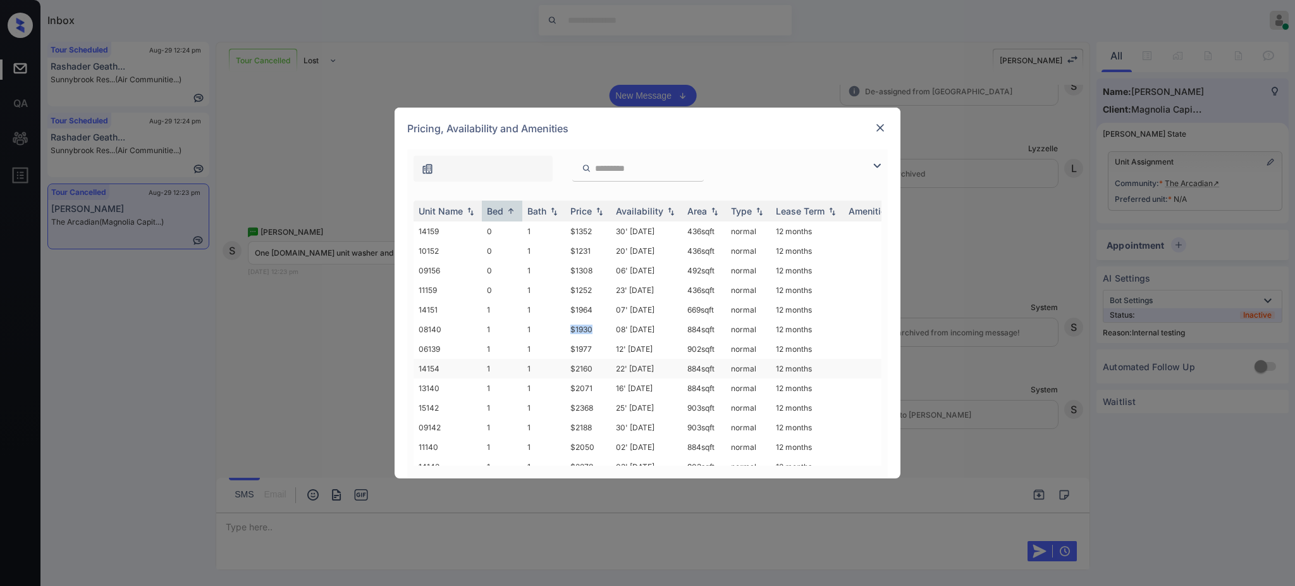
copy td "$1930"
click at [878, 126] on img at bounding box center [880, 127] width 13 height 13
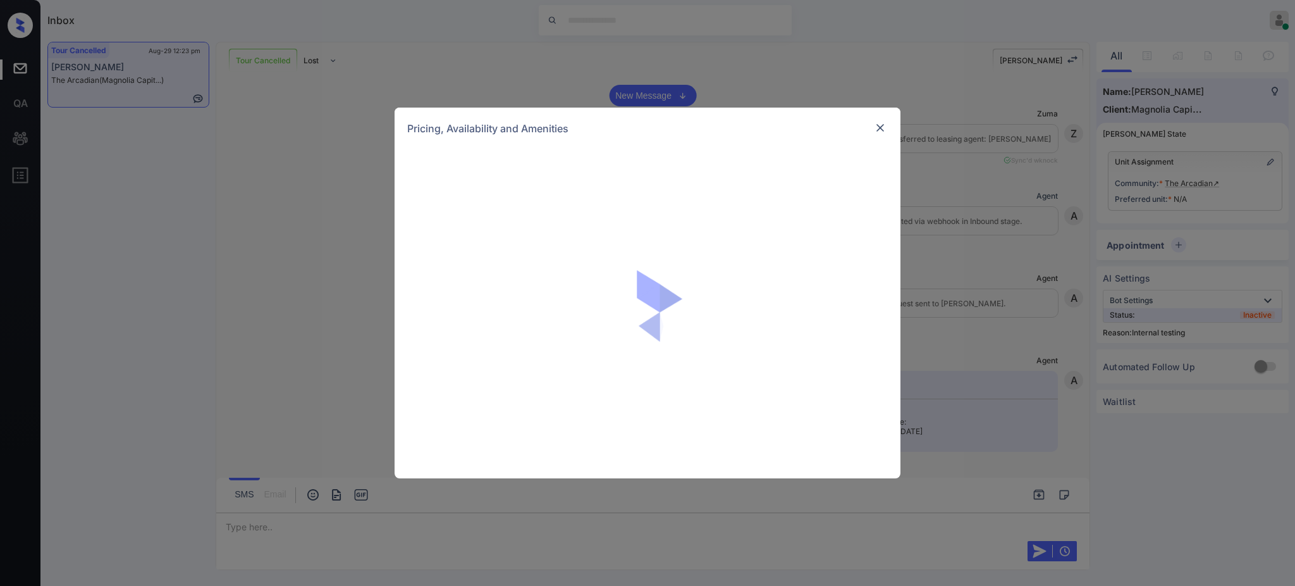
scroll to position [12072, 0]
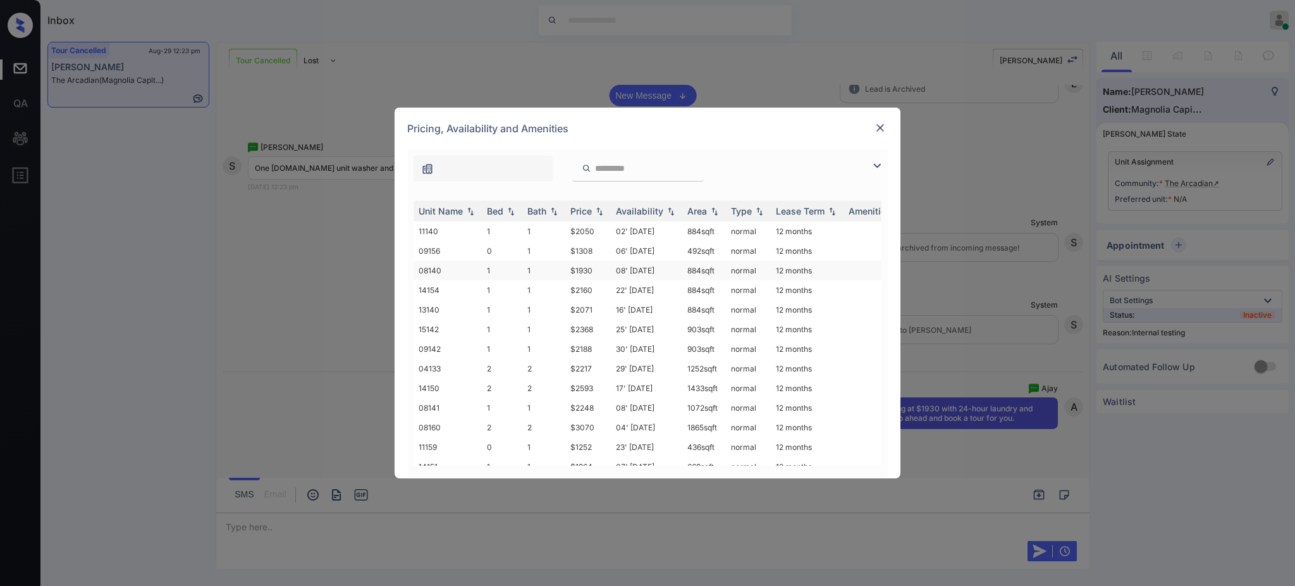
click at [565, 269] on td "$1930" at bounding box center [588, 271] width 46 height 20
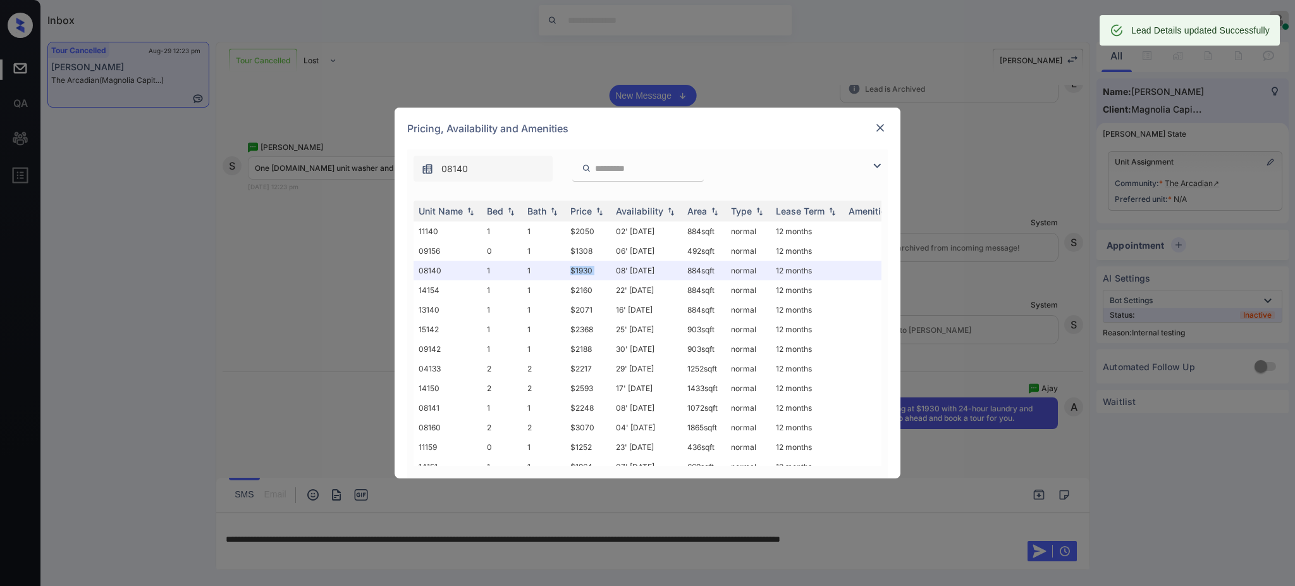
click at [875, 125] on img at bounding box center [880, 127] width 13 height 13
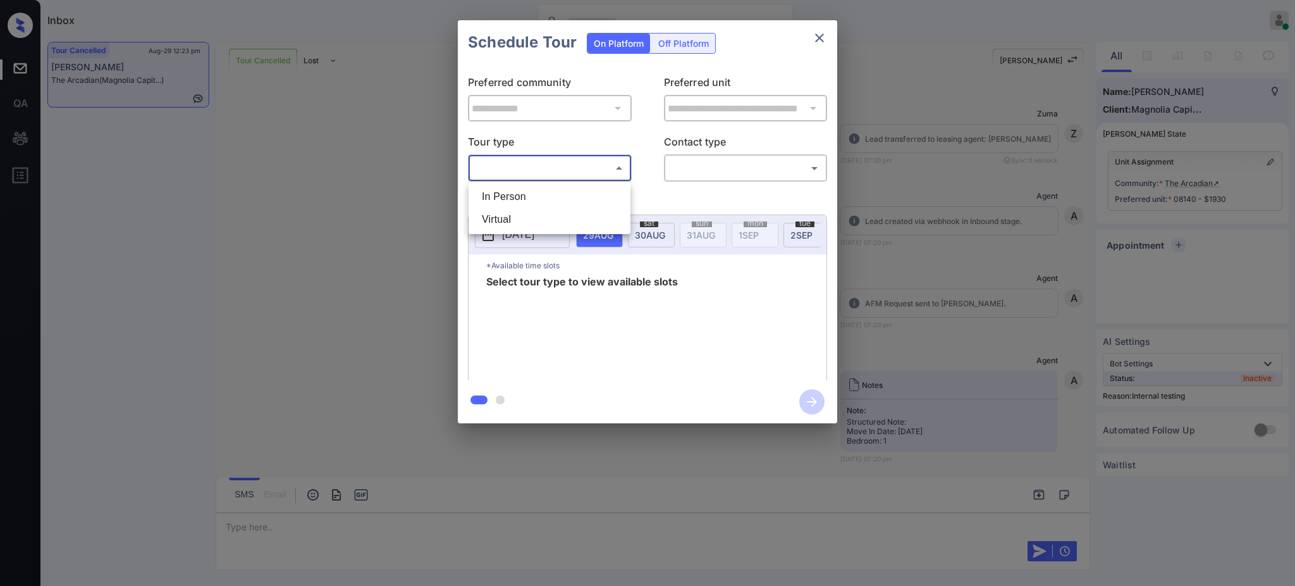
scroll to position [10975, 0]
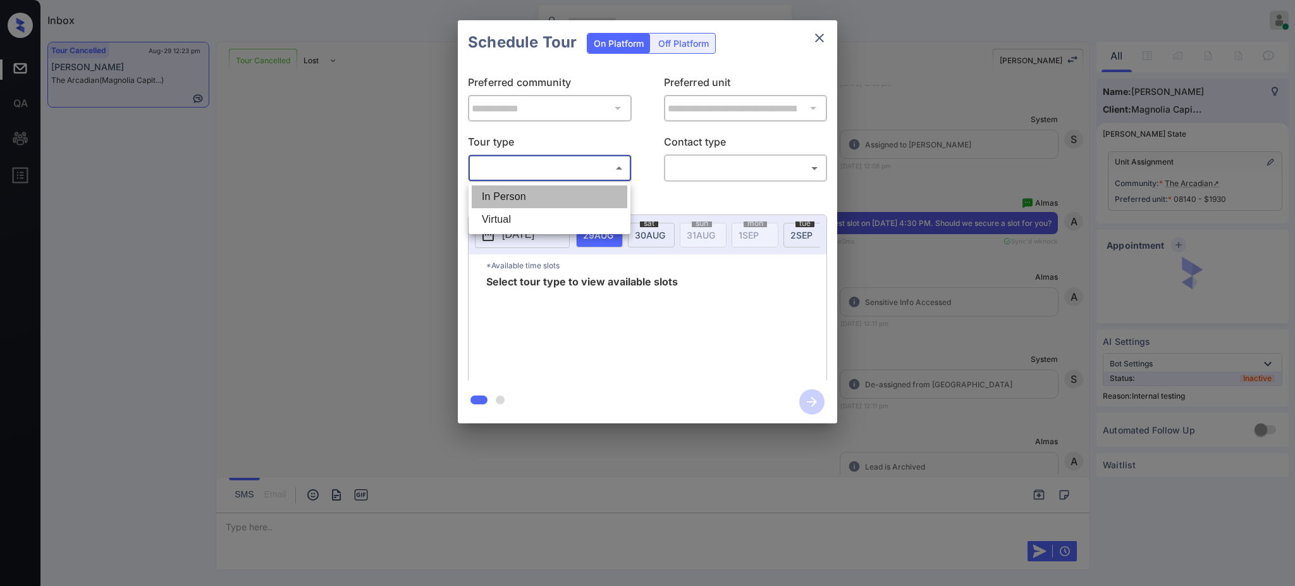
click at [529, 192] on li "In Person" at bounding box center [550, 196] width 156 height 23
type input "********"
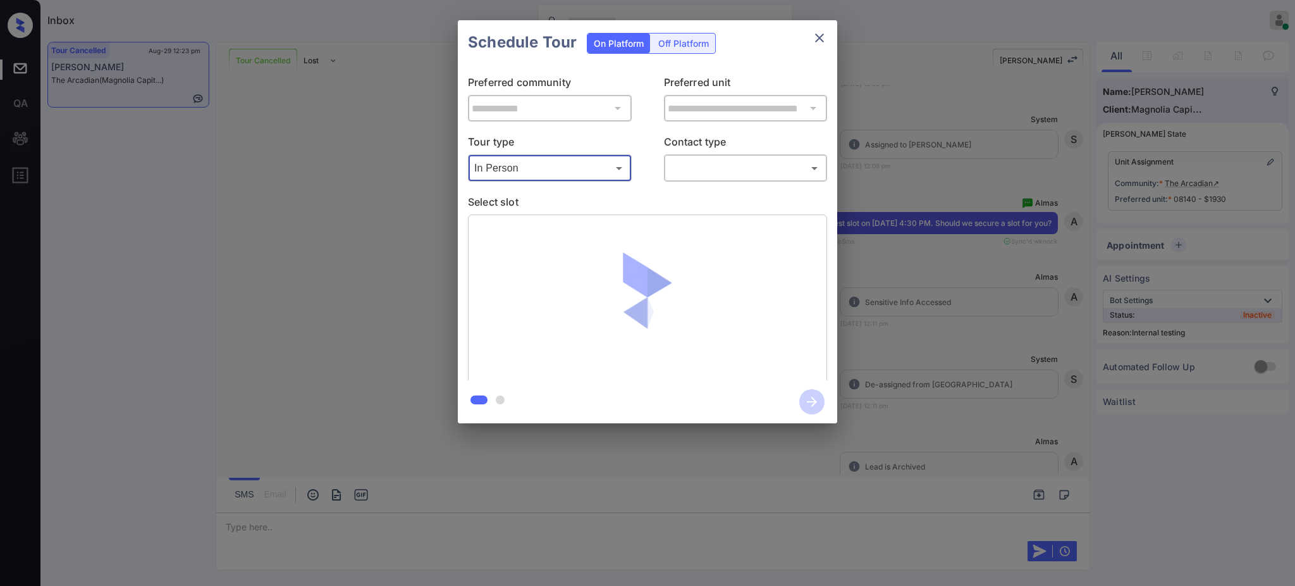
click at [696, 161] on body "Inbox [PERSON_NAME] Online Set yourself offline Set yourself on break Profile S…" at bounding box center [647, 293] width 1295 height 586
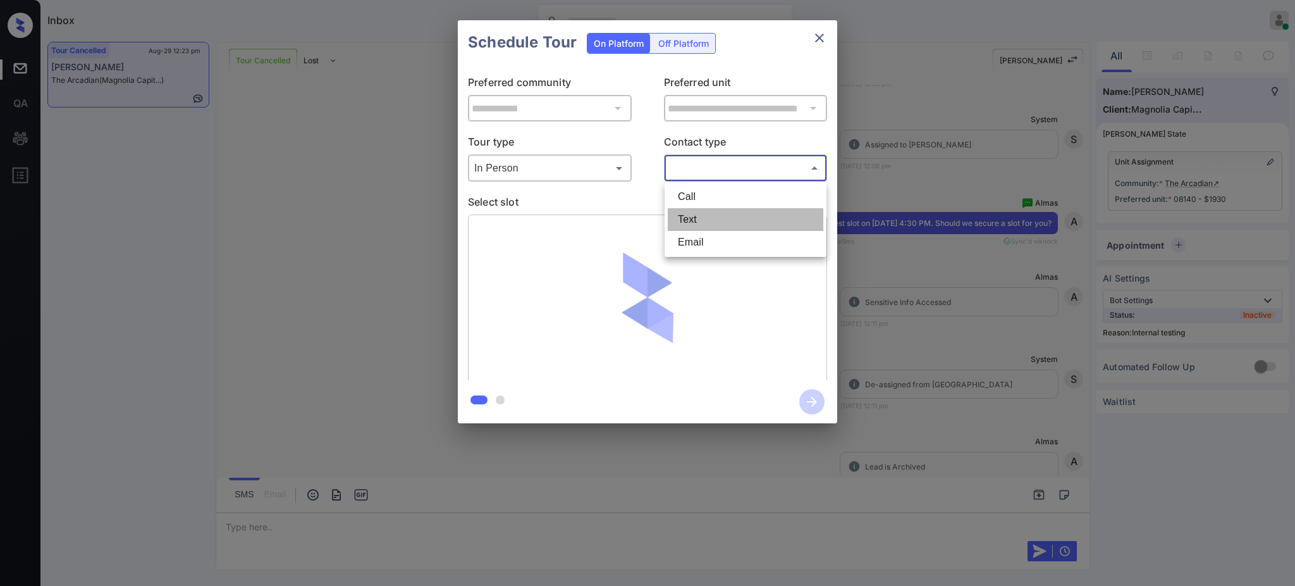
click at [687, 217] on li "Text" at bounding box center [746, 219] width 156 height 23
type input "****"
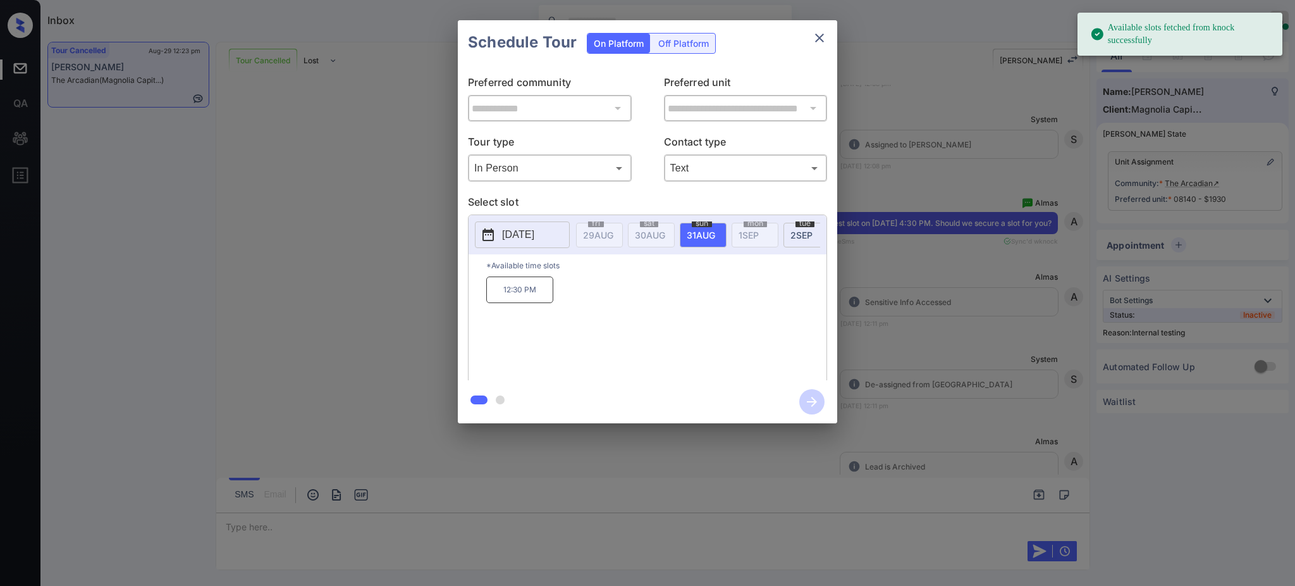
click at [534, 227] on p "[DATE]" at bounding box center [518, 234] width 32 height 15
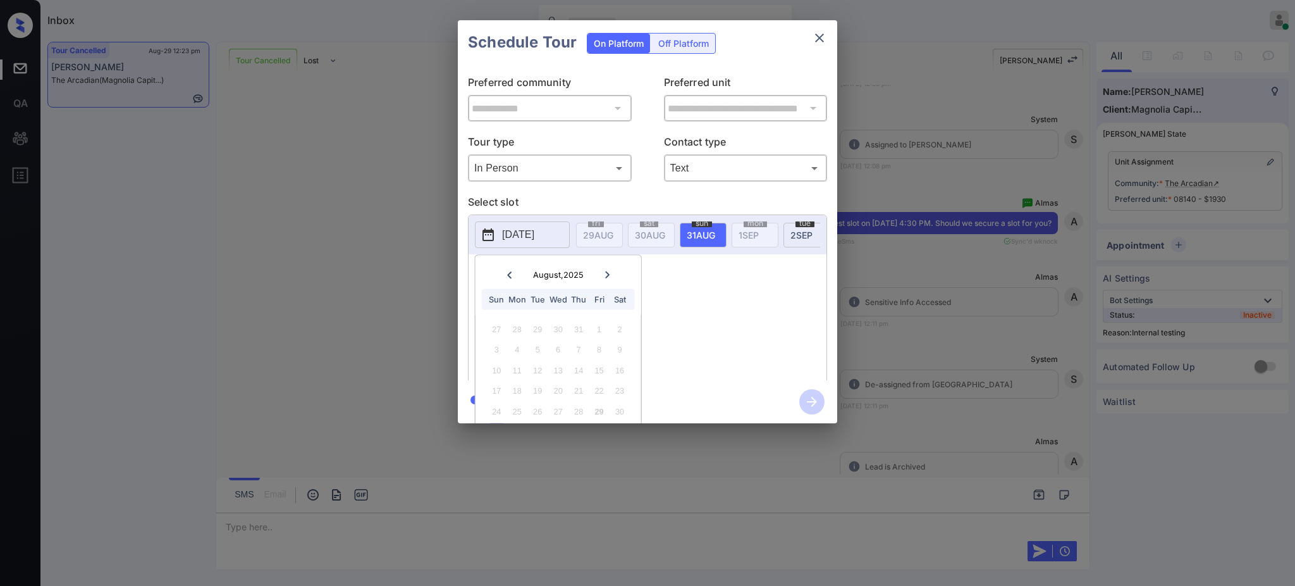
click at [603, 273] on icon at bounding box center [607, 275] width 8 height 8
click at [541, 323] on div "2" at bounding box center [537, 328] width 17 height 17
click at [688, 334] on div "9:30 AM 10:30 AM 11:30 AM 12:30 PM 1:30 PM 2:30 PM 3:30 PM 4:30 PM" at bounding box center [656, 326] width 340 height 101
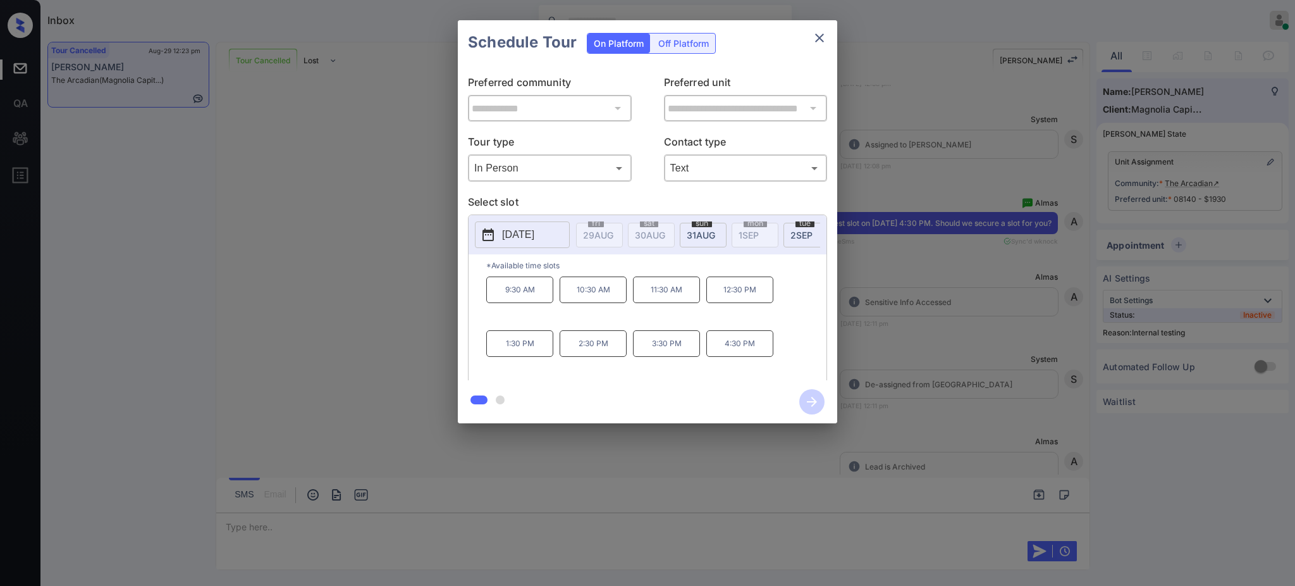
click at [734, 357] on p "4:30 PM" at bounding box center [739, 343] width 67 height 27
click at [811, 403] on icon "button" at bounding box center [811, 401] width 25 height 25
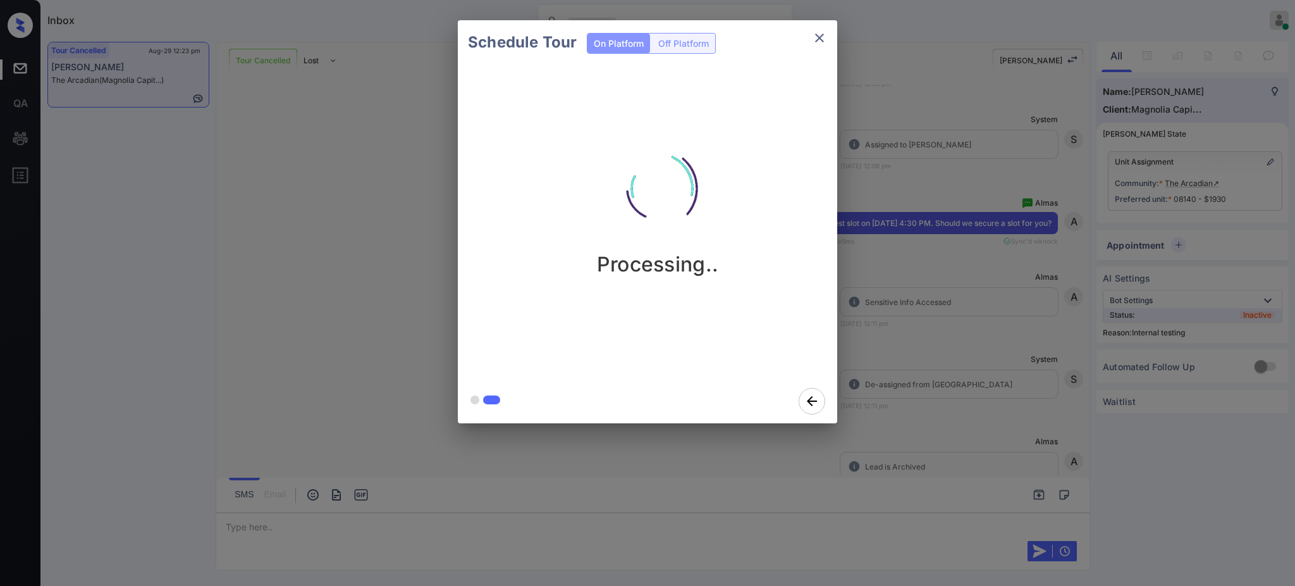
click at [959, 281] on div "Schedule Tour On Platform Off Platform Processing.." at bounding box center [647, 221] width 1295 height 443
